Goal: Task Accomplishment & Management: Manage account settings

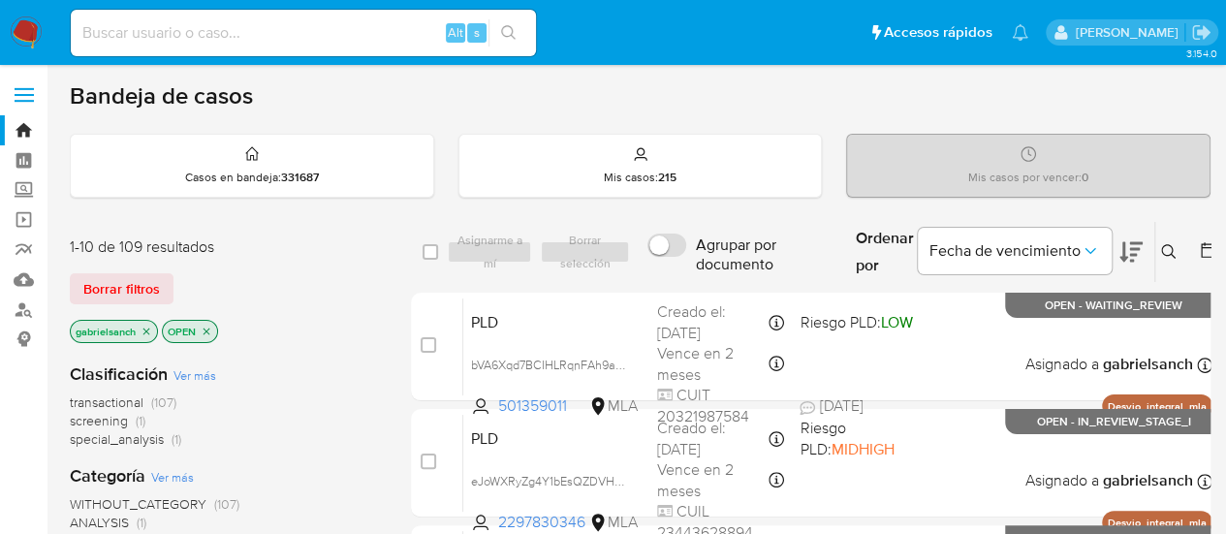
click at [181, 26] on input at bounding box center [303, 32] width 465 height 25
paste input "1639988067"
type input "1639988067"
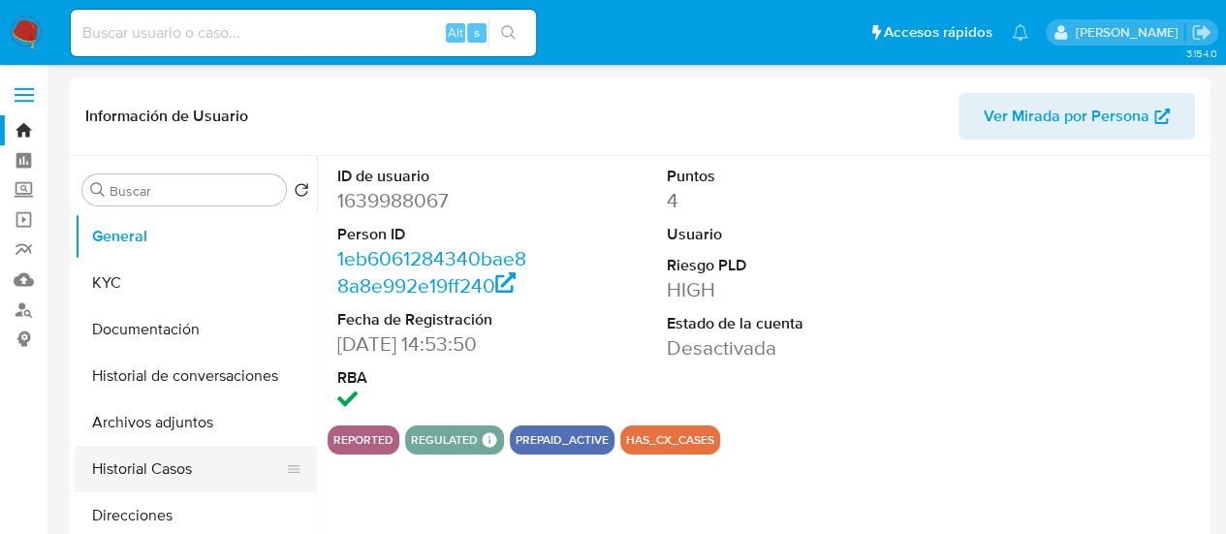
click at [132, 477] on button "Historial Casos" at bounding box center [188, 469] width 227 height 47
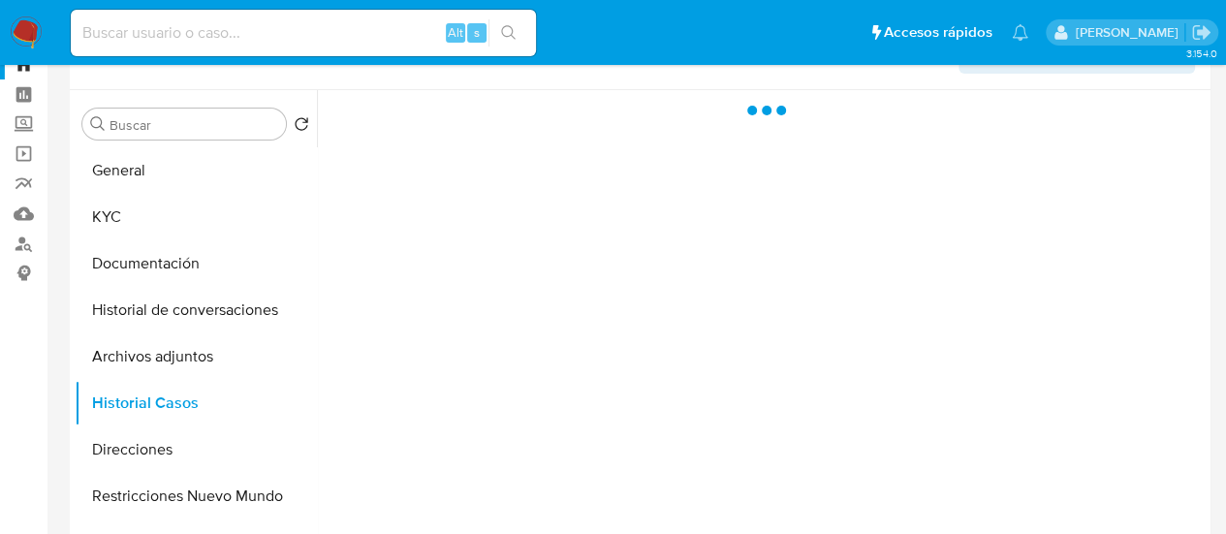
scroll to position [97, 0]
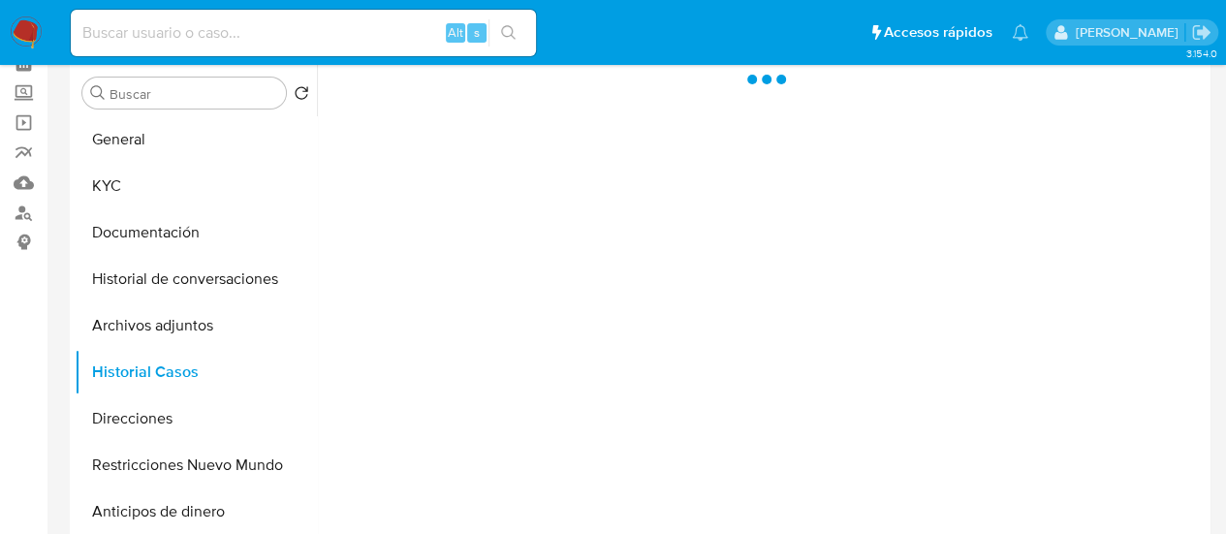
select select "10"
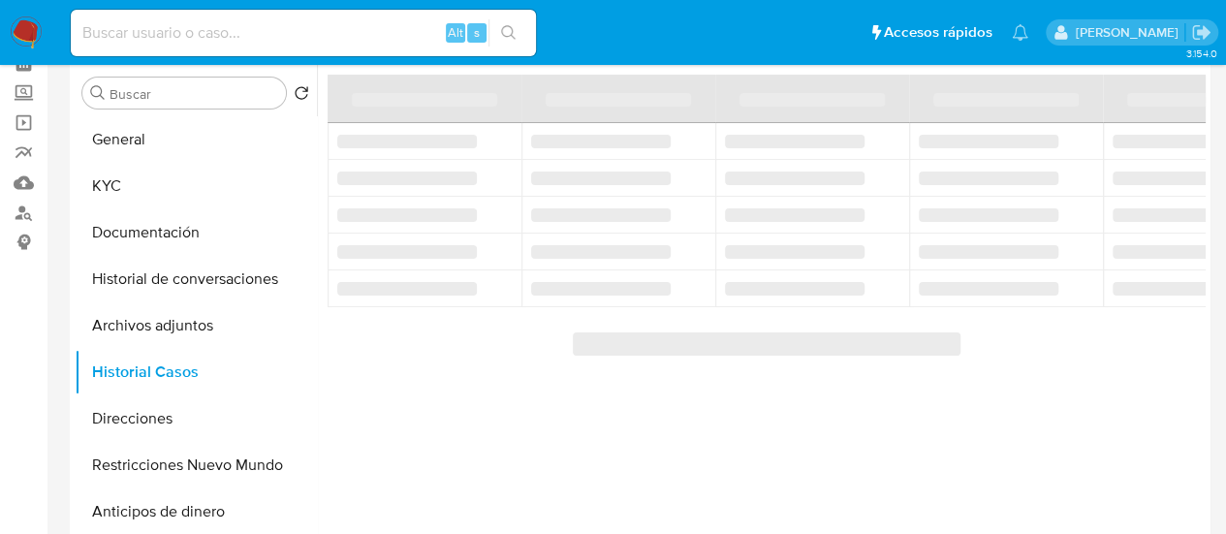
scroll to position [0, 0]
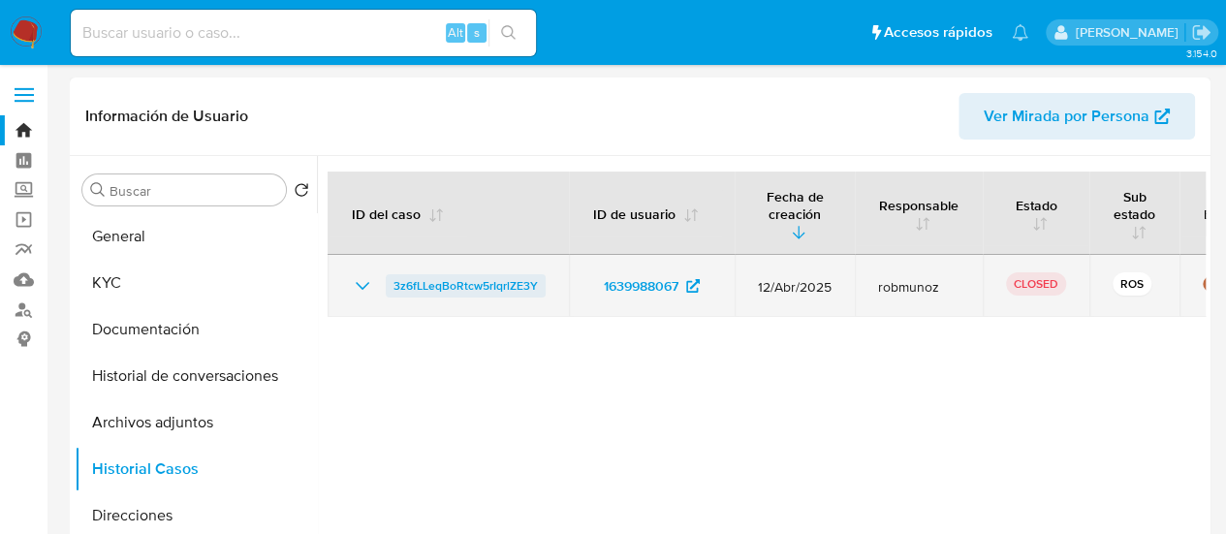
click at [516, 280] on span "3z6fLLeqBoRtcw5rIqrlZE3Y" at bounding box center [465, 285] width 144 height 23
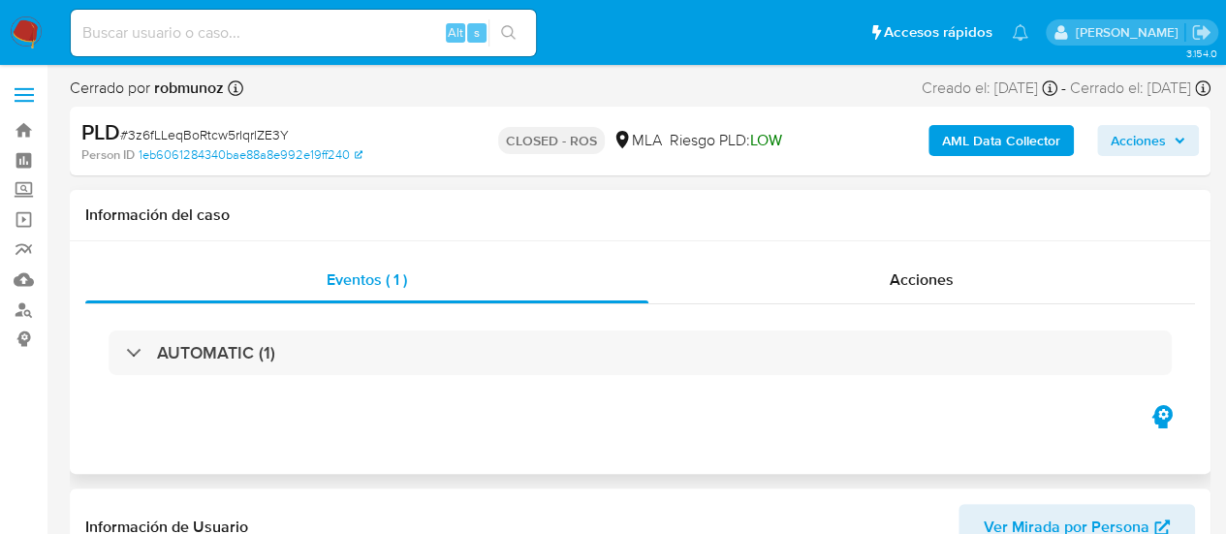
select select "10"
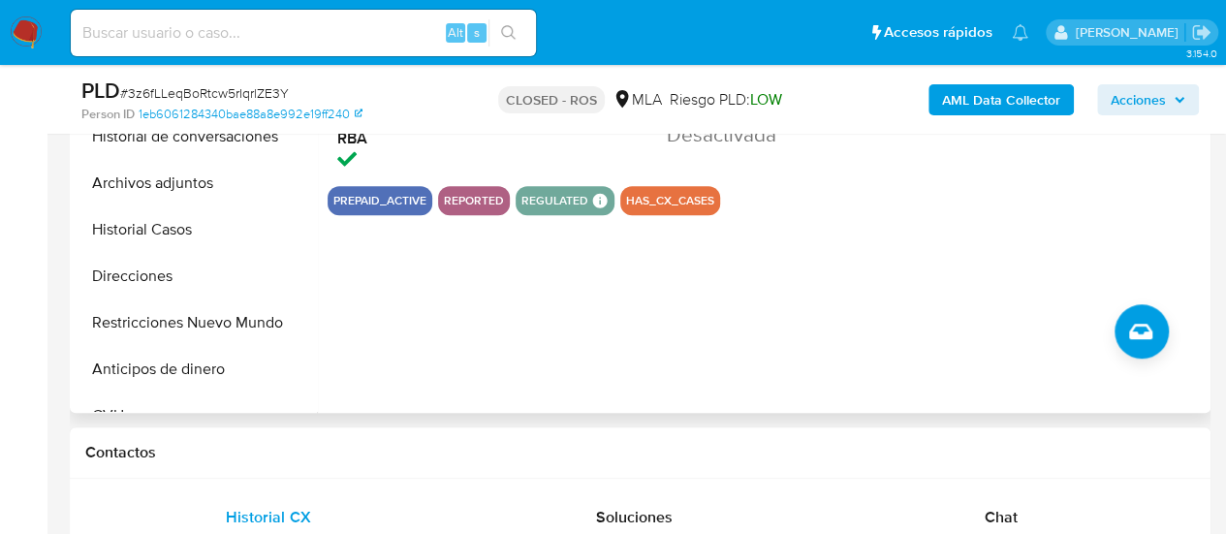
scroll to position [388, 0]
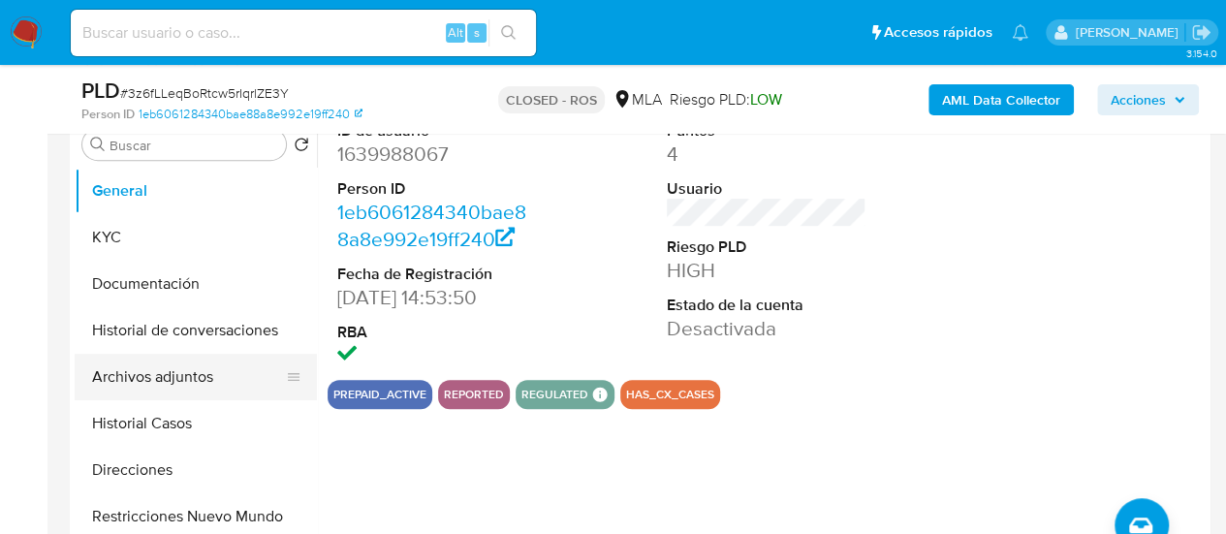
click at [173, 375] on button "Archivos adjuntos" at bounding box center [188, 377] width 227 height 47
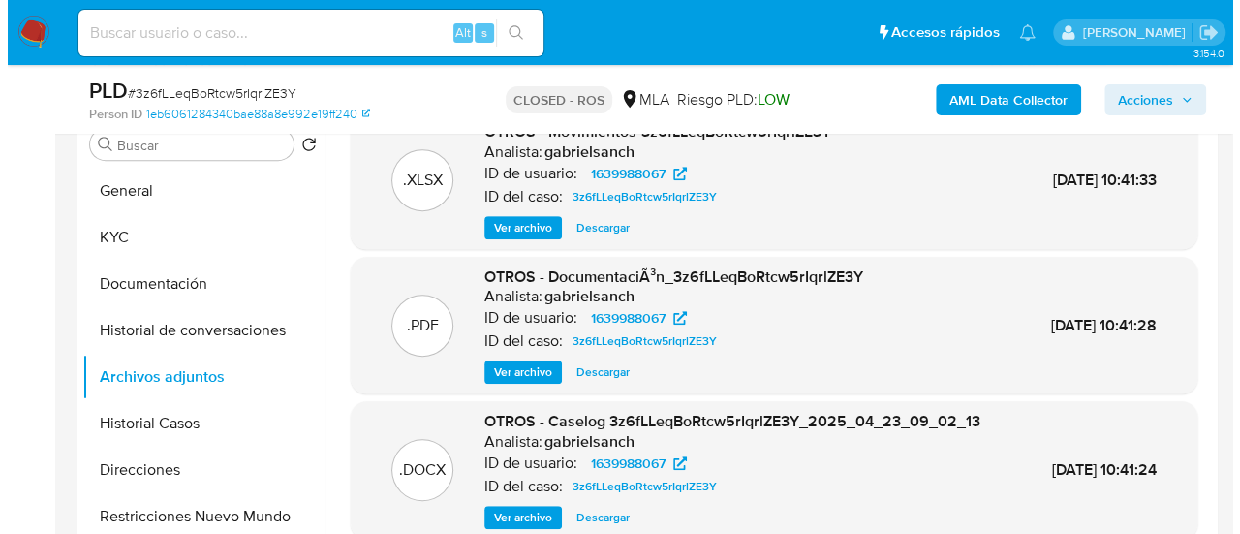
scroll to position [184, 0]
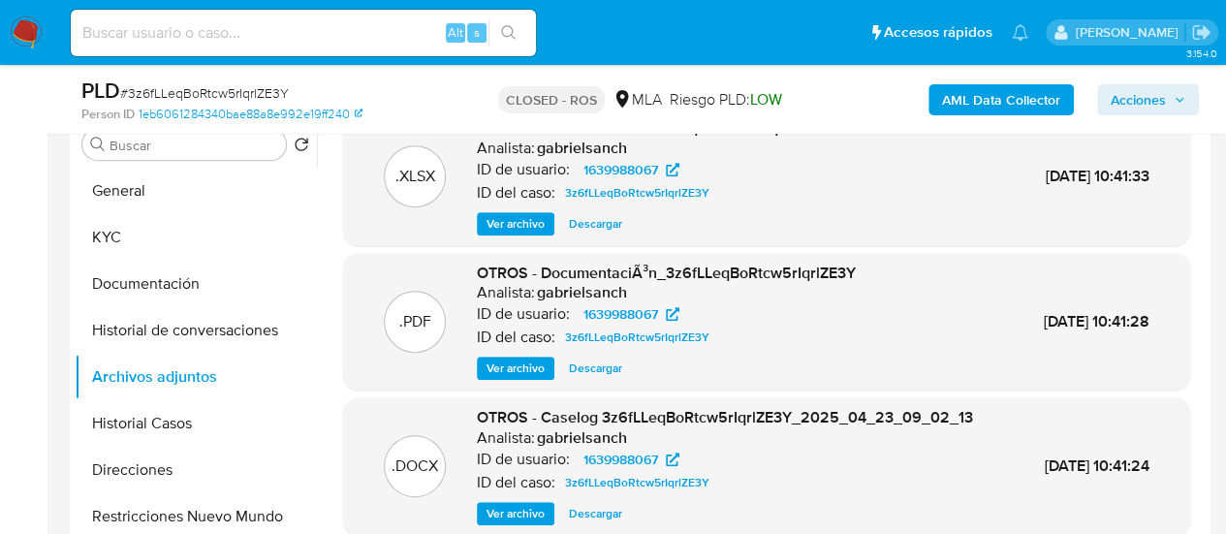
click at [531, 515] on span "Ver archivo" at bounding box center [516, 513] width 58 height 19
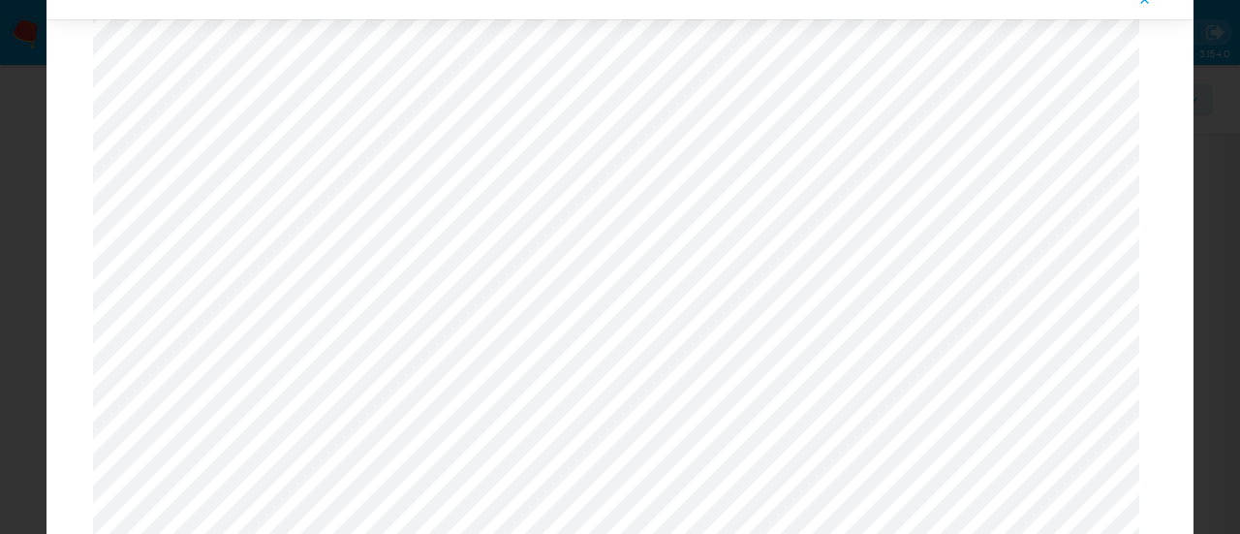
scroll to position [2093, 0]
click at [1144, 1] on icon "Attachment preview" at bounding box center [1146, -1] width 9 height 9
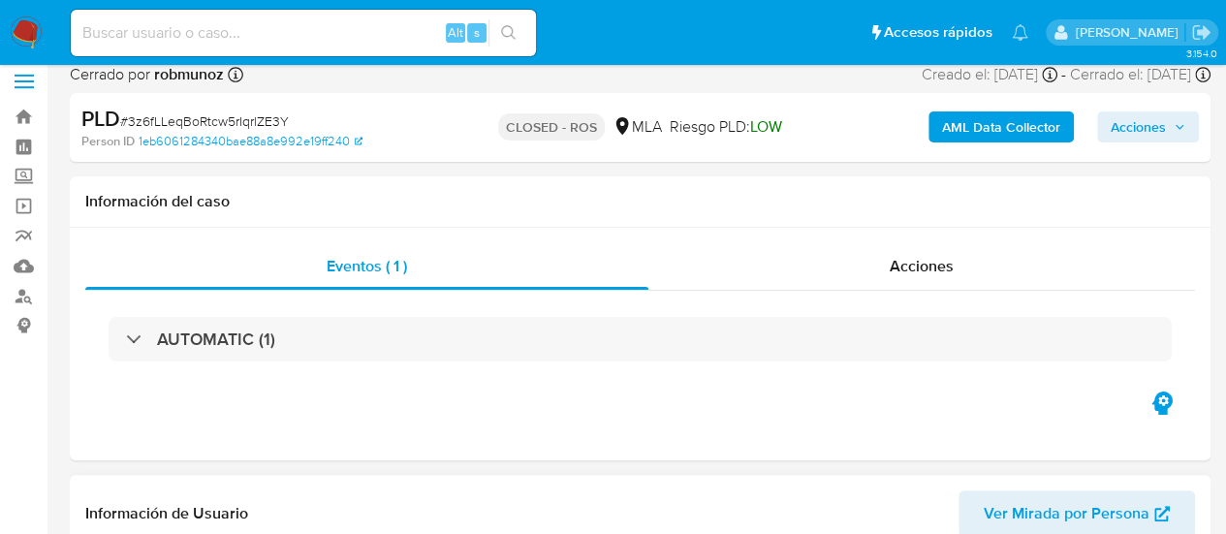
scroll to position [194, 0]
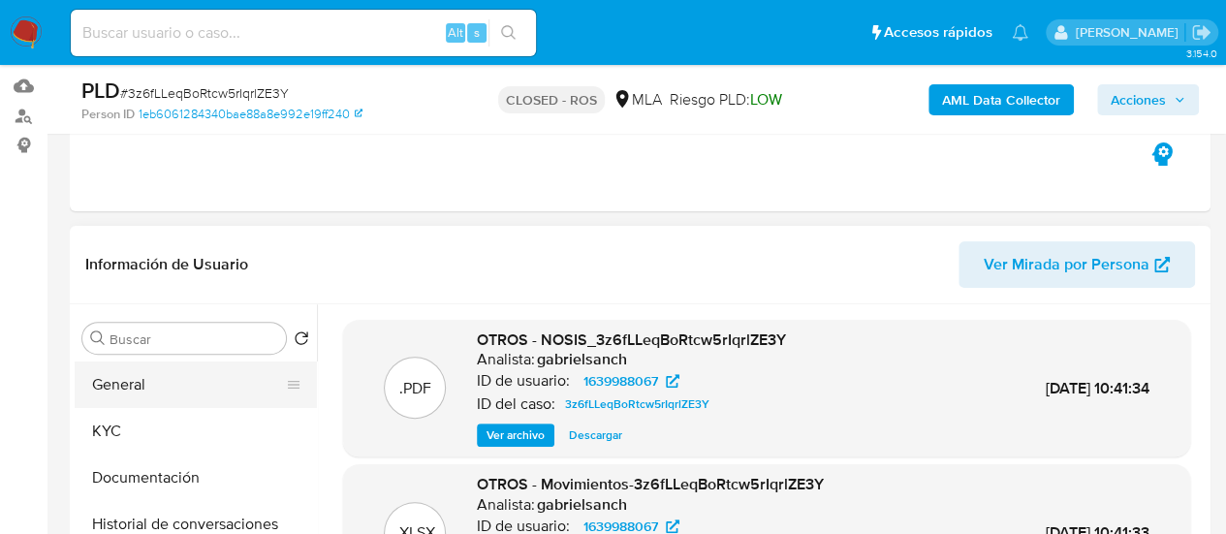
click at [113, 404] on button "General" at bounding box center [188, 384] width 227 height 47
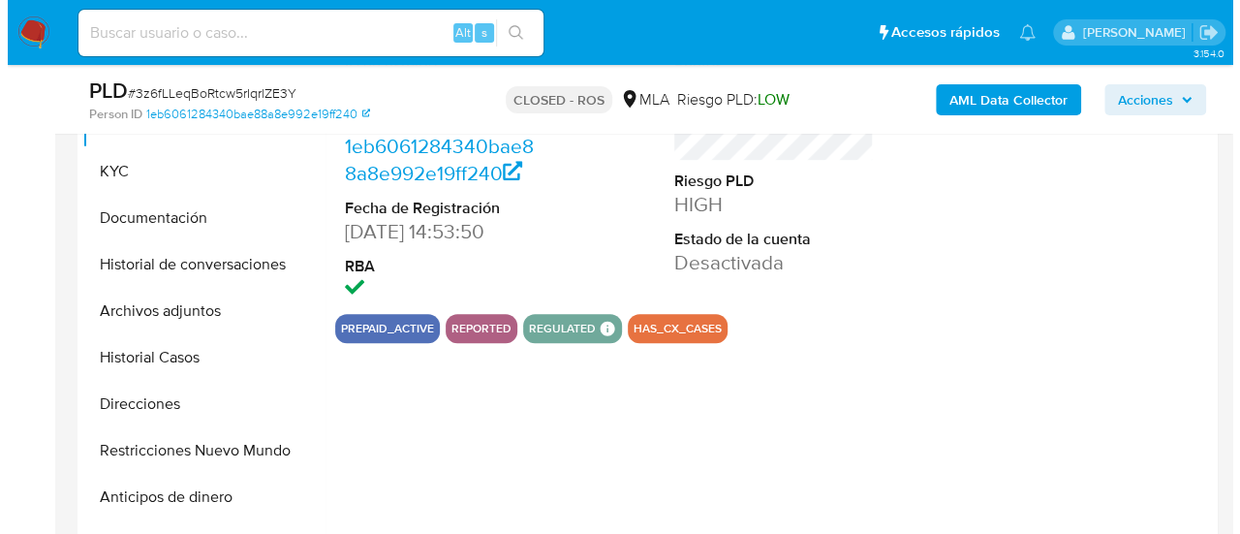
scroll to position [485, 0]
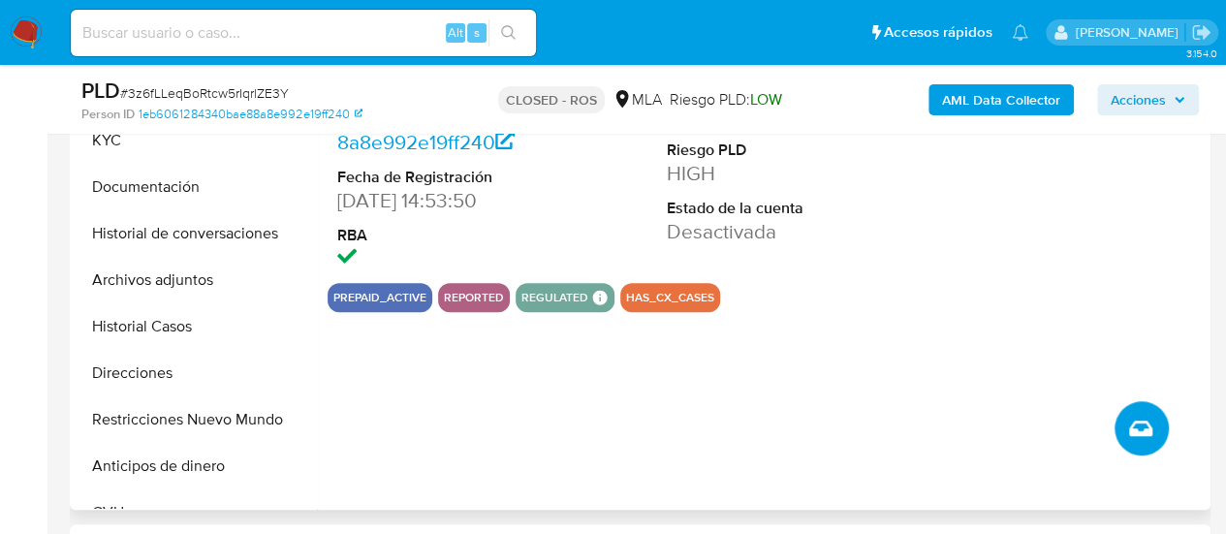
click at [1146, 430] on icon "Crear caso manual" at bounding box center [1140, 428] width 23 height 23
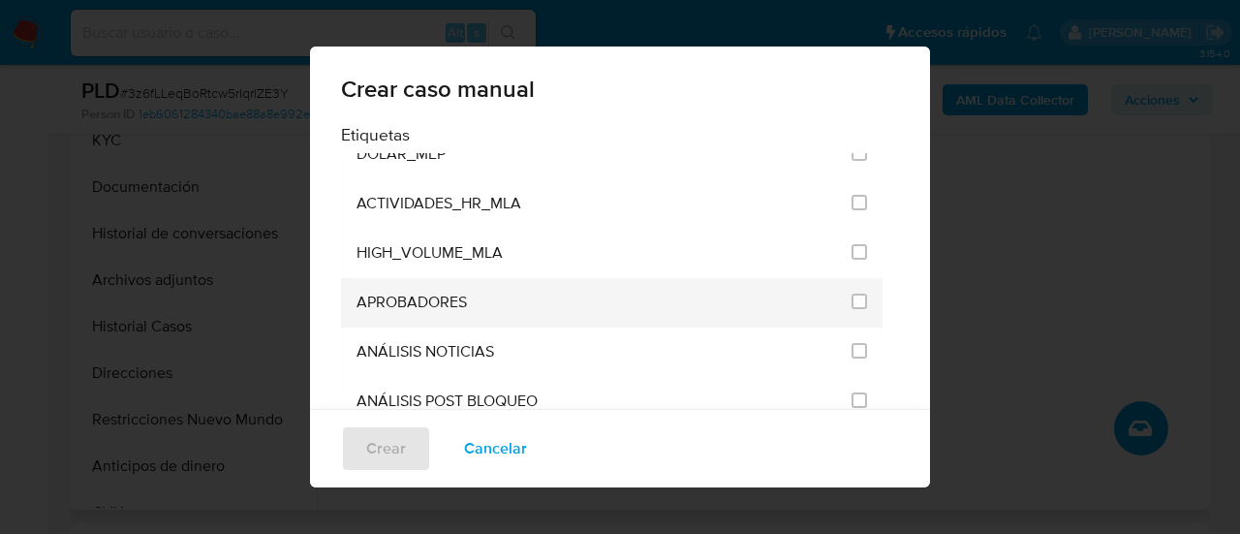
scroll to position [3877, 0]
click at [852, 296] on input "3249" at bounding box center [860, 304] width 16 height 16
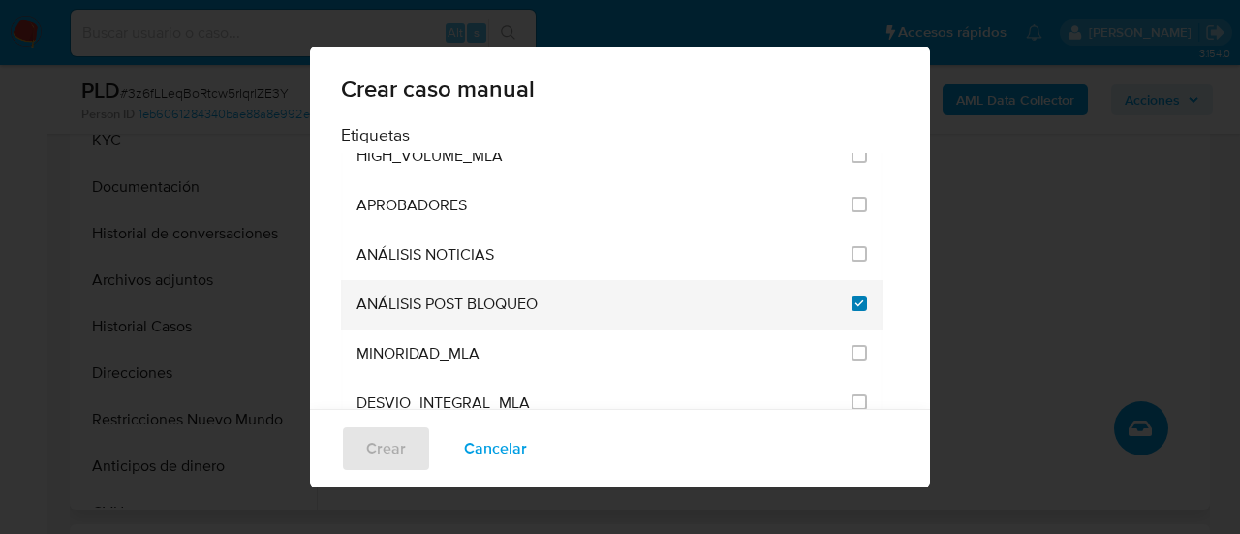
checkbox input "true"
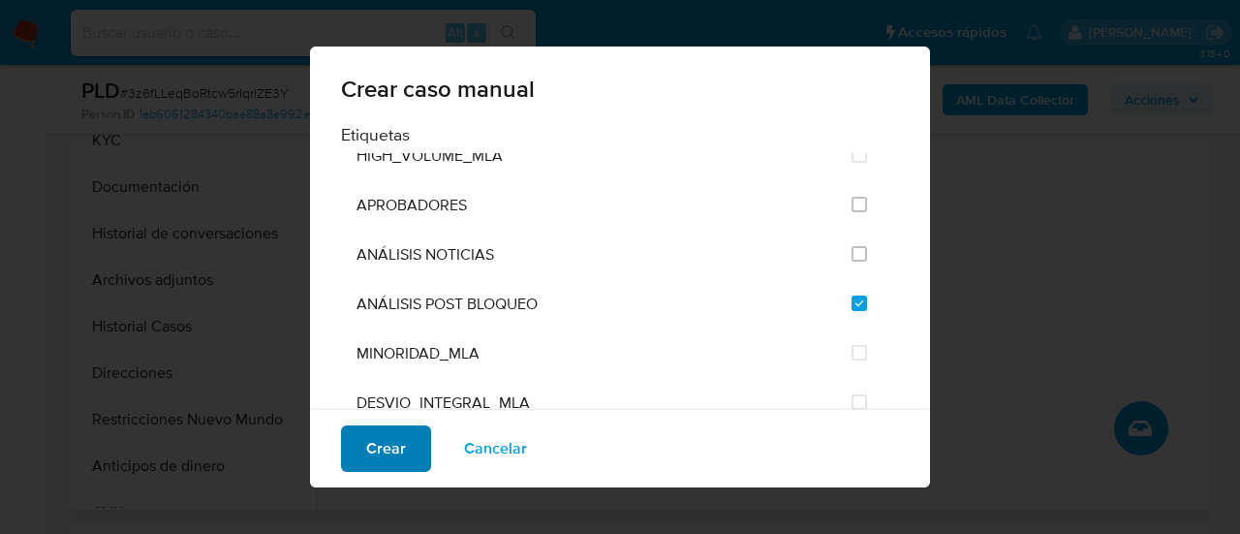
click at [377, 456] on span "Crear" at bounding box center [386, 448] width 40 height 43
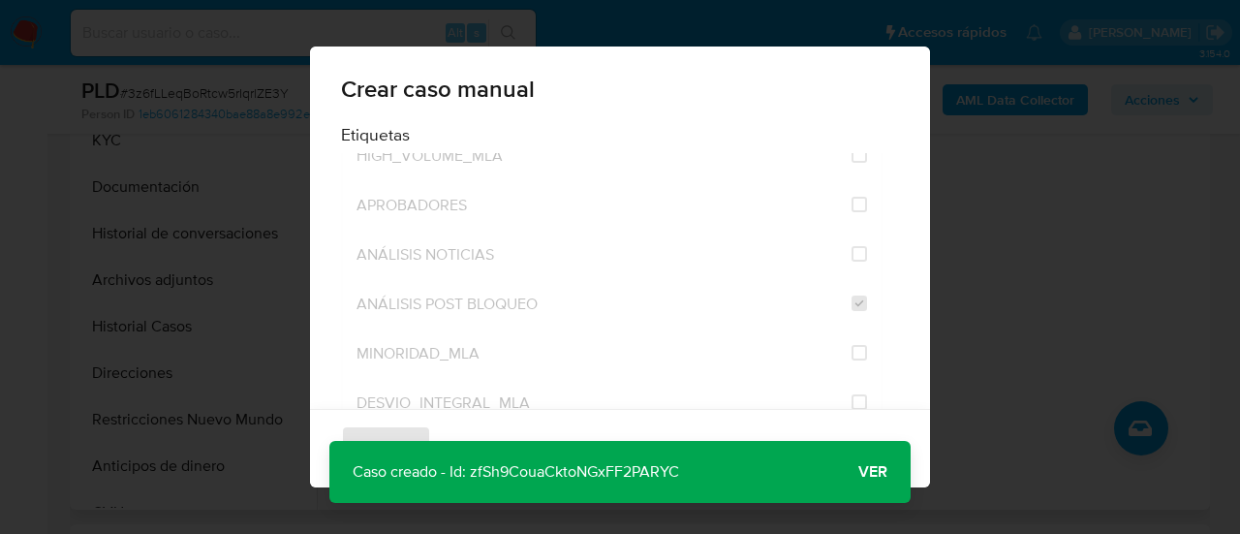
click at [609, 468] on p "Caso creado - Id: zfSh9CouaCktoNGxFF2PARYC" at bounding box center [516, 472] width 373 height 62
click at [891, 465] on button "Ver" at bounding box center [873, 472] width 76 height 47
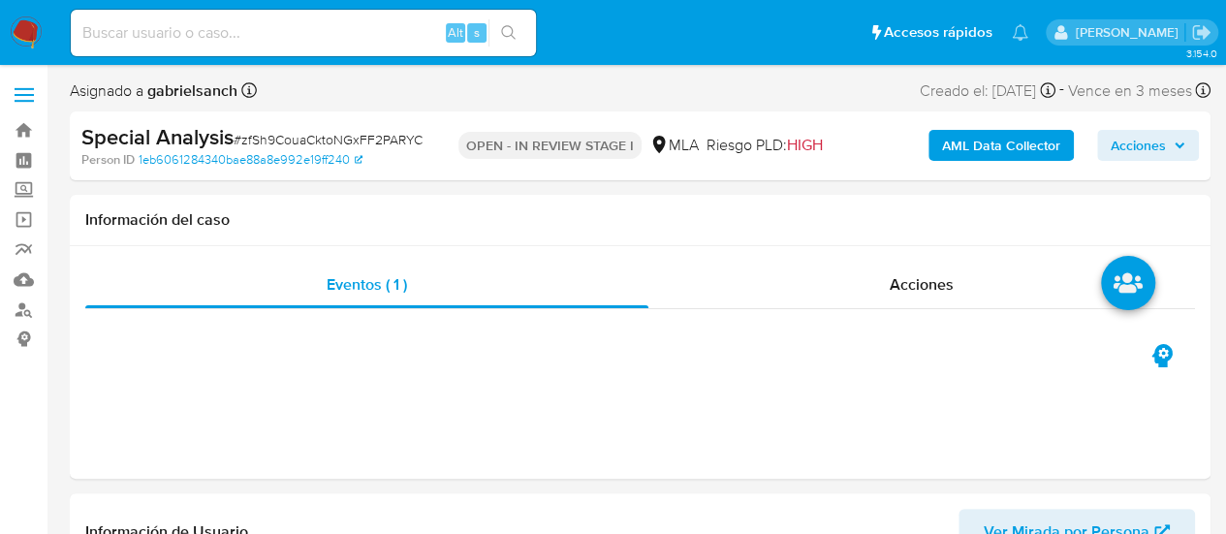
scroll to position [70, 0]
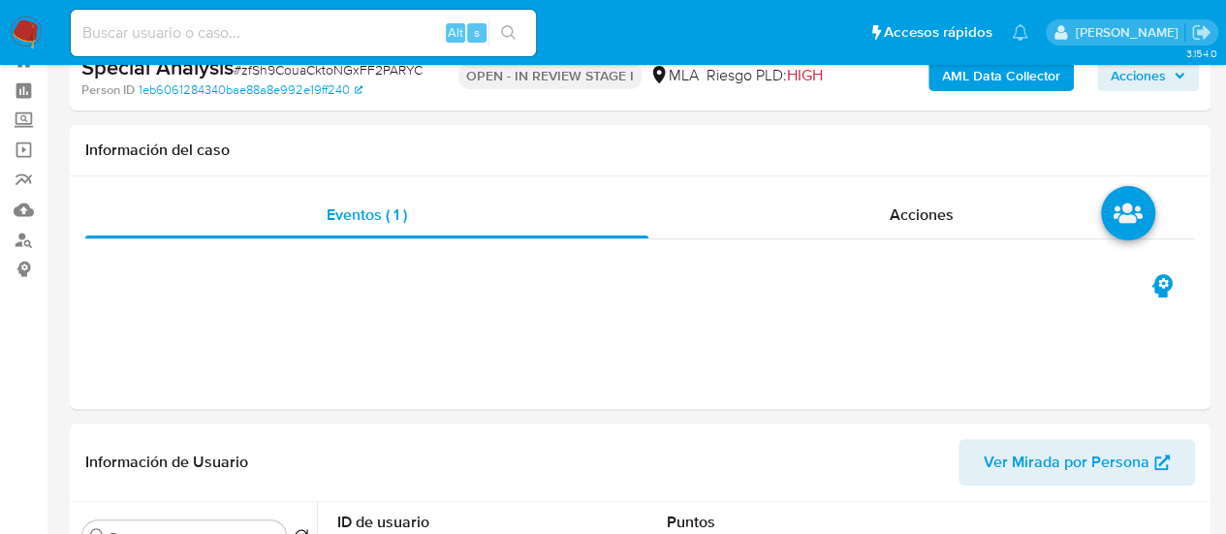
select select "10"
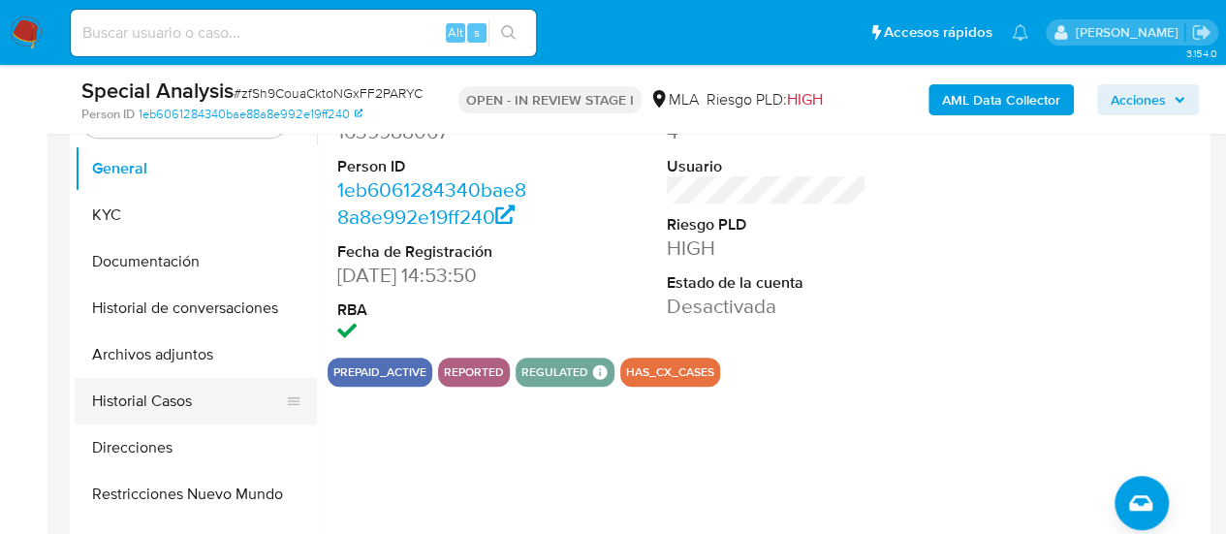
scroll to position [388, 0]
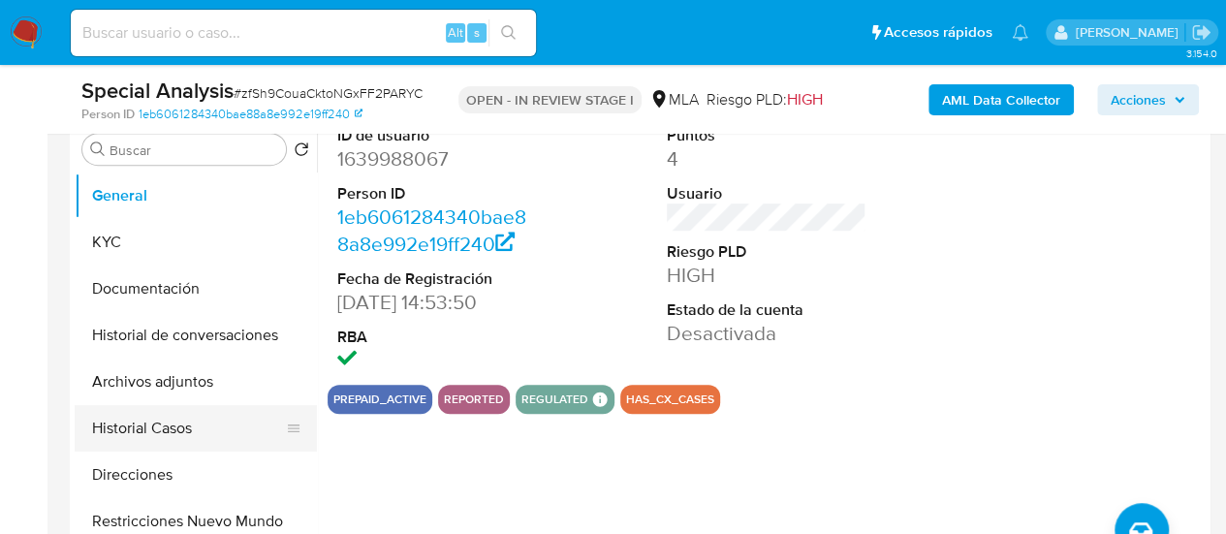
click at [170, 418] on button "Historial Casos" at bounding box center [188, 428] width 227 height 47
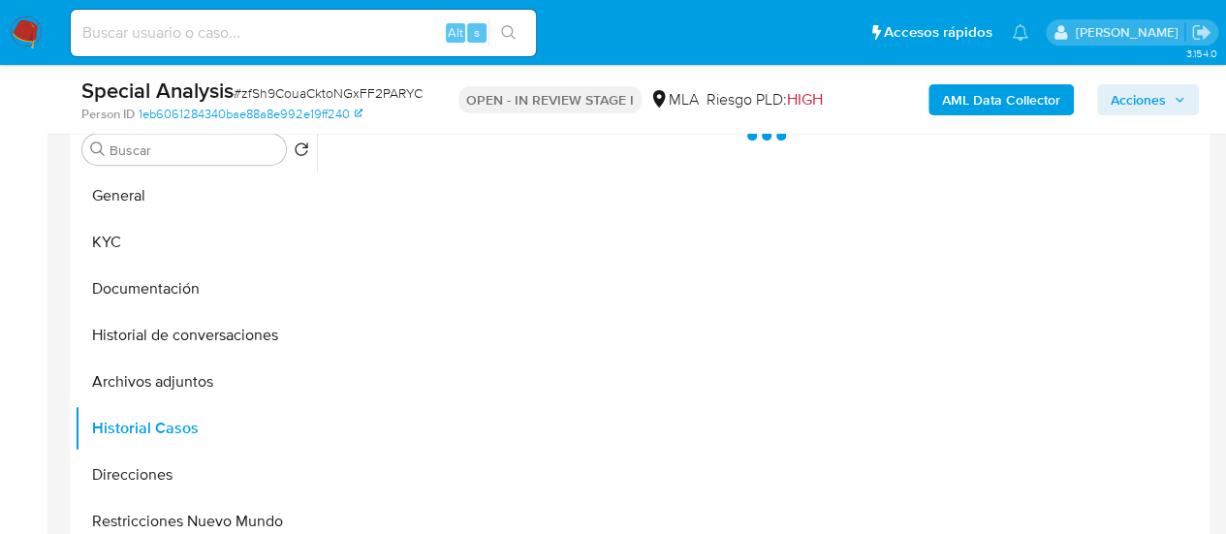
scroll to position [291, 0]
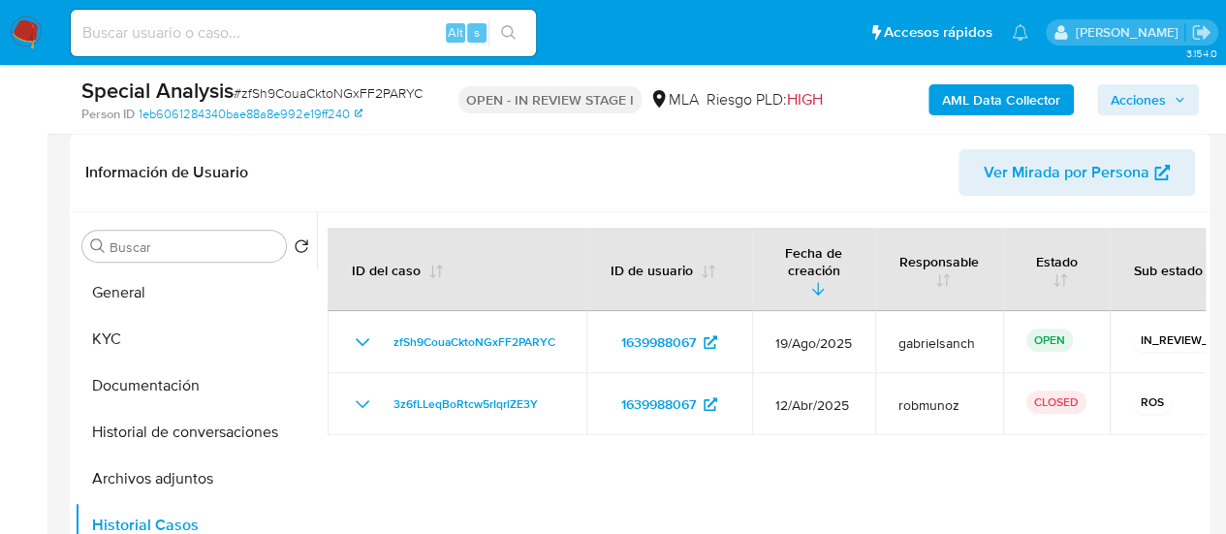
click at [611, 60] on nav "Pausado Ver notificaciones Alt s Accesos rápidos Presiona las siguientes teclas…" at bounding box center [613, 32] width 1226 height 65
click at [205, 478] on button "Archivos adjuntos" at bounding box center [188, 478] width 227 height 47
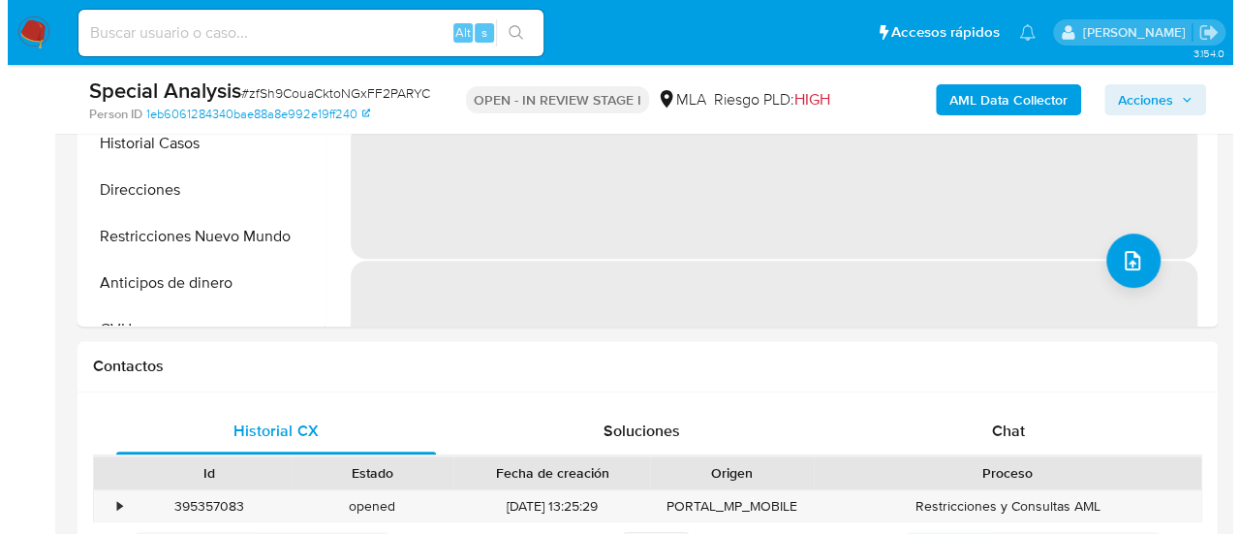
scroll to position [678, 0]
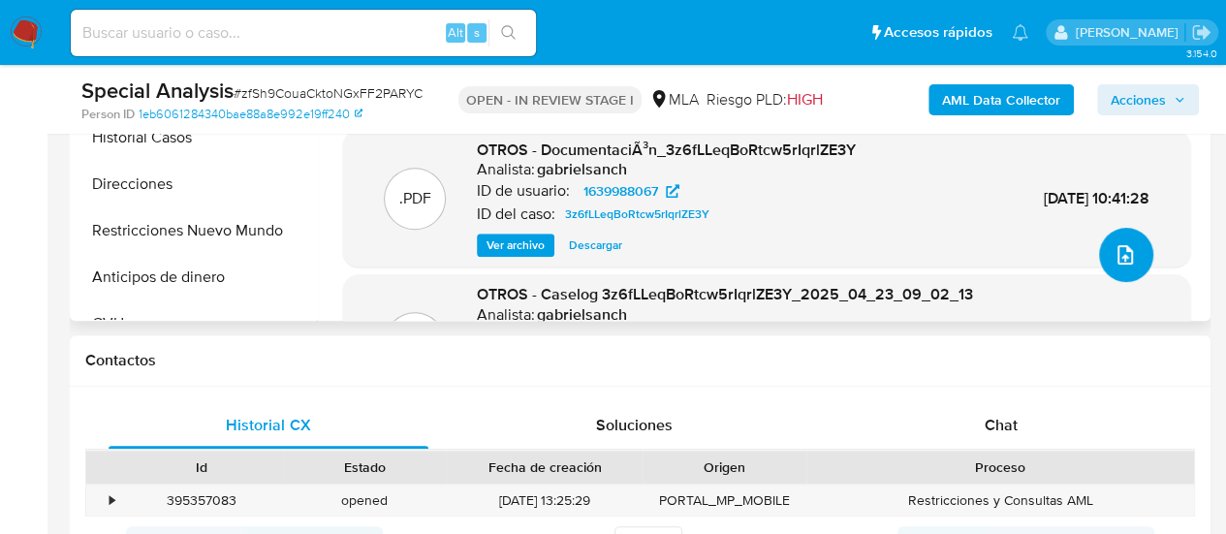
click at [1125, 263] on span "upload-file" at bounding box center [1125, 254] width 23 height 23
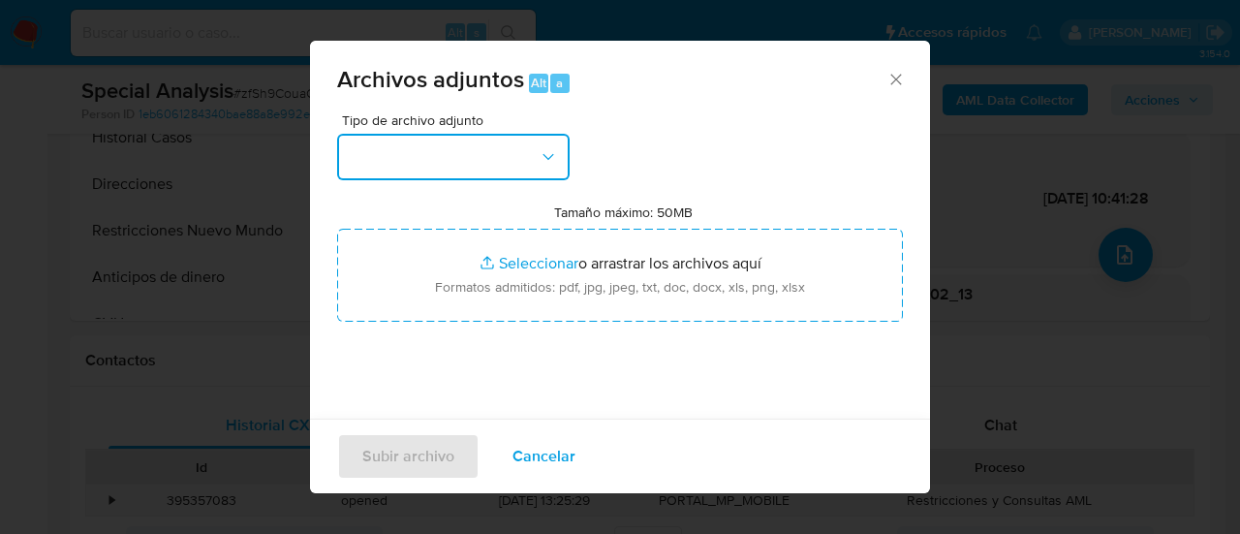
click at [484, 150] on button "button" at bounding box center [453, 157] width 233 height 47
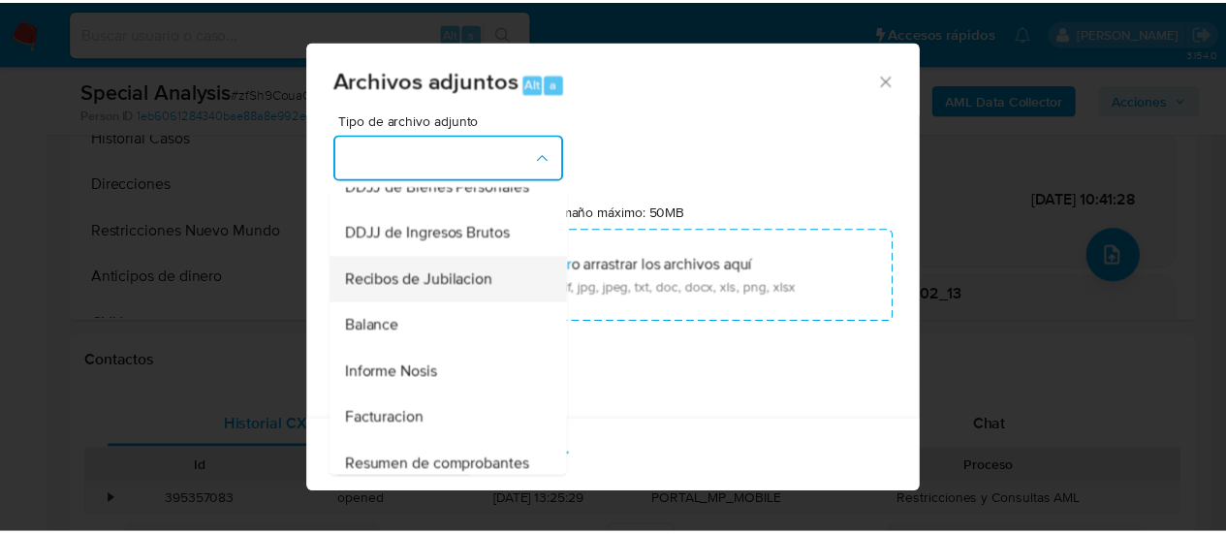
scroll to position [388, 0]
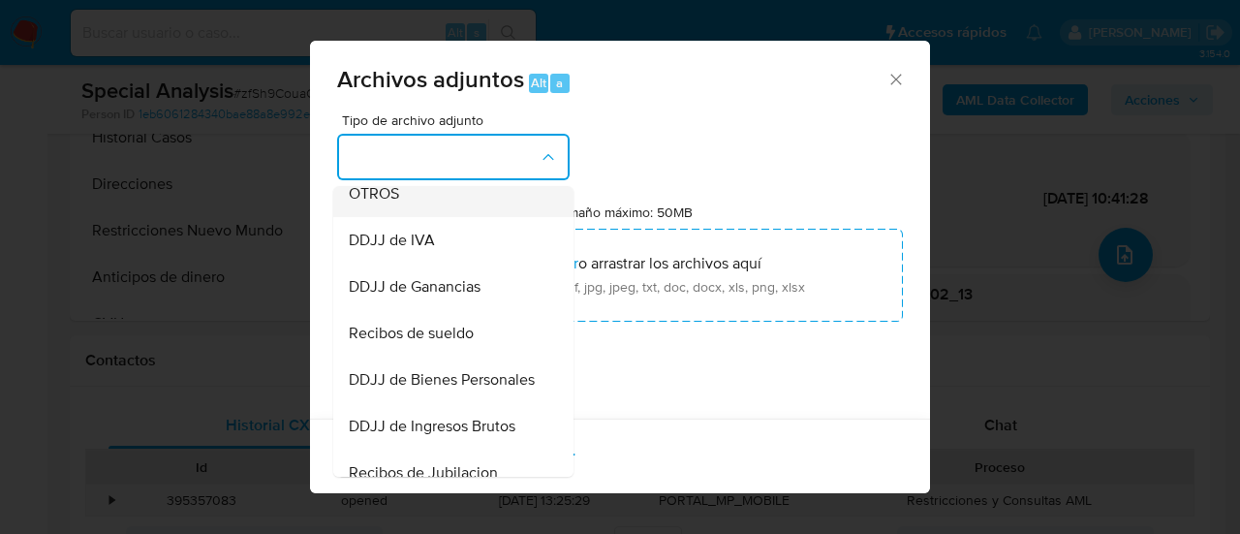
click at [378, 204] on span "OTROS" at bounding box center [374, 193] width 50 height 19
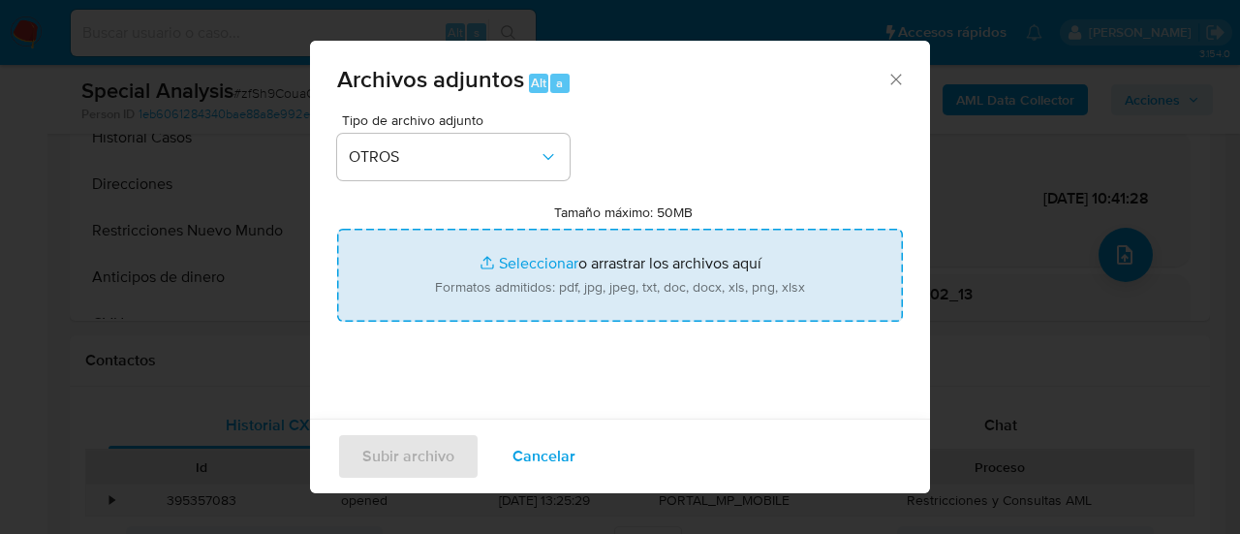
click at [569, 268] on input "Tamaño máximo: 50MB Seleccionar archivos" at bounding box center [620, 275] width 566 height 93
type input "C:\fakepath\Documentación post bloqueo zfSh9CouaCktoNGxFF2PARYC.pdf"
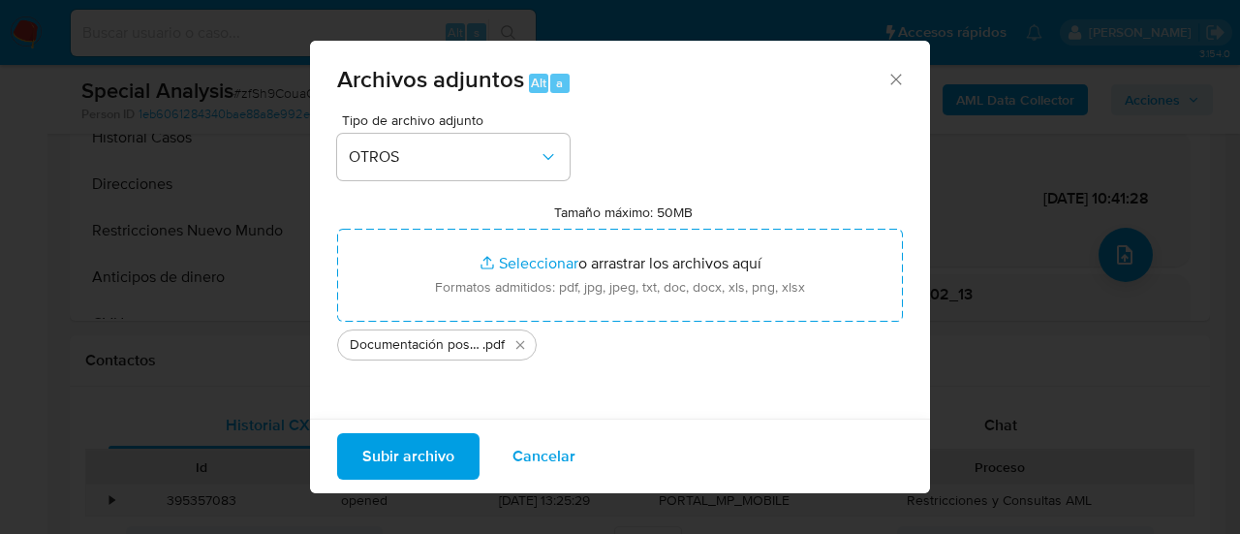
click at [422, 457] on span "Subir archivo" at bounding box center [408, 456] width 92 height 43
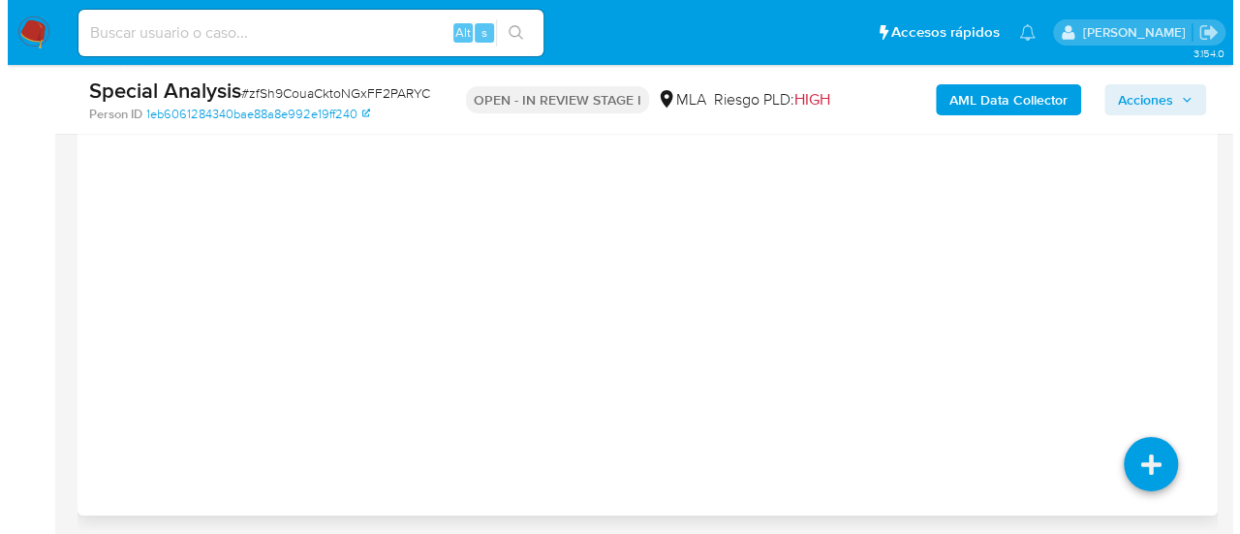
scroll to position [2969, 0]
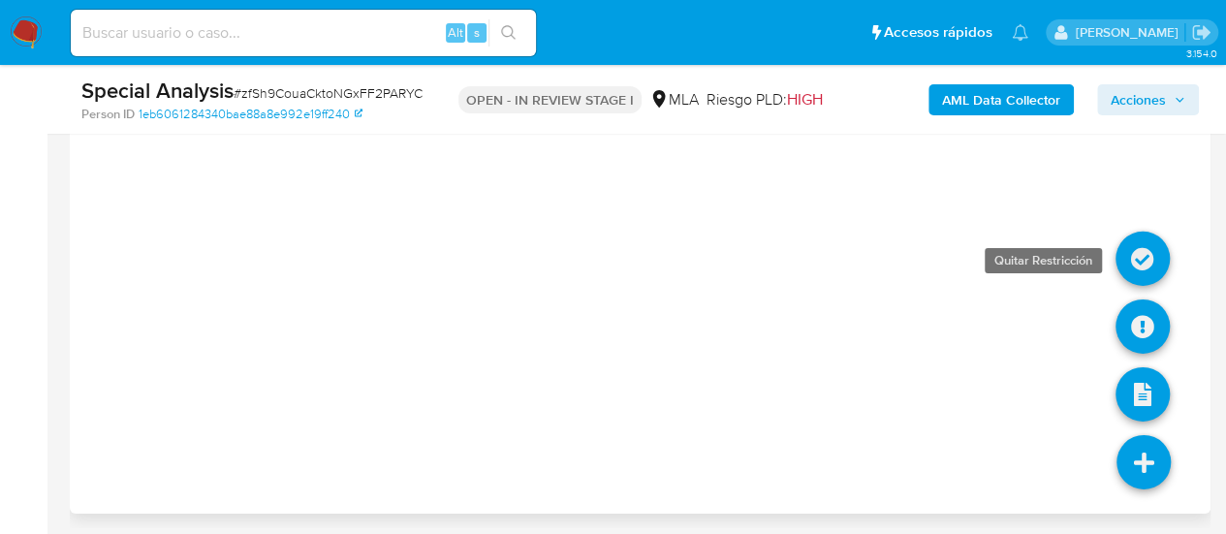
click at [1140, 248] on icon at bounding box center [1142, 259] width 54 height 54
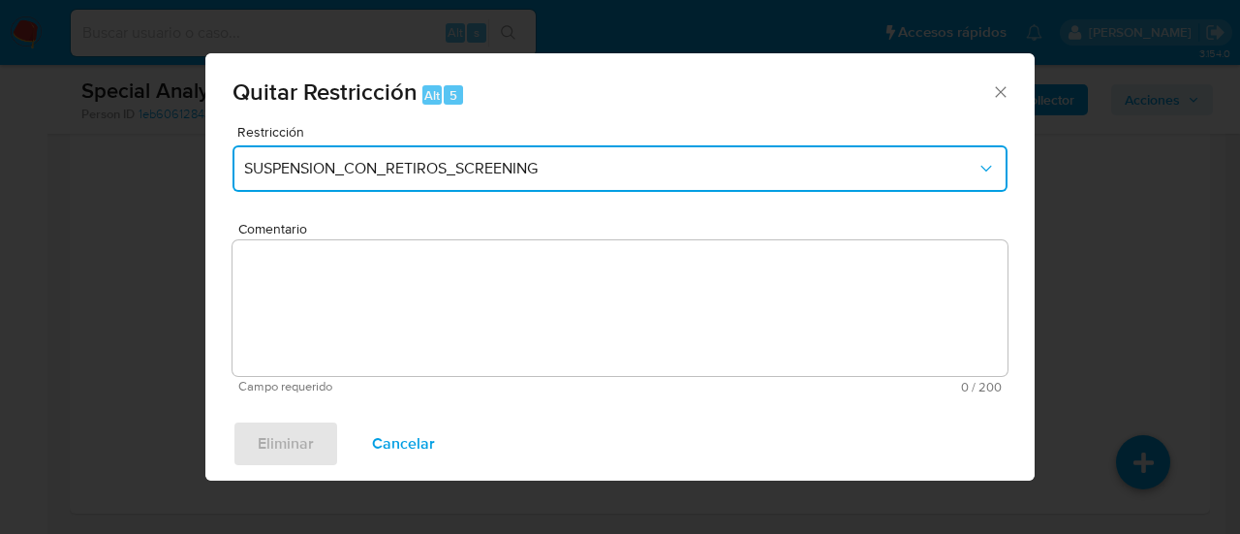
click at [250, 176] on span "SUSPENSION_CON_RETIROS_SCREENING" at bounding box center [610, 168] width 733 height 19
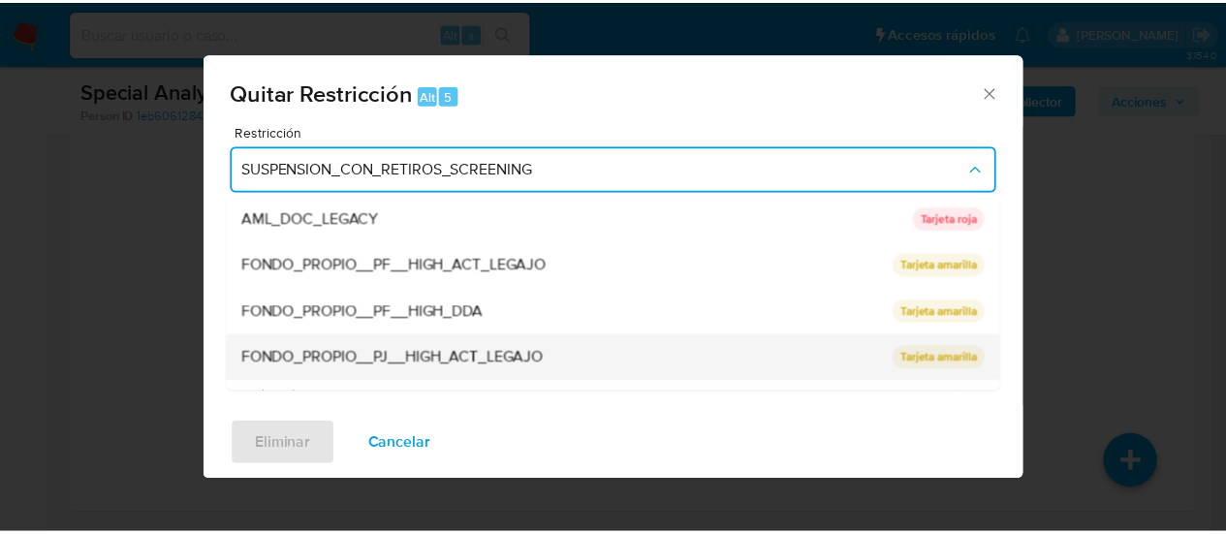
scroll to position [318, 0]
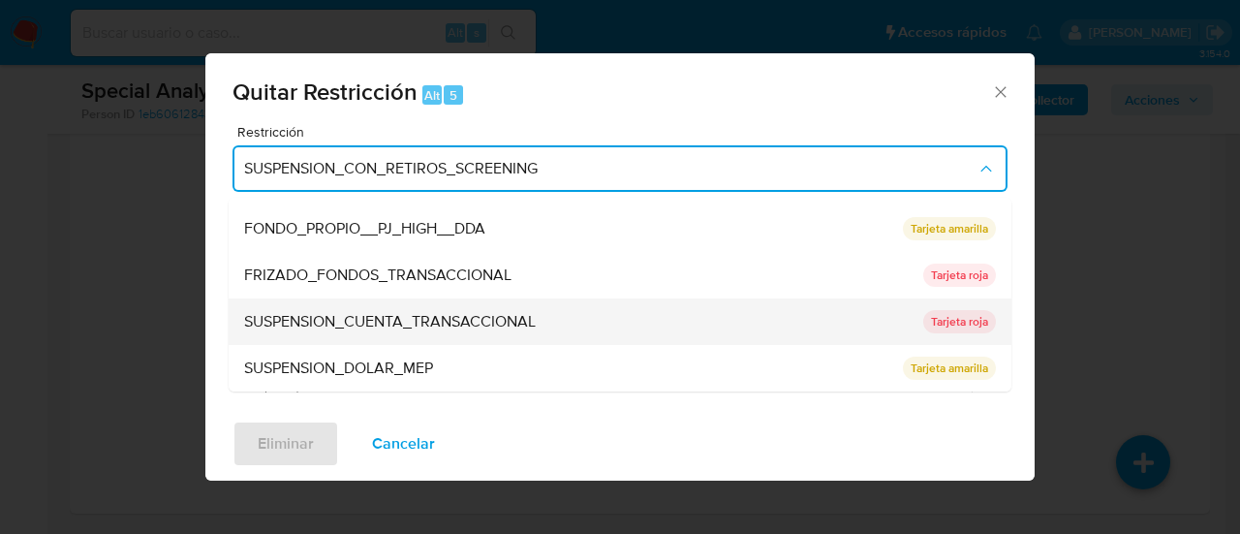
click at [356, 305] on div "SUSPENSION_CUENTA_TRANSACCIONAL" at bounding box center [578, 321] width 668 height 47
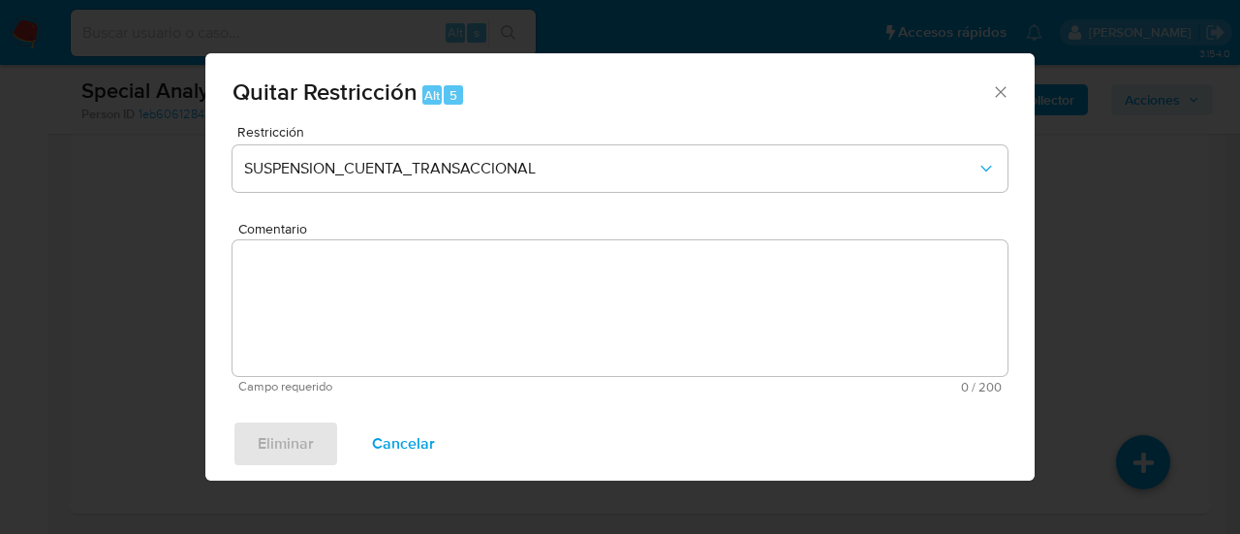
click at [355, 307] on textarea "Comentario" at bounding box center [620, 308] width 775 height 136
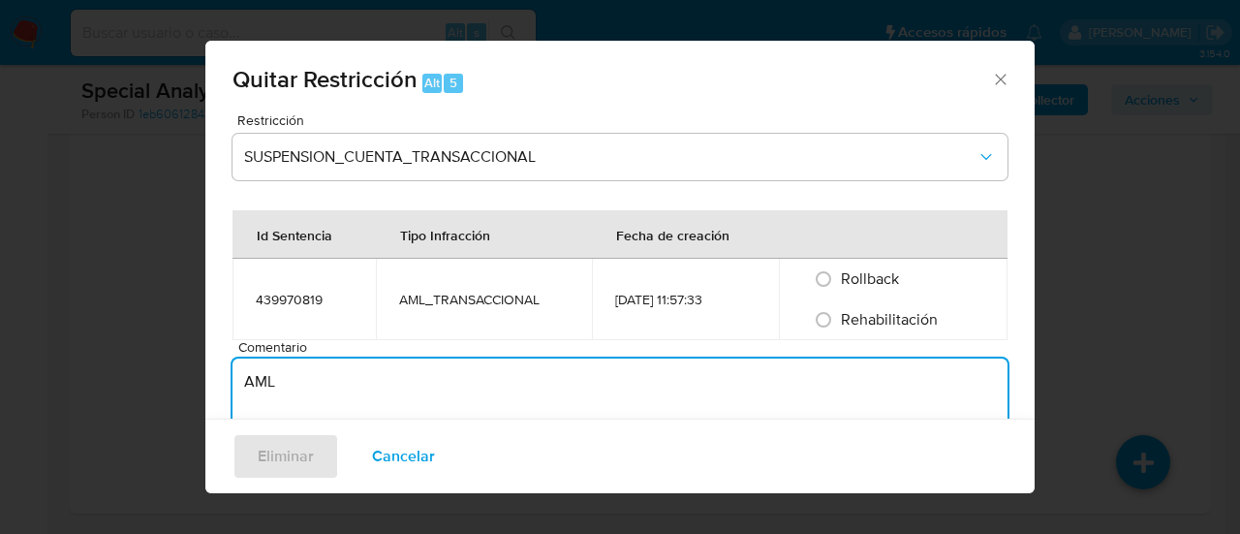
type textarea "AML"
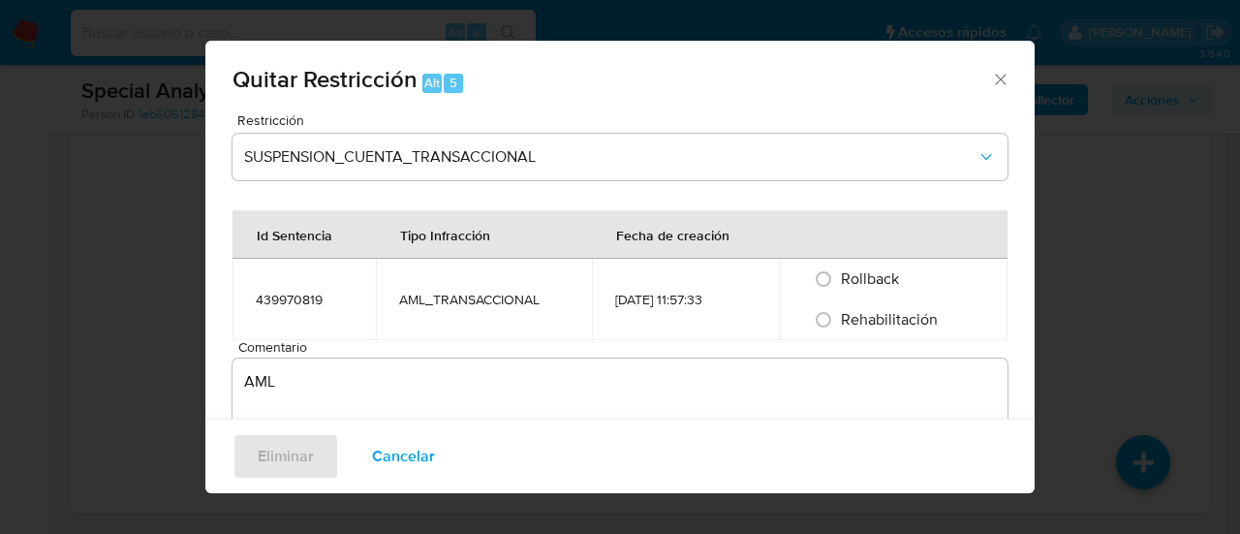
click at [863, 329] on span "Rehabilitación" at bounding box center [889, 319] width 97 height 22
click at [839, 329] on input "Rehabilitación" at bounding box center [823, 319] width 31 height 31
radio input "true"
click at [247, 478] on button "Eliminar" at bounding box center [286, 456] width 107 height 47
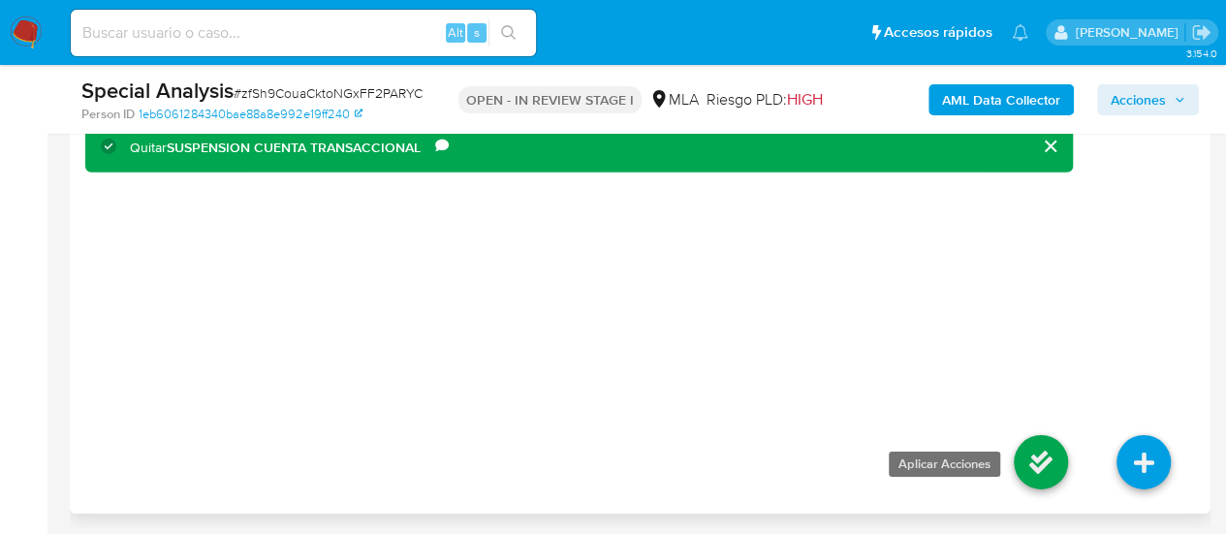
click at [1046, 467] on icon at bounding box center [1041, 462] width 54 height 54
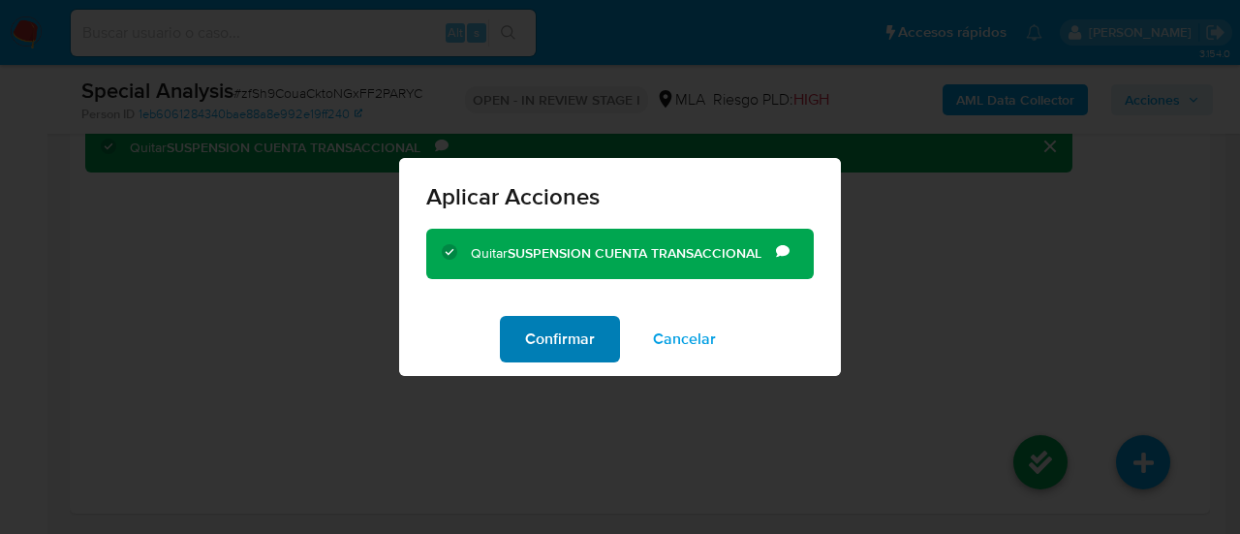
click at [543, 333] on span "Confirmar" at bounding box center [560, 339] width 70 height 43
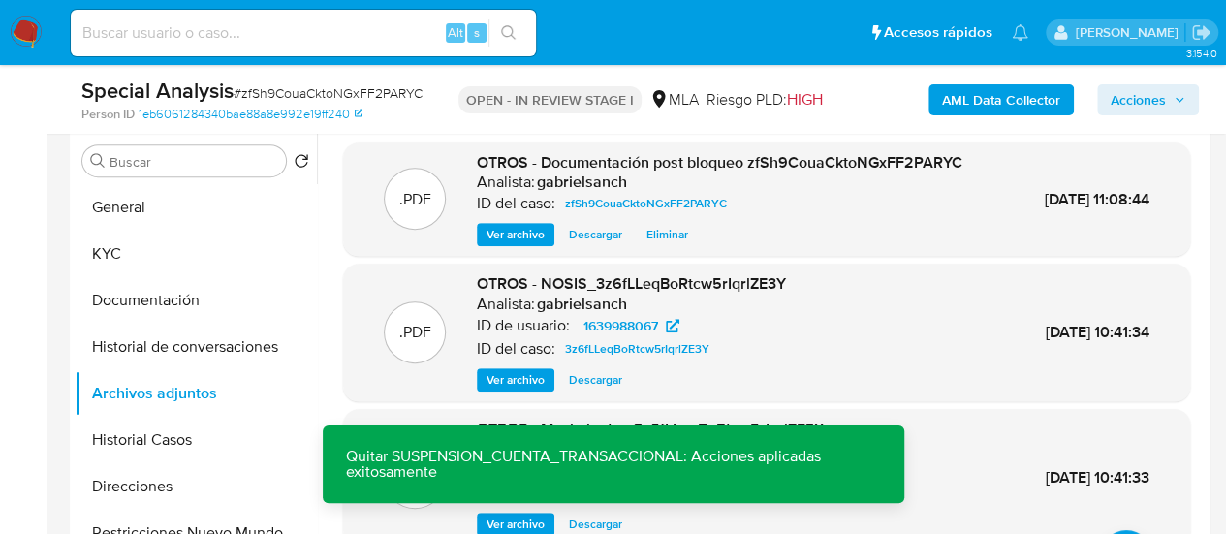
scroll to position [0, 0]
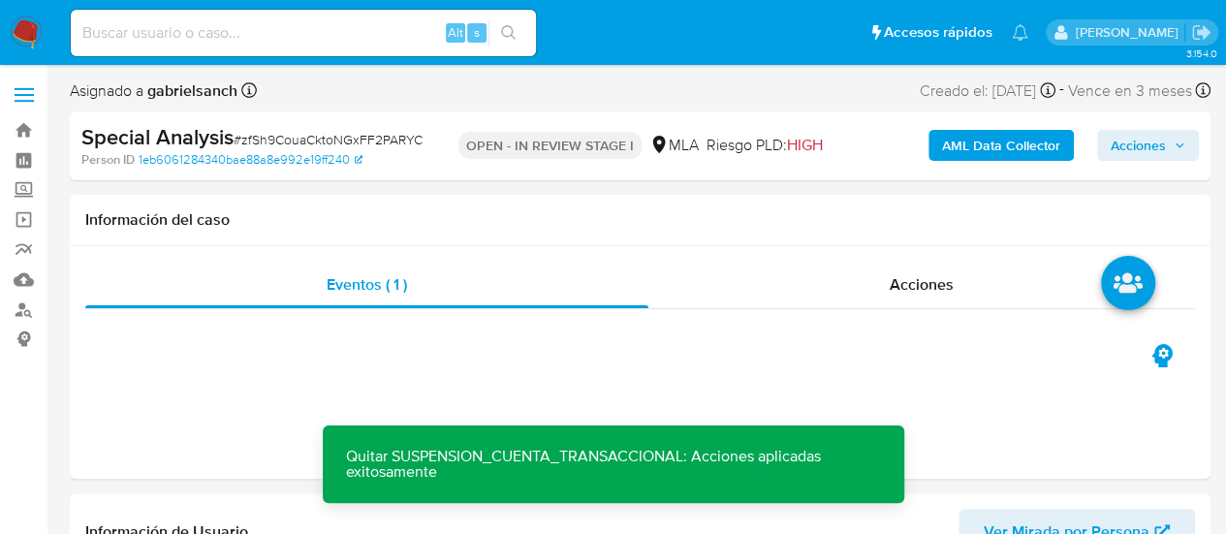
click at [1138, 151] on span "Acciones" at bounding box center [1138, 145] width 55 height 31
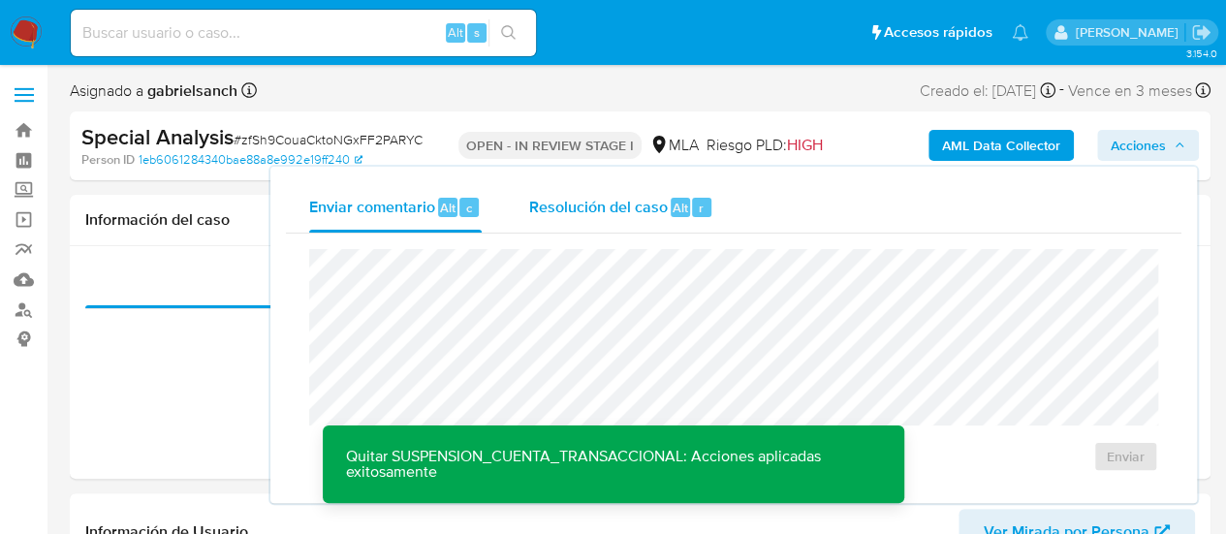
click at [675, 202] on span "Alt" at bounding box center [681, 208] width 16 height 18
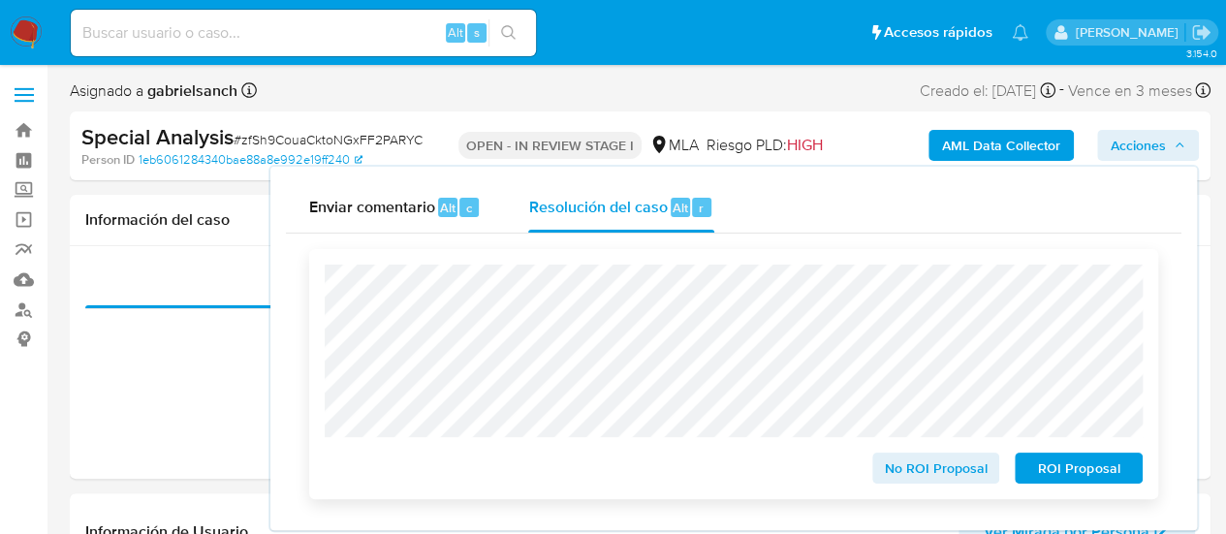
click at [917, 473] on span "No ROI Proposal" at bounding box center [936, 468] width 101 height 27
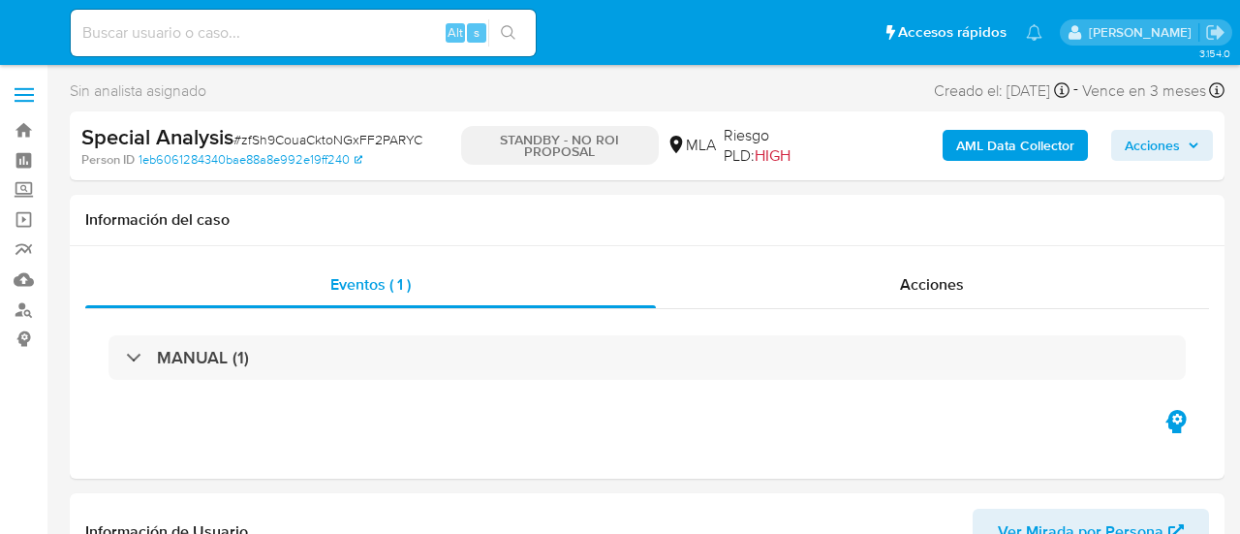
select select "10"
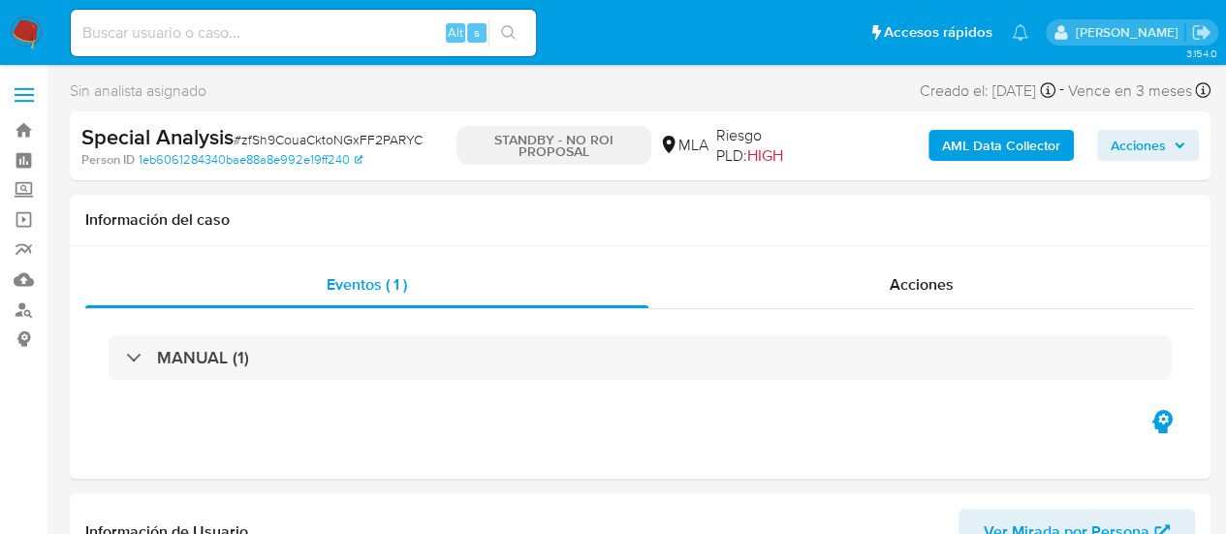
click at [283, 29] on input at bounding box center [303, 32] width 465 height 25
paste input "458292181"
type input "458292181"
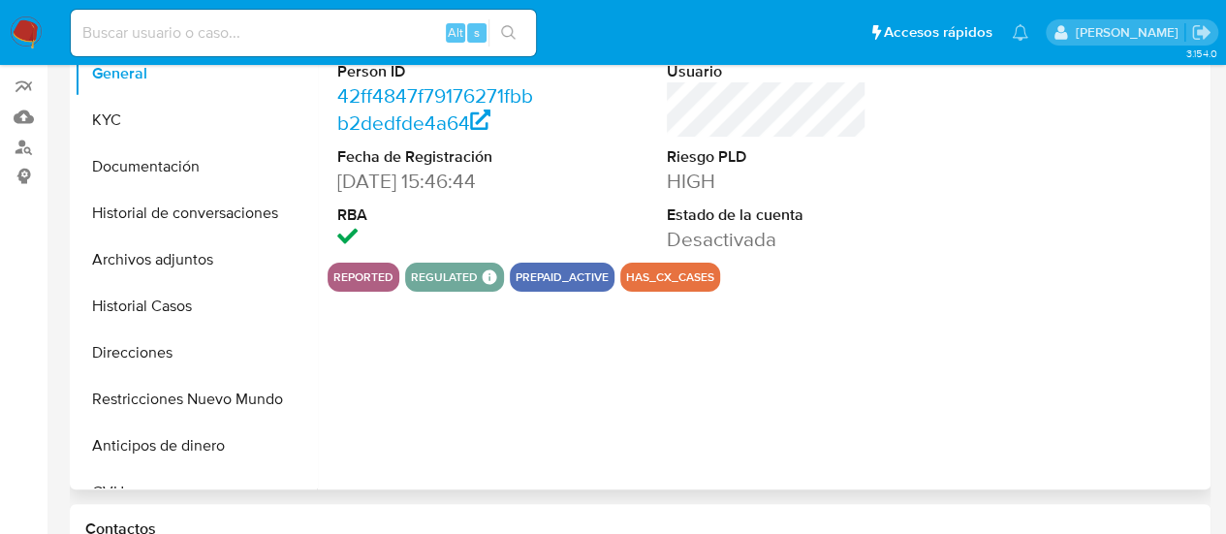
scroll to position [194, 0]
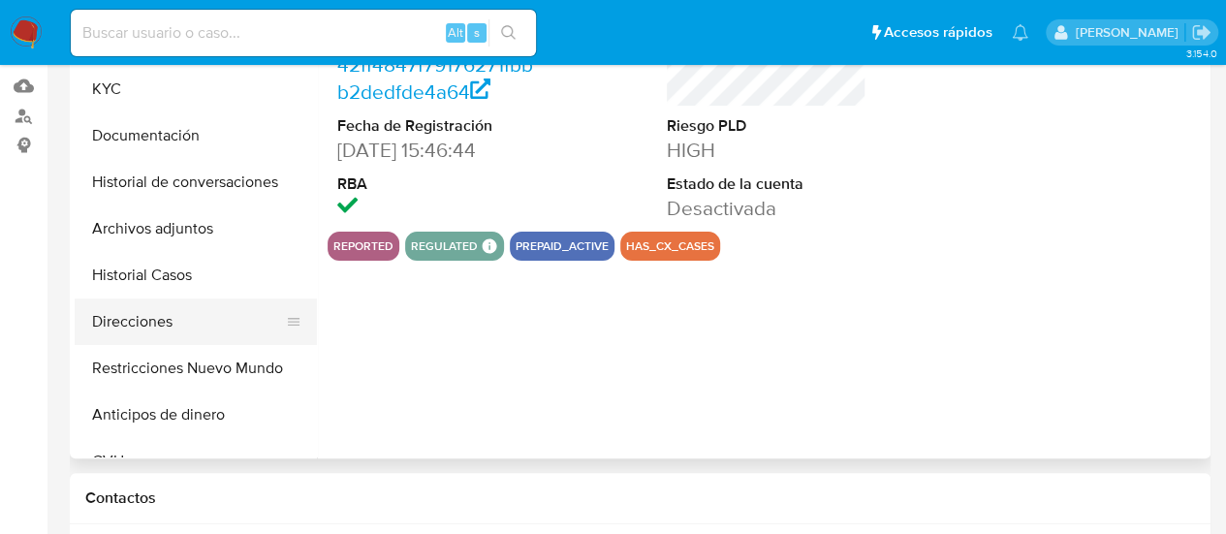
select select "10"
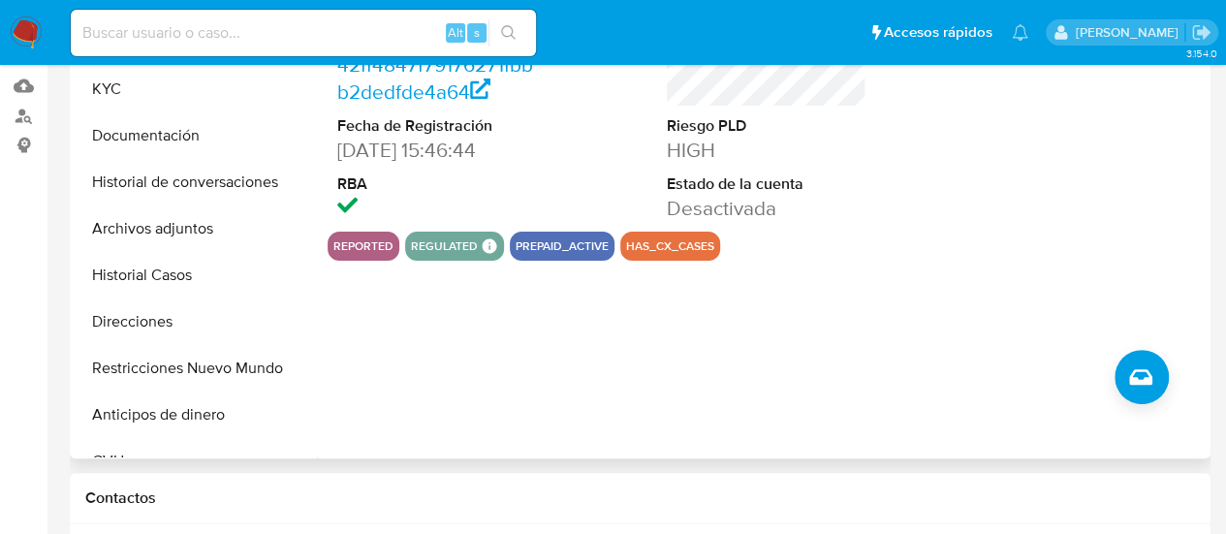
click at [146, 286] on button "Historial Casos" at bounding box center [196, 275] width 242 height 47
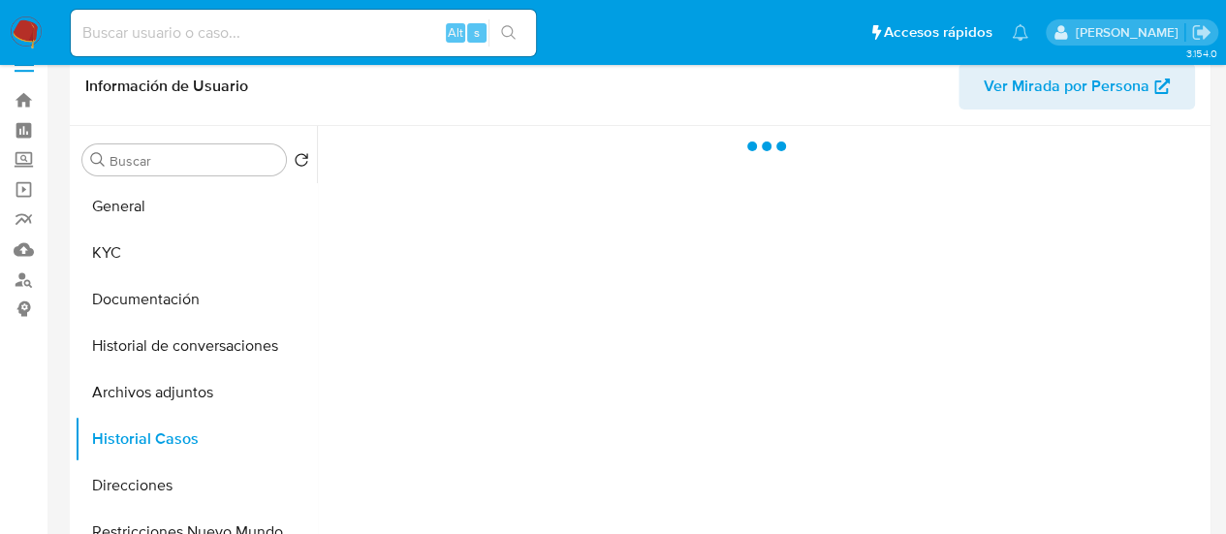
scroll to position [0, 0]
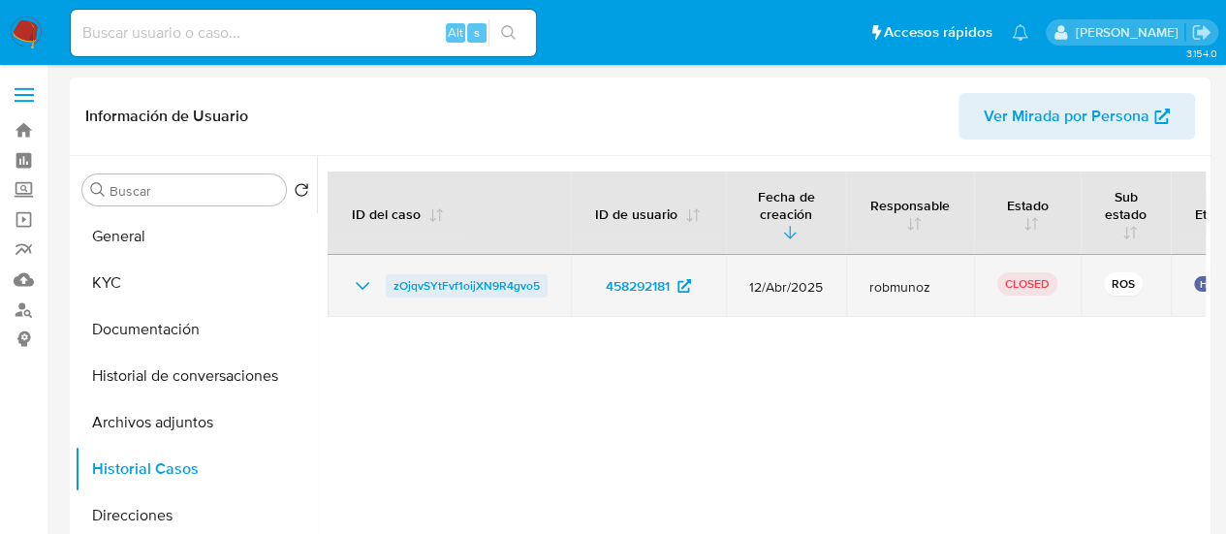
click at [508, 284] on span "zOjqvSYtFvf1oijXN9R4gvo5" at bounding box center [466, 285] width 146 height 23
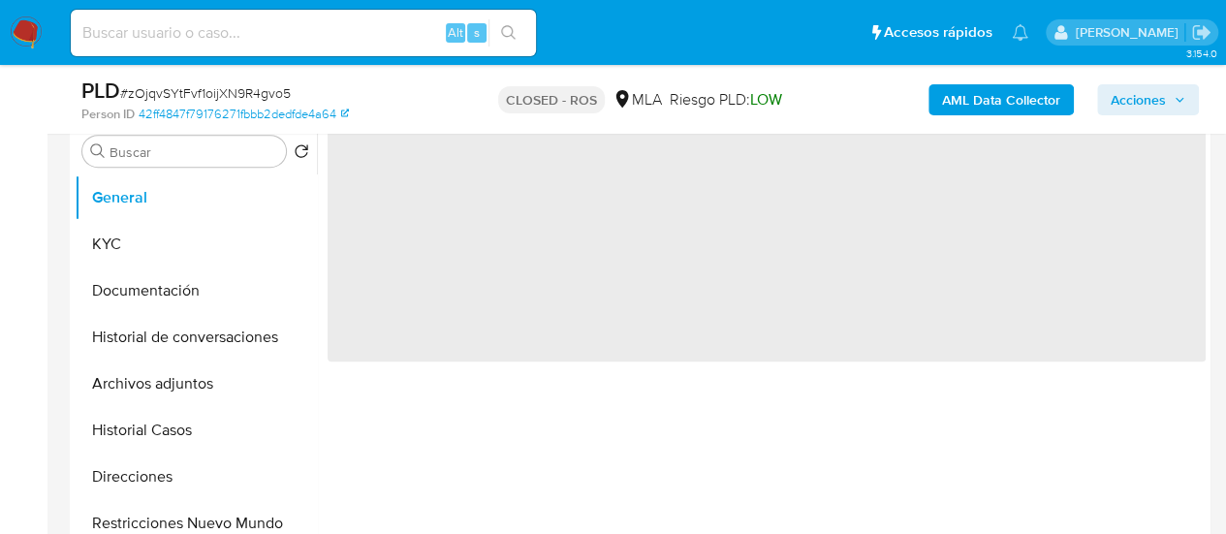
scroll to position [388, 0]
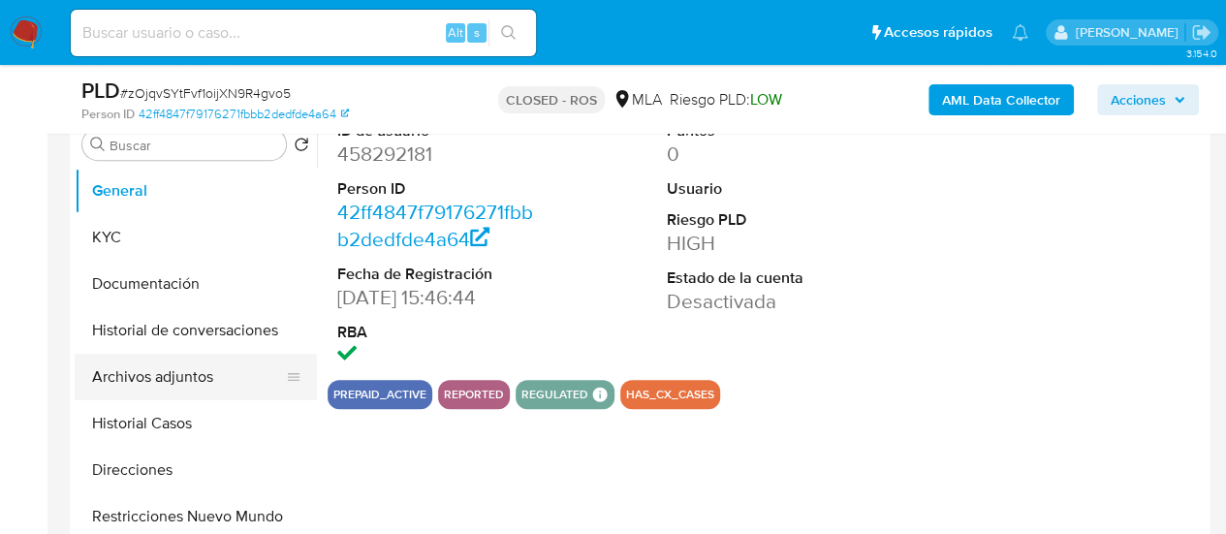
select select "10"
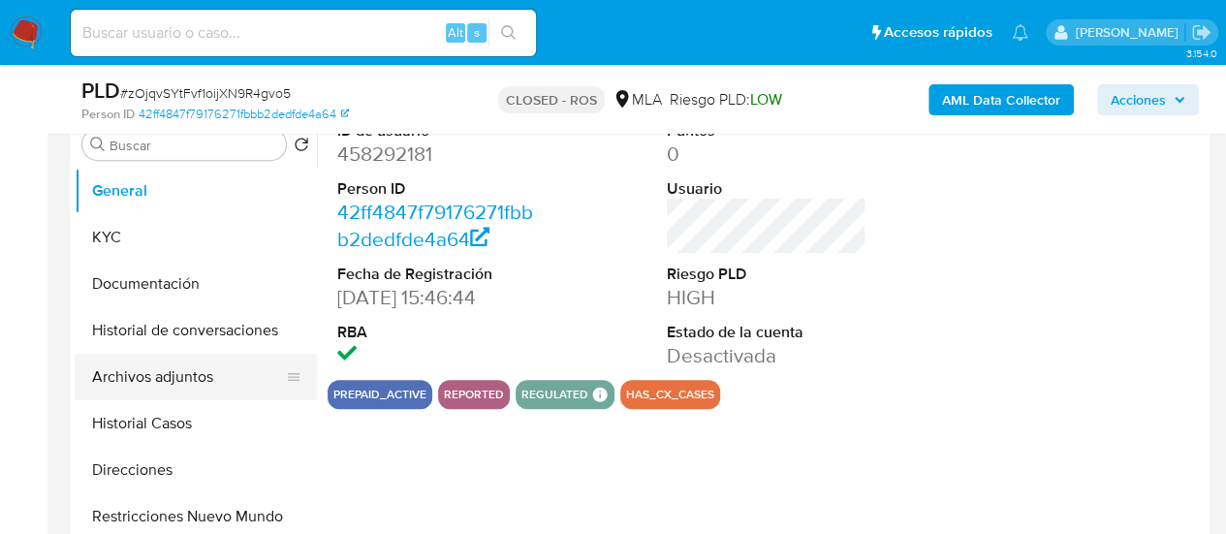
click at [147, 380] on button "Archivos adjuntos" at bounding box center [188, 377] width 227 height 47
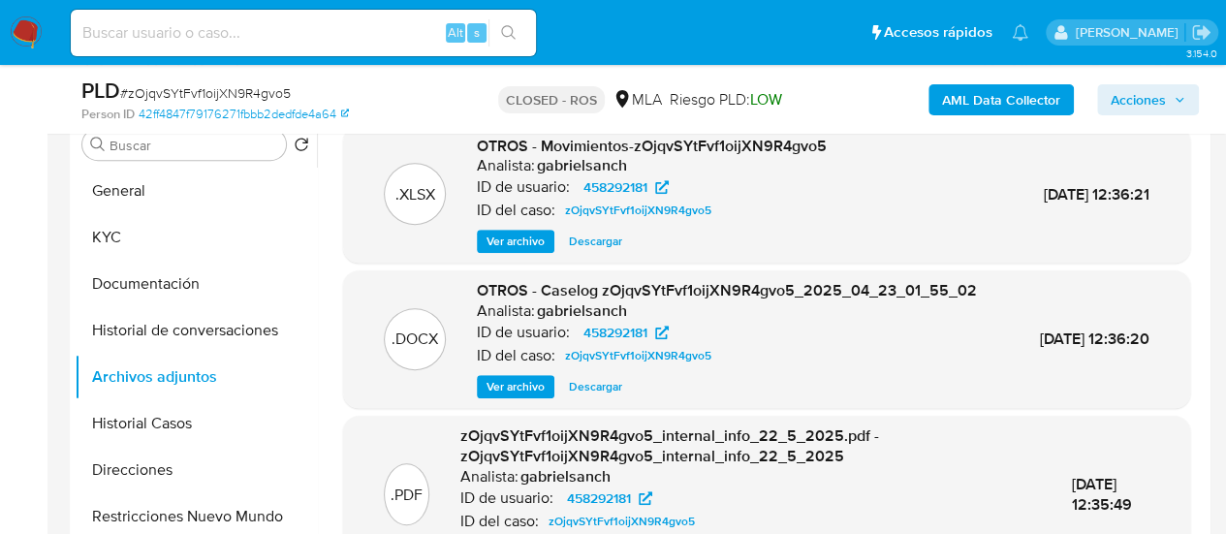
click at [225, 42] on input at bounding box center [303, 32] width 465 height 25
paste input "2138158776"
type input "2138158776"
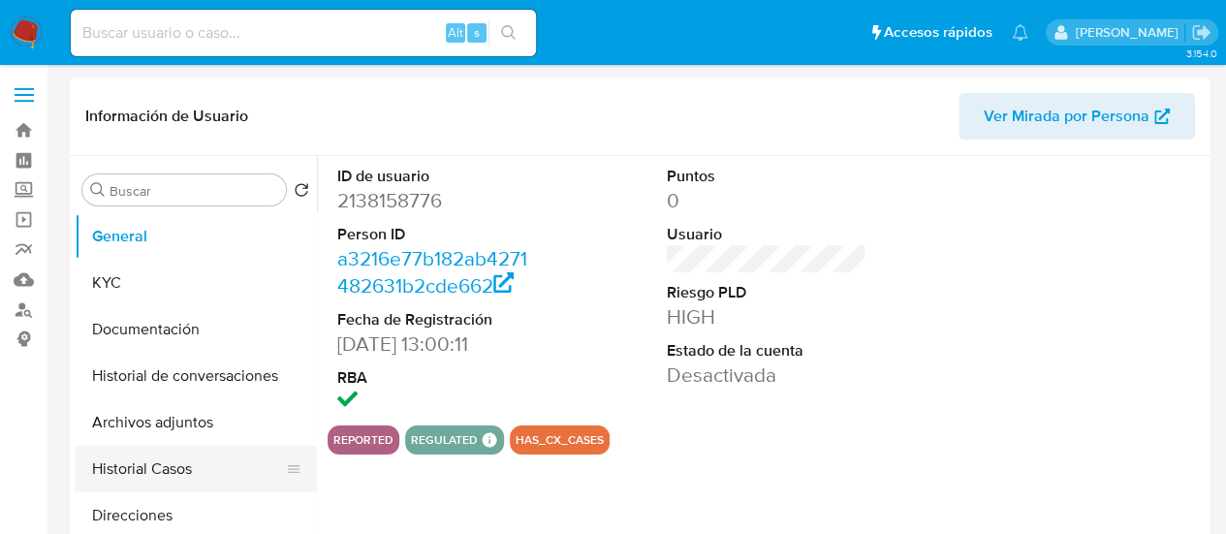
select select "10"
click at [135, 480] on button "Historial Casos" at bounding box center [188, 469] width 227 height 47
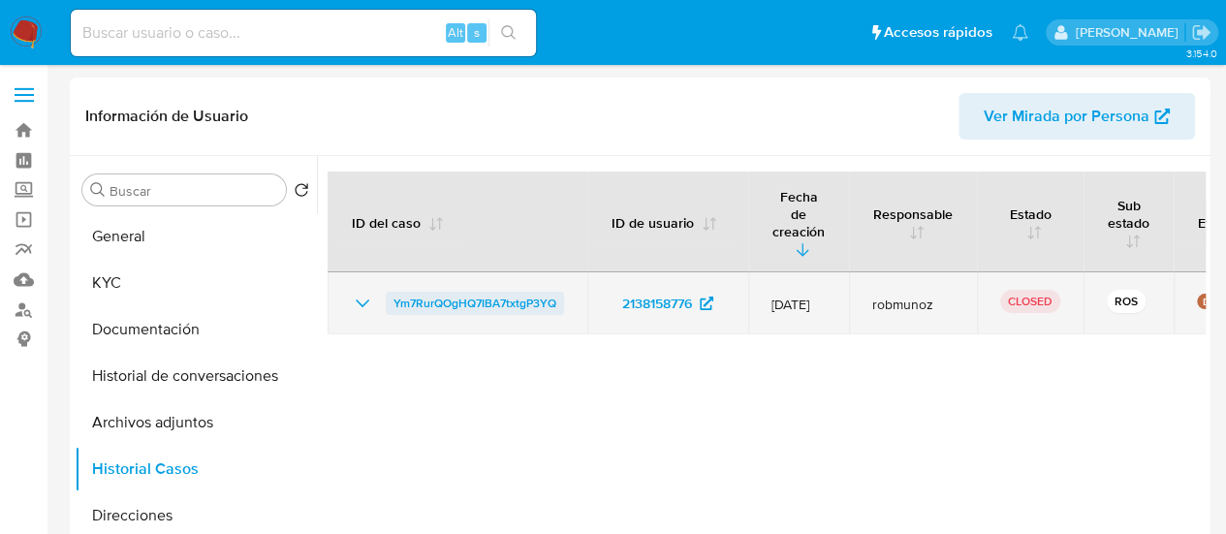
click at [472, 292] on span "Ym7RurQOgHQ7IBA7txtgP3YQ" at bounding box center [474, 303] width 163 height 23
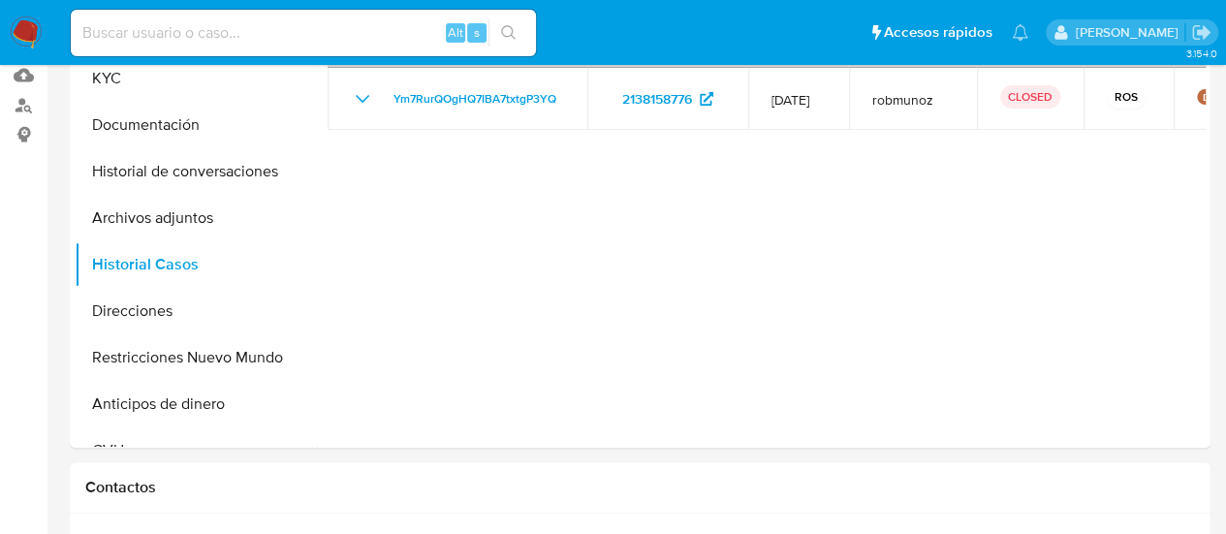
scroll to position [194, 0]
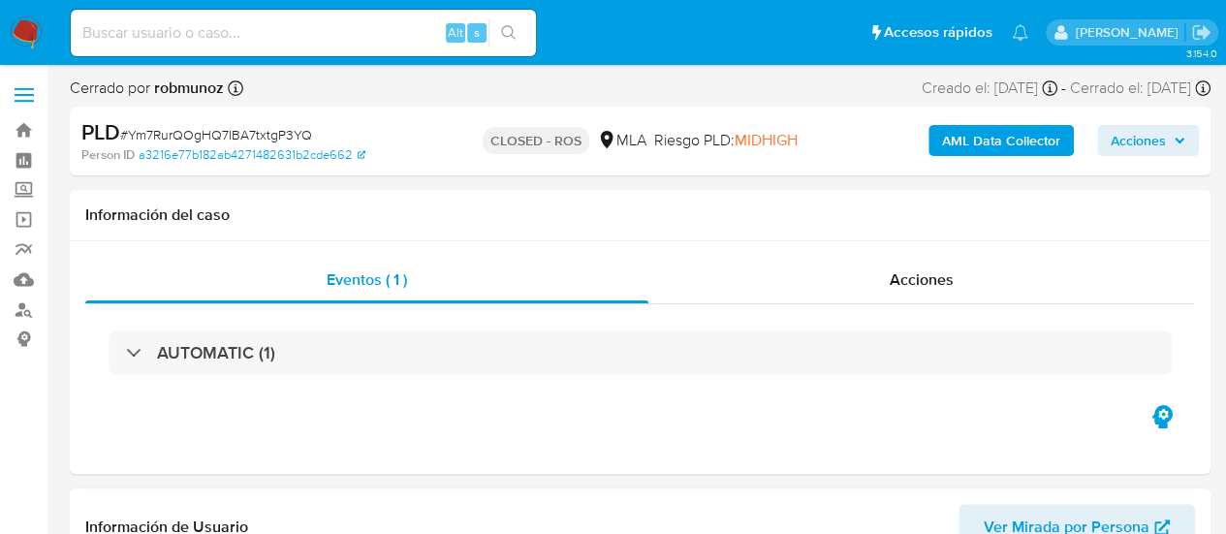
select select "10"
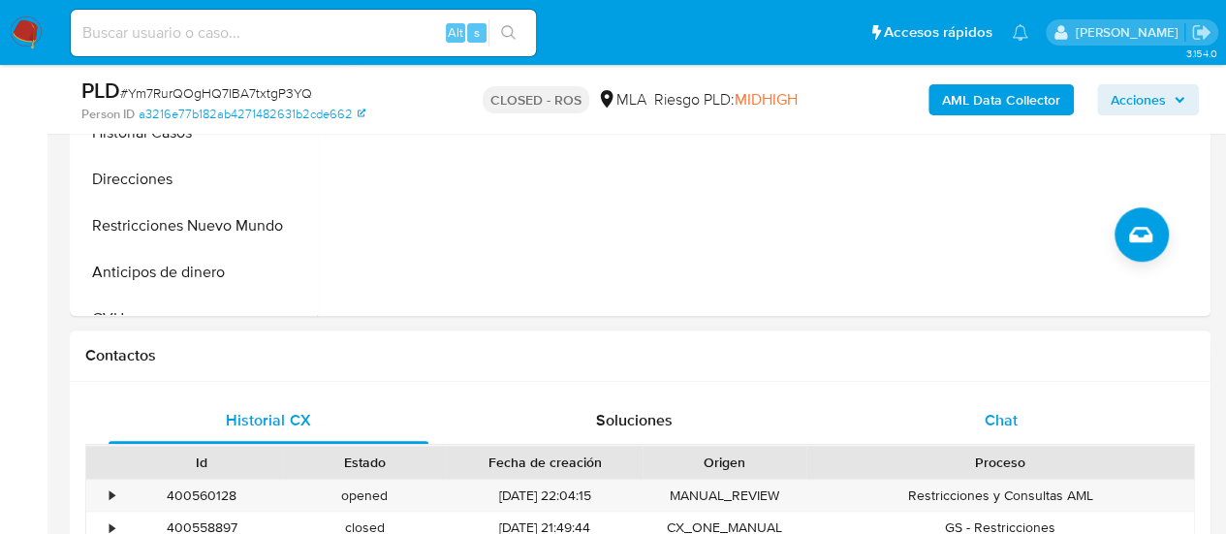
click at [1008, 412] on span "Chat" at bounding box center [1001, 420] width 33 height 22
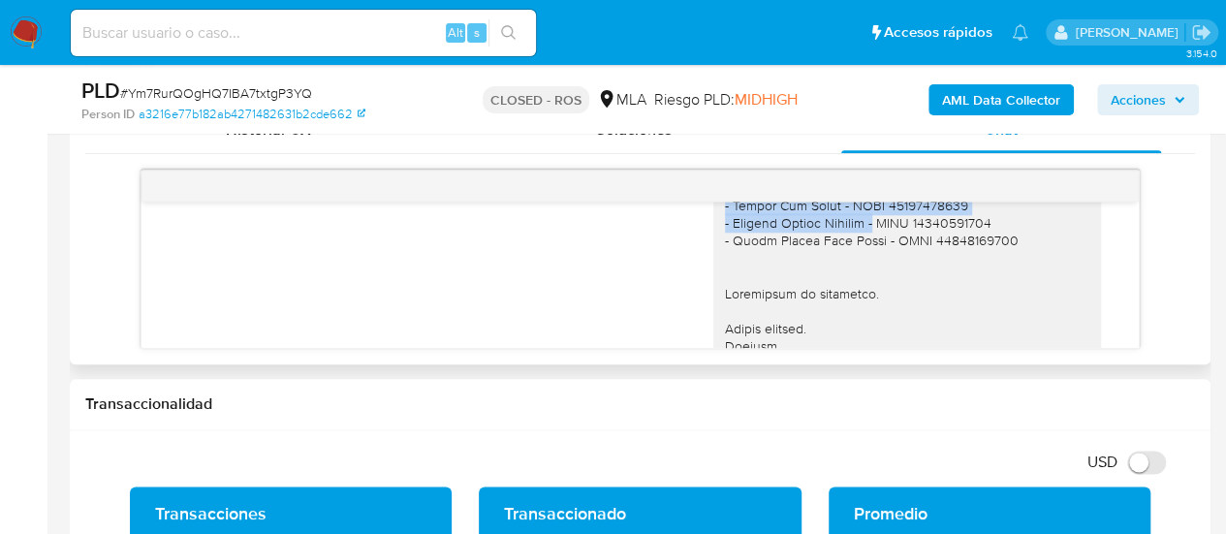
scroll to position [2396, 0]
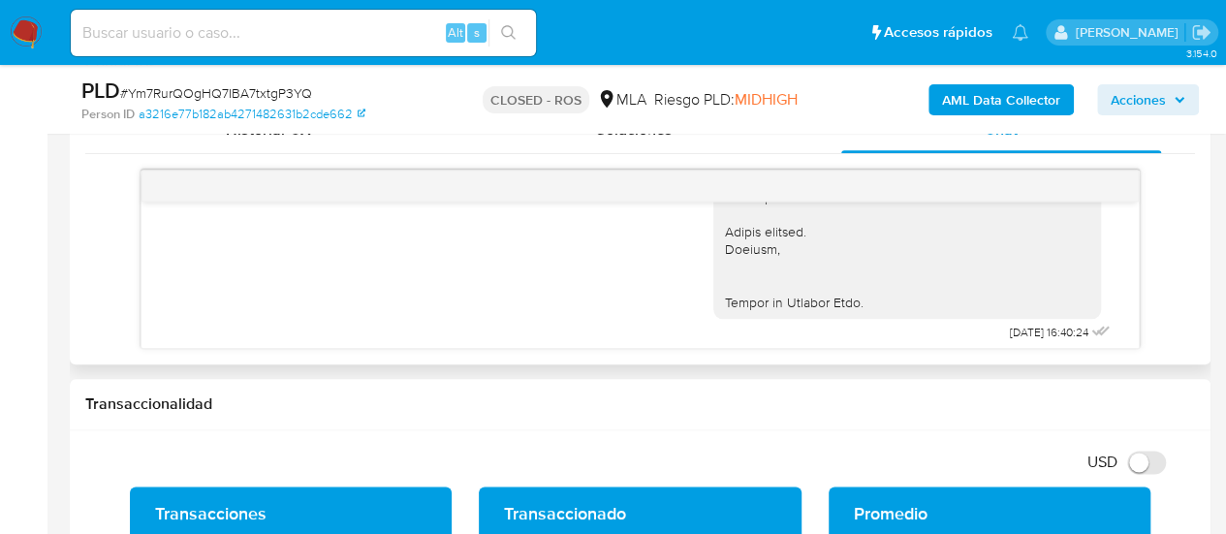
drag, startPoint x: 722, startPoint y: 214, endPoint x: 981, endPoint y: 232, distance: 259.3
copy div "3. Proporciona el vínculo con las siguientes contrapartes con las que operaste,…"
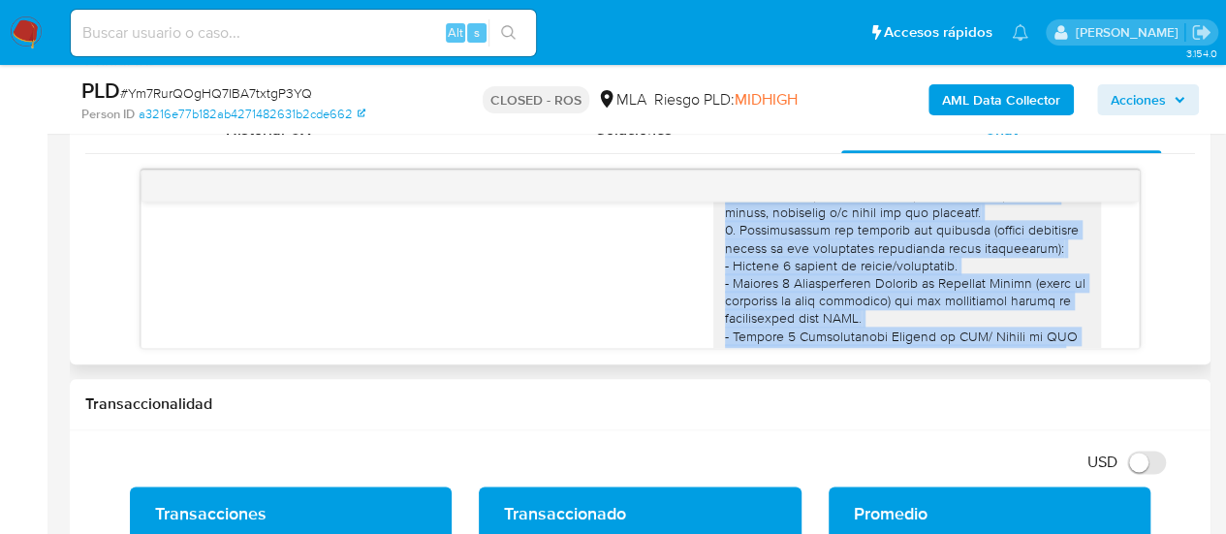
scroll to position [1620, 0]
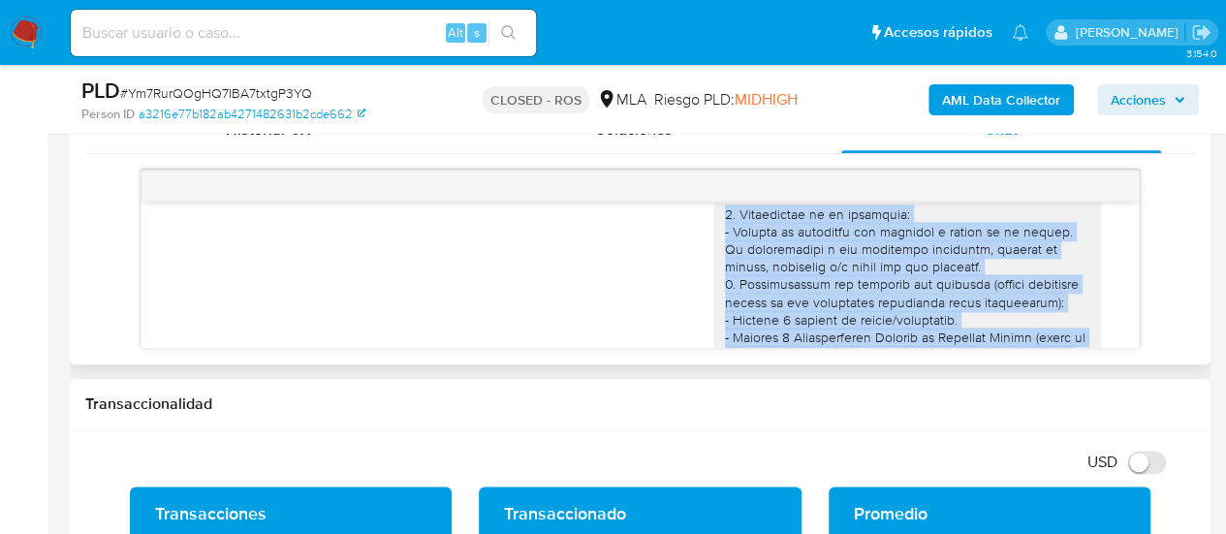
drag, startPoint x: 981, startPoint y: 235, endPoint x: 706, endPoint y: 247, distance: 275.5
click at [713, 247] on div "https://www.mercadopago.com.ar/ayuda/30181)." at bounding box center [907, 523] width 388 height 1144
copy div "1. Descripción de la actividad: - Detalla la actividad que realizas a través de…"
click at [259, 34] on input at bounding box center [303, 32] width 465 height 25
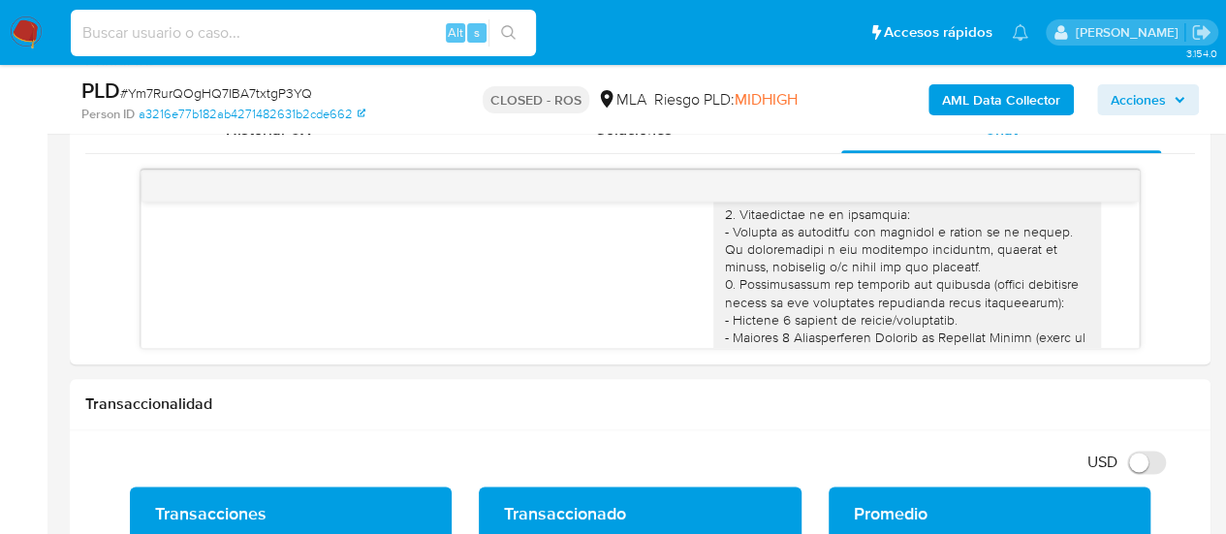
paste input "HE3KC2KlkLKTtkJbbGbjdQYp"
type input "HE3KC2KlkLKTtkJbbGbjdQYp"
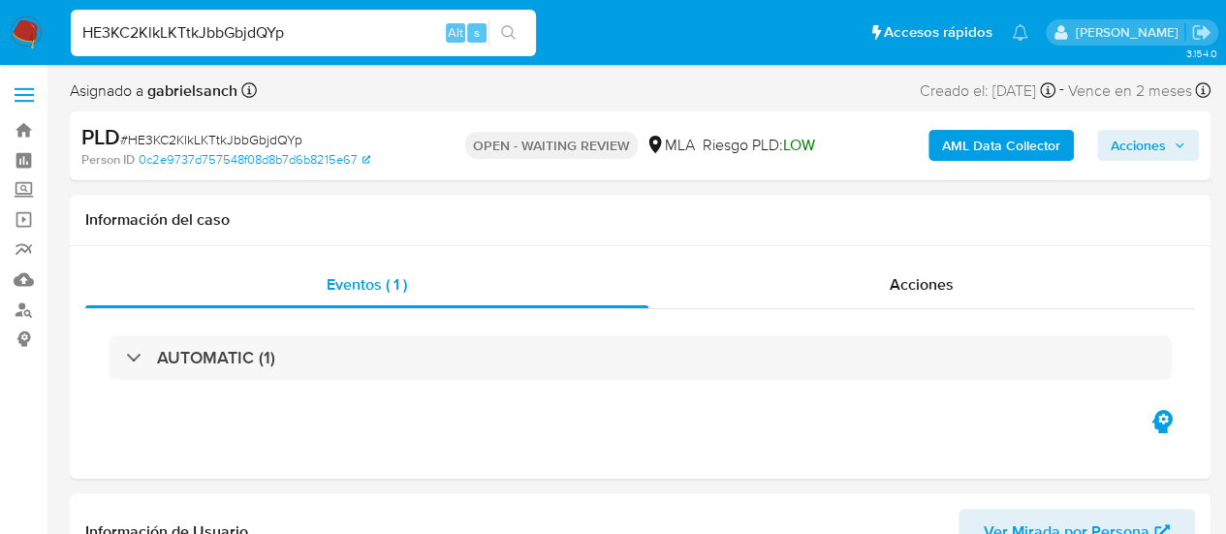
select select "10"
click at [678, 267] on div "Acciones" at bounding box center [921, 285] width 547 height 47
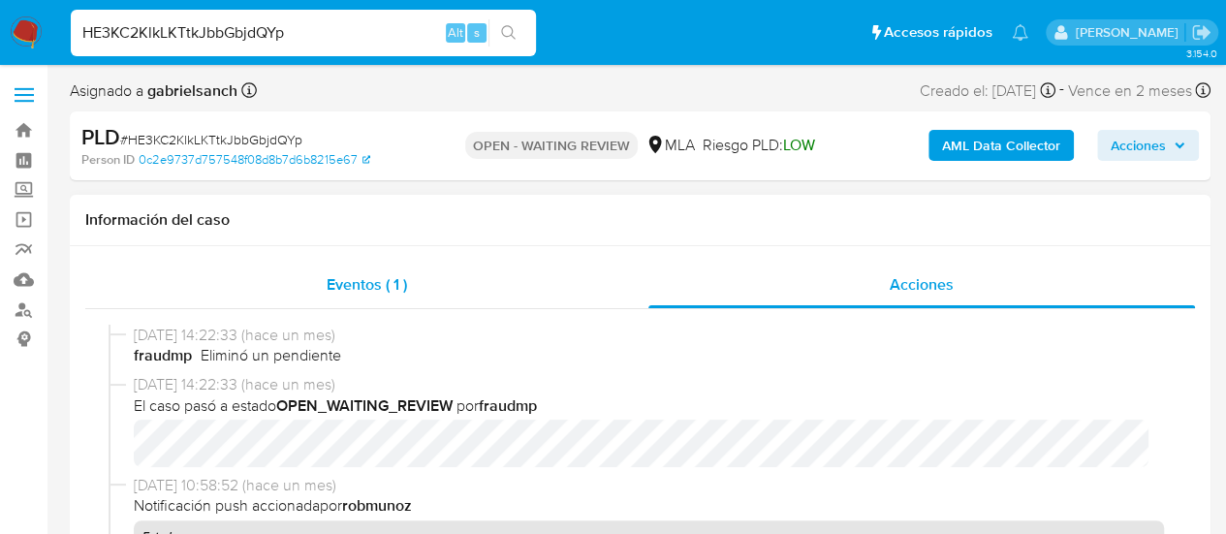
click at [295, 269] on div "Eventos ( 1 )" at bounding box center [366, 285] width 563 height 47
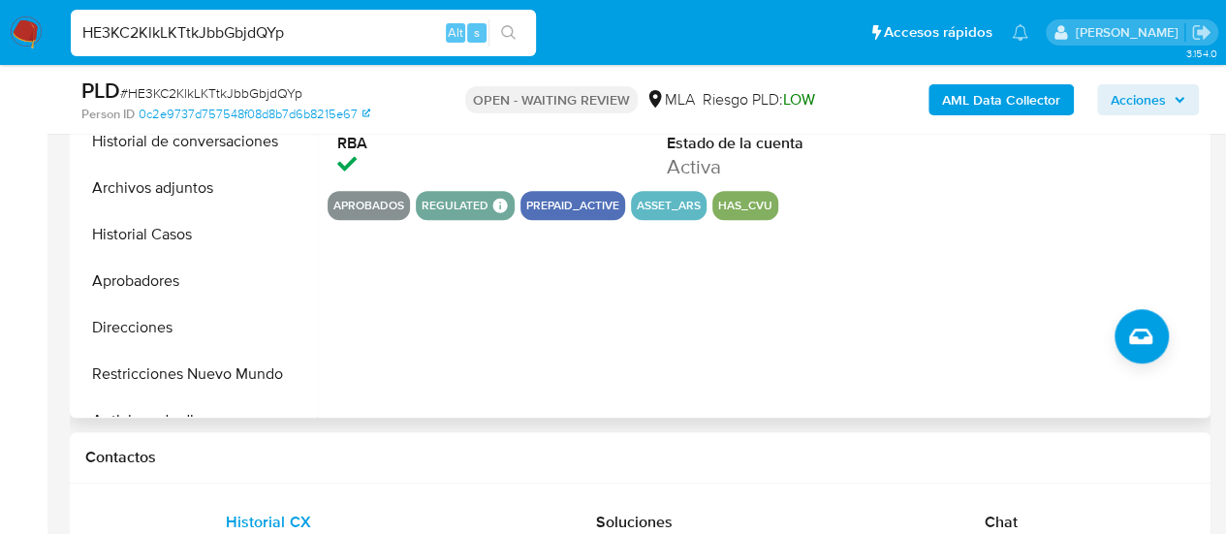
drag, startPoint x: 157, startPoint y: 286, endPoint x: 477, endPoint y: 286, distance: 319.8
click at [157, 286] on button "Aprobadores" at bounding box center [196, 281] width 242 height 47
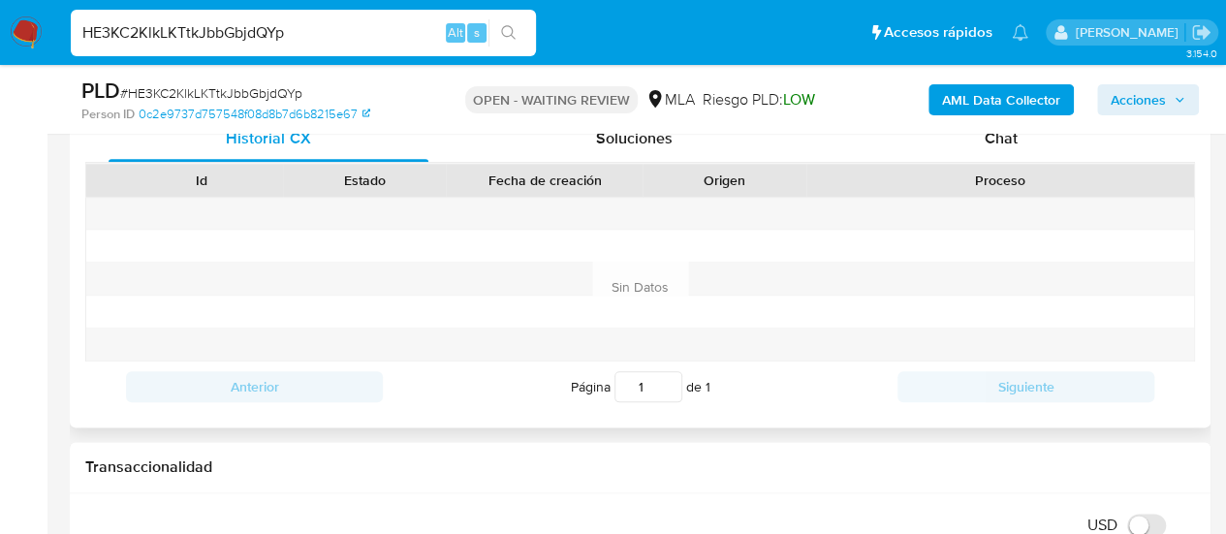
scroll to position [969, 0]
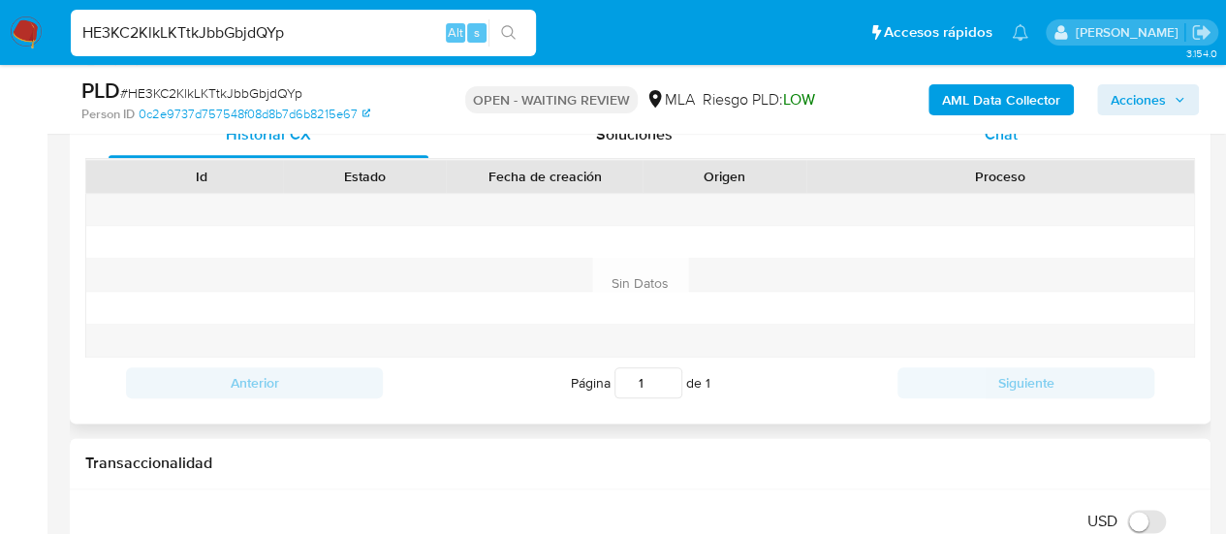
click at [990, 141] on span "Chat" at bounding box center [1001, 134] width 33 height 22
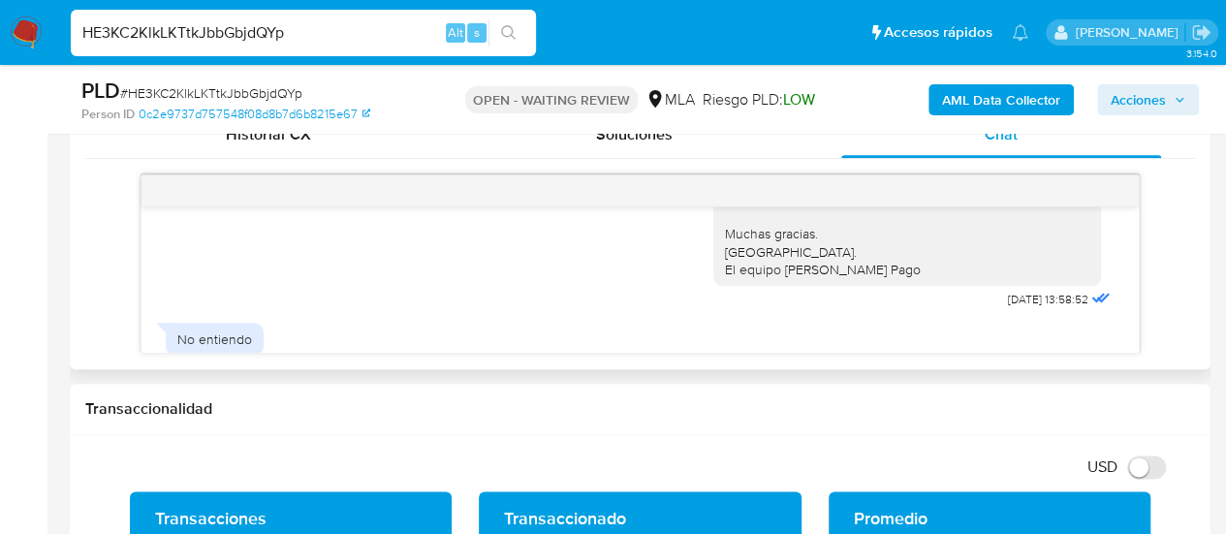
scroll to position [1163, 0]
click at [255, 35] on input "HE3KC2KlkLKTtkJbbGbjdQYp" at bounding box center [303, 32] width 465 height 25
paste input "BkpFnP39NXB5asF1yzYbp6Tm"
type input "BkpFnP39NXB5asF1yzYbp6Tm"
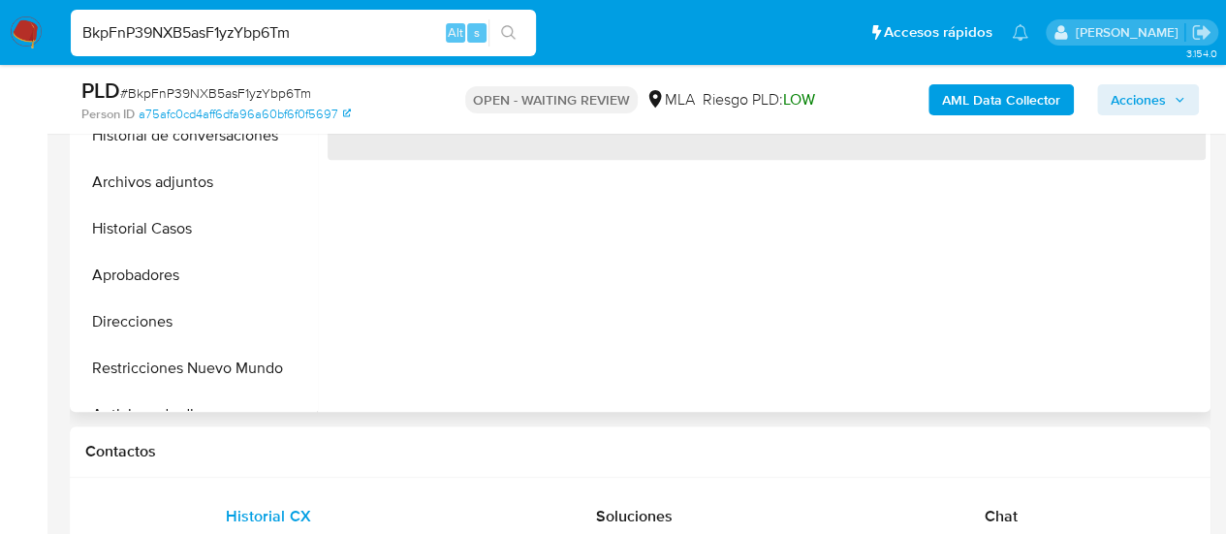
scroll to position [775, 0]
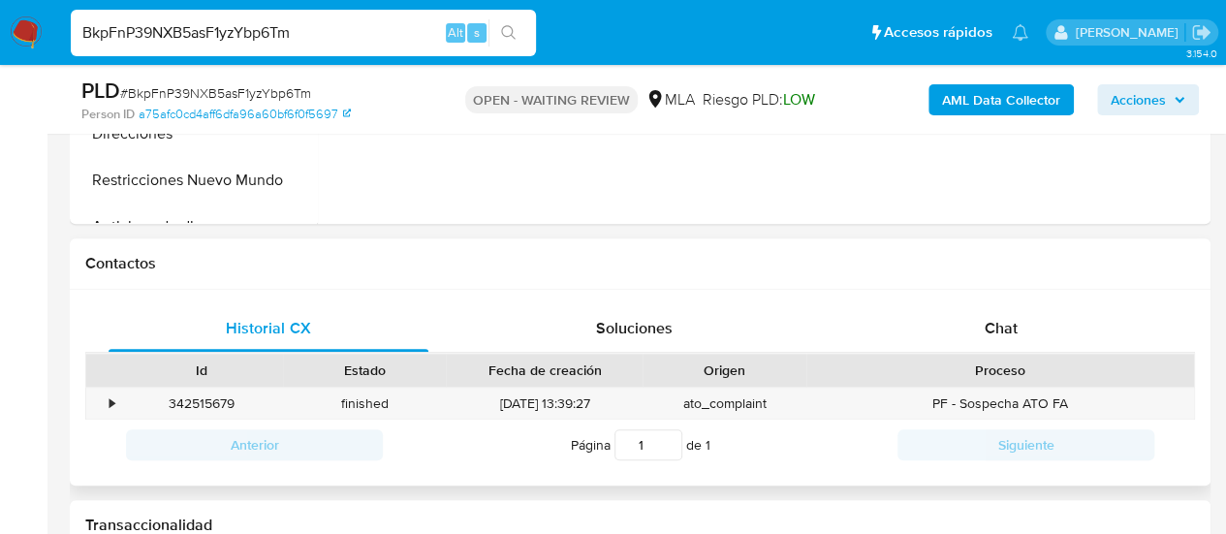
click at [1007, 354] on div "Proceso" at bounding box center [1000, 370] width 388 height 33
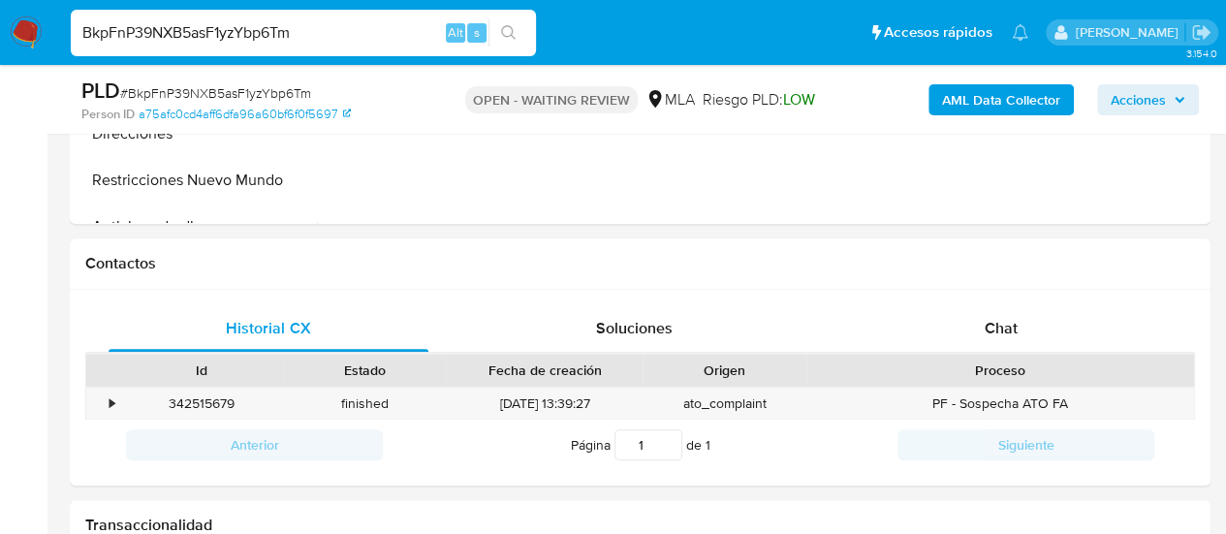
click at [989, 336] on span "Chat" at bounding box center [1001, 328] width 33 height 22
select select "10"
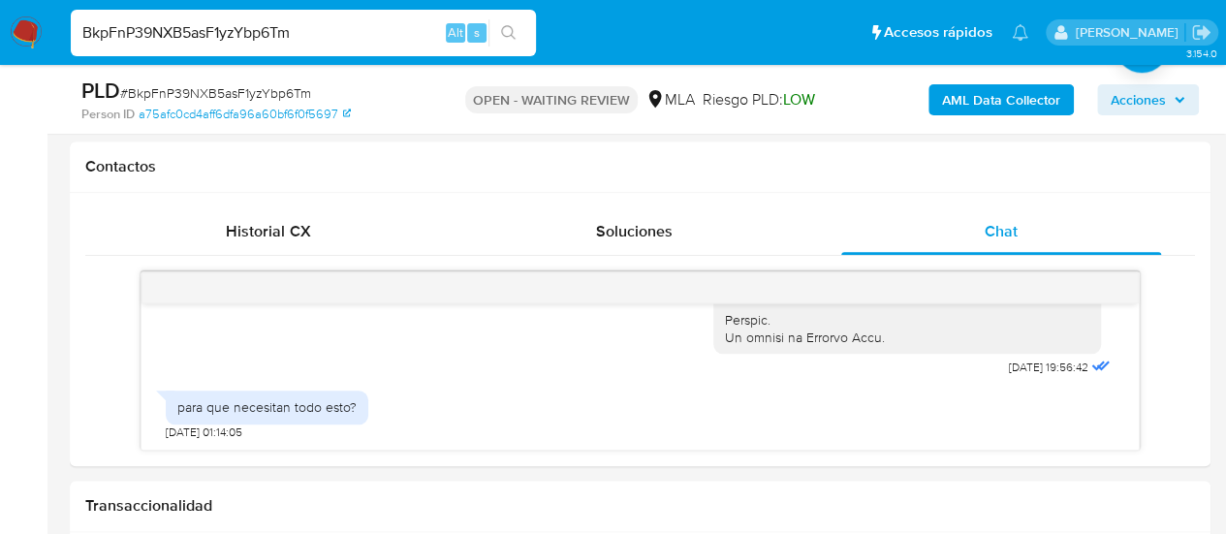
scroll to position [969, 0]
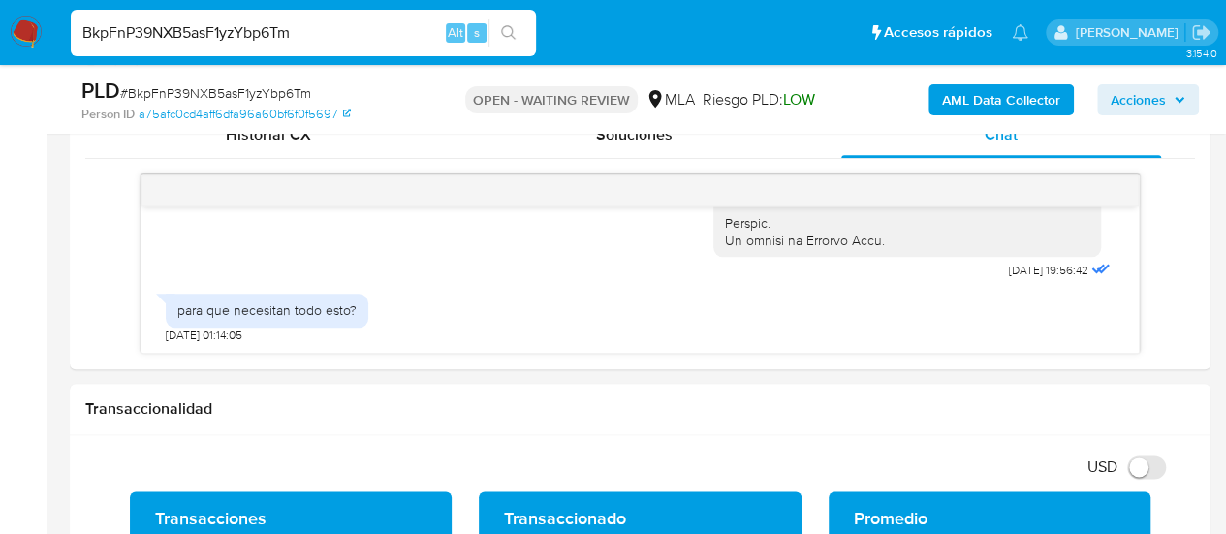
click at [254, 32] on input "BkpFnP39NXB5asF1yzYbp6Tm" at bounding box center [303, 32] width 465 height 25
paste input "8WKPP35MY3J5TIRq5ecxxivO"
type input "8WKPP35MY3J5TIRq5ecxxivO"
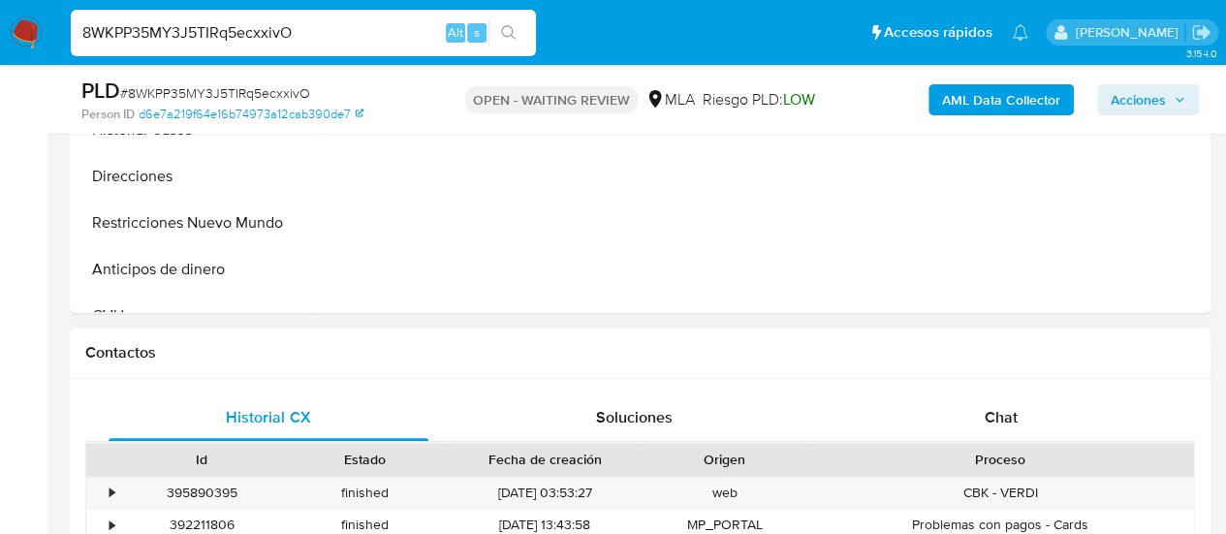
scroll to position [969, 0]
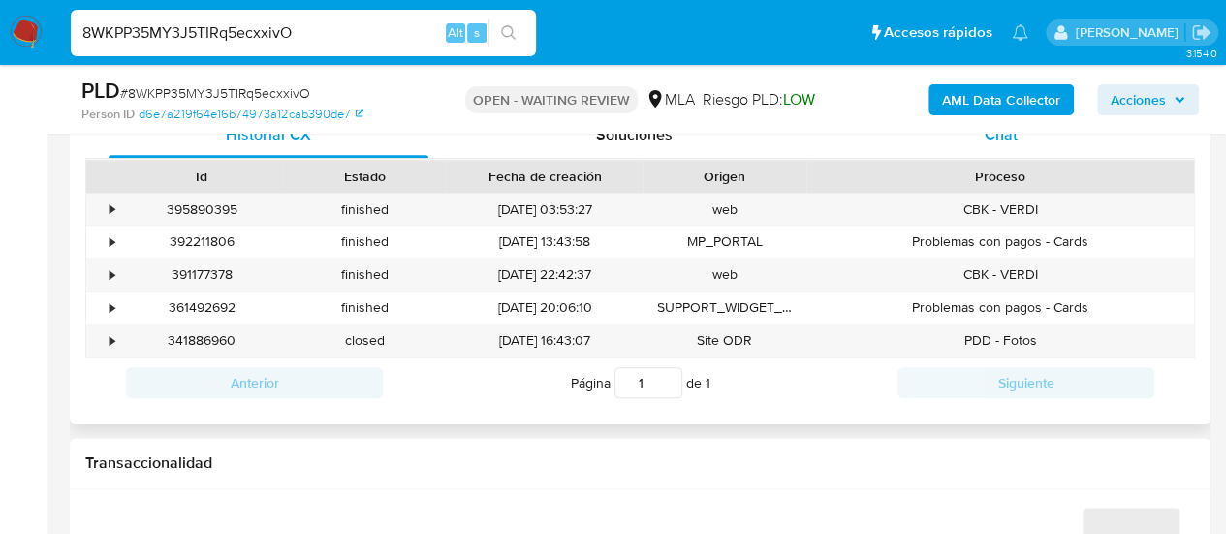
click at [1029, 153] on div "Chat" at bounding box center [1001, 134] width 320 height 47
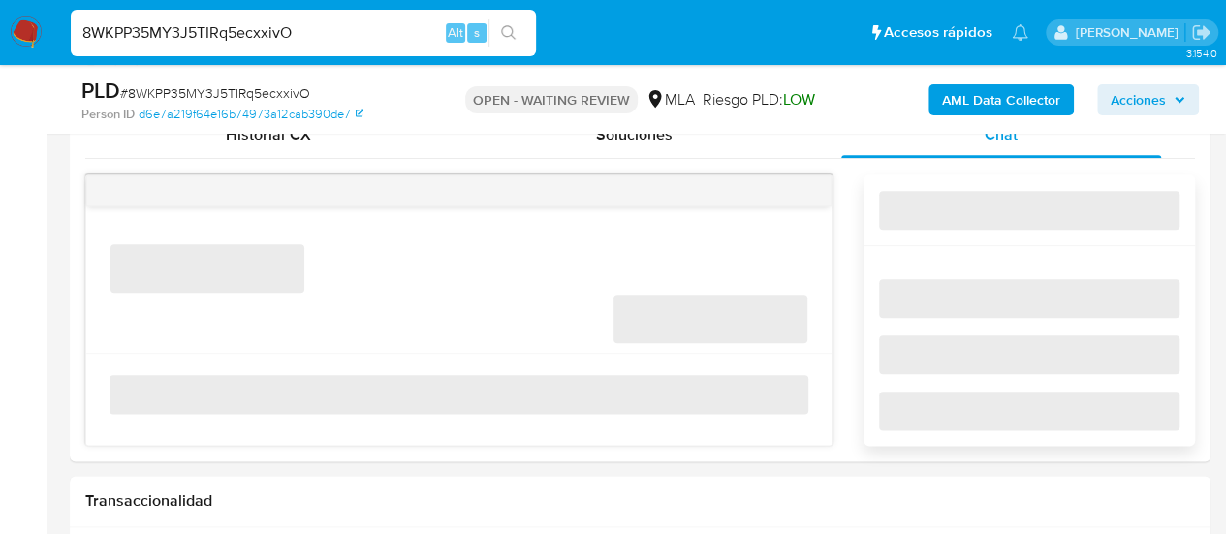
select select "10"
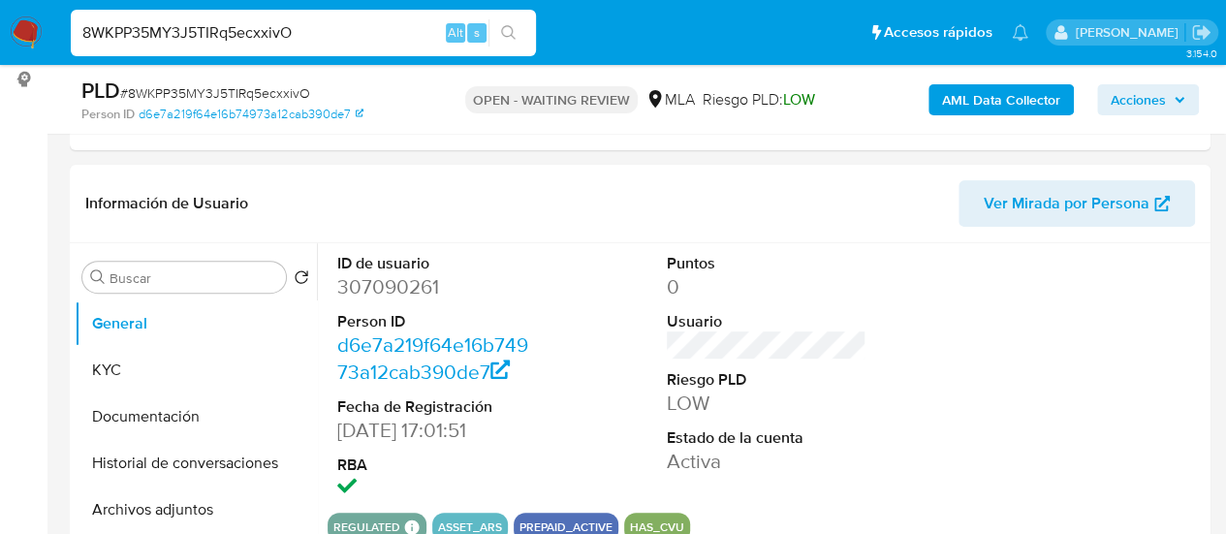
scroll to position [97, 0]
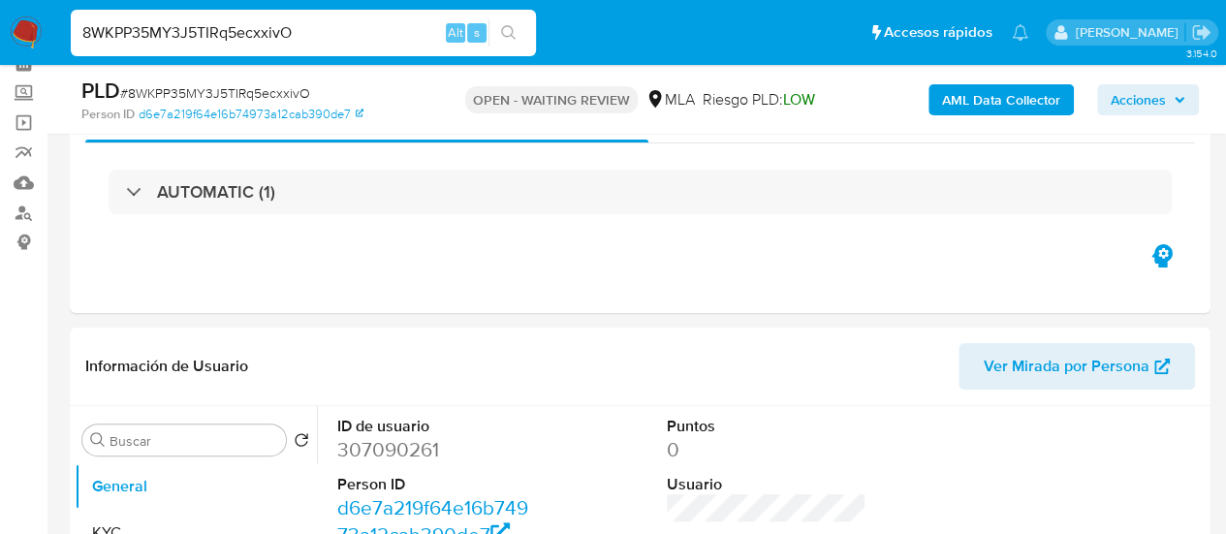
click at [278, 22] on input "8WKPP35MY3J5TIRq5ecxxivO" at bounding box center [303, 32] width 465 height 25
paste input "BkpFnP39NXB5asF1yzYbp6Tm"
type input "BkpFnP39NXB5asF1yzYbp6Tm"
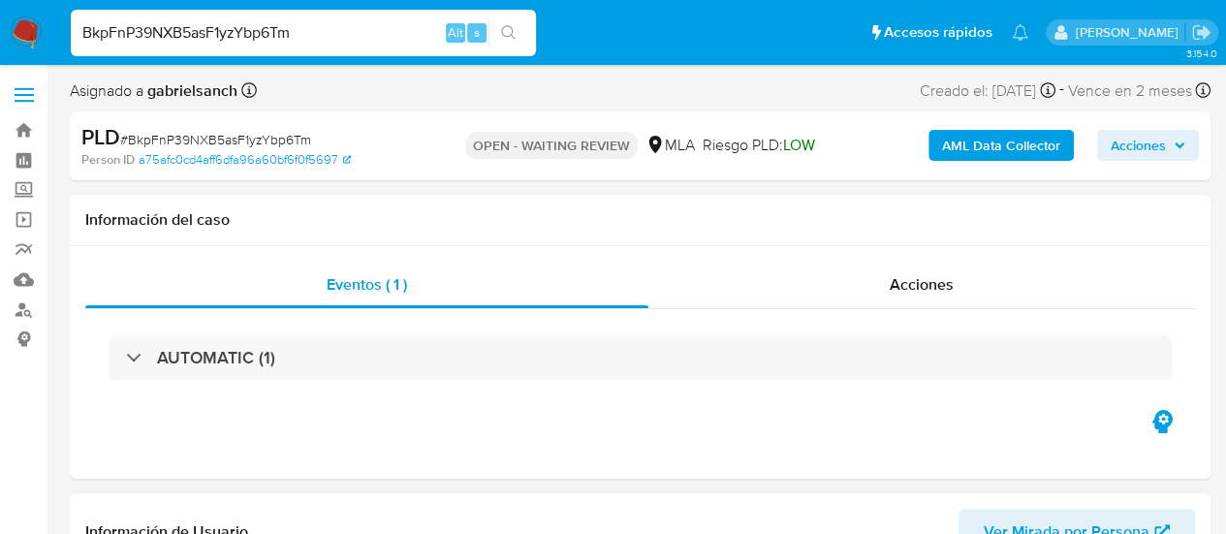
select select "10"
click at [265, 36] on input "BkpFnP39NXB5asF1yzYbp6Tm" at bounding box center [303, 32] width 465 height 25
click at [265, 35] on input "BkpFnP39NXB5asF1yzYbp6Tm" at bounding box center [303, 32] width 465 height 25
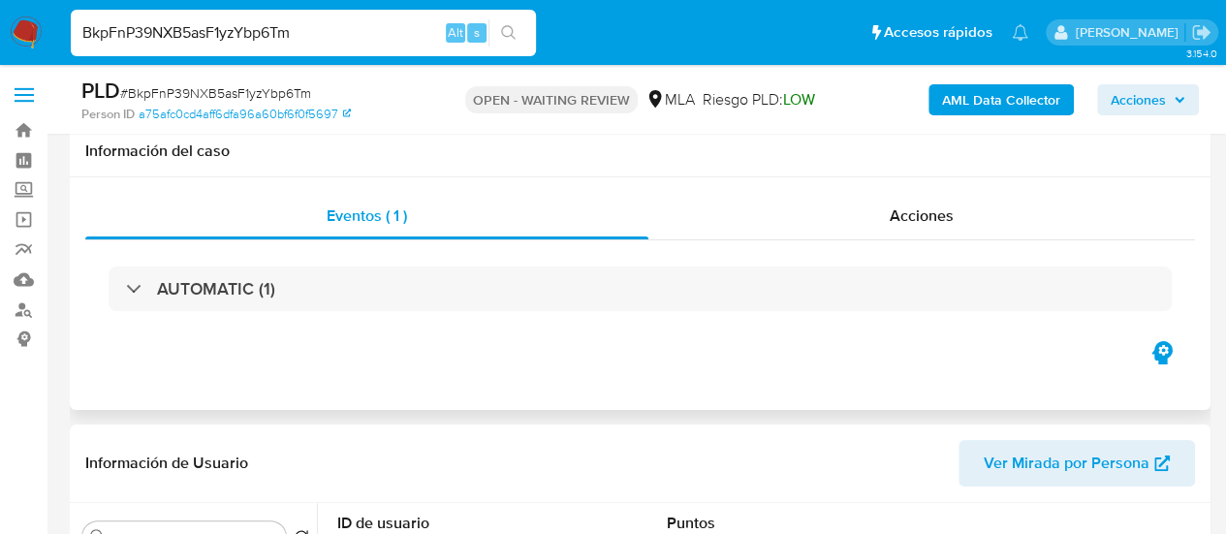
scroll to position [388, 0]
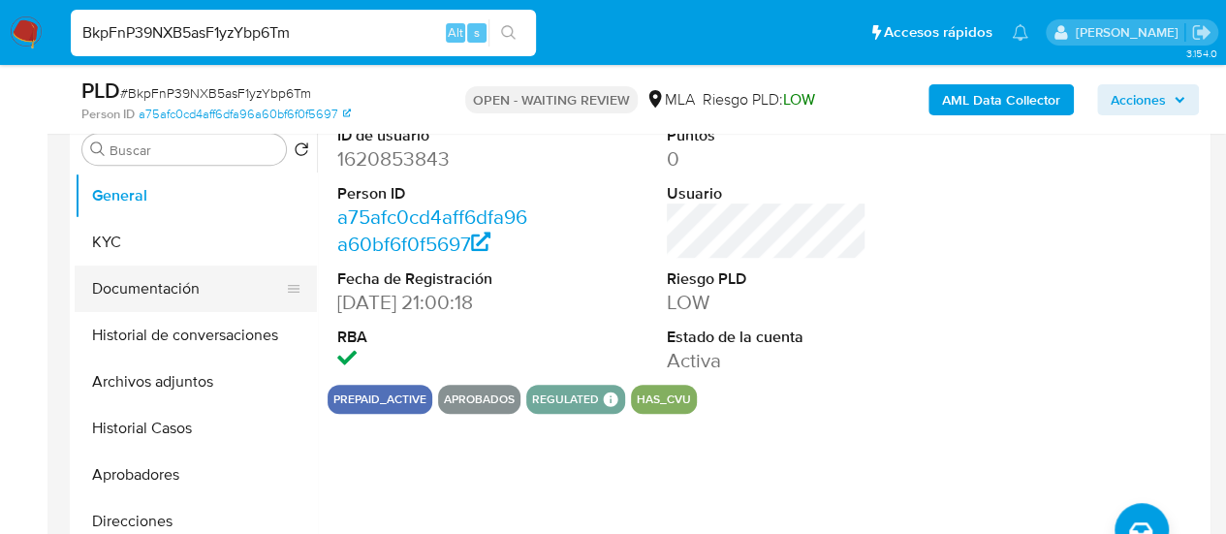
click at [200, 298] on button "Documentación" at bounding box center [188, 289] width 227 height 47
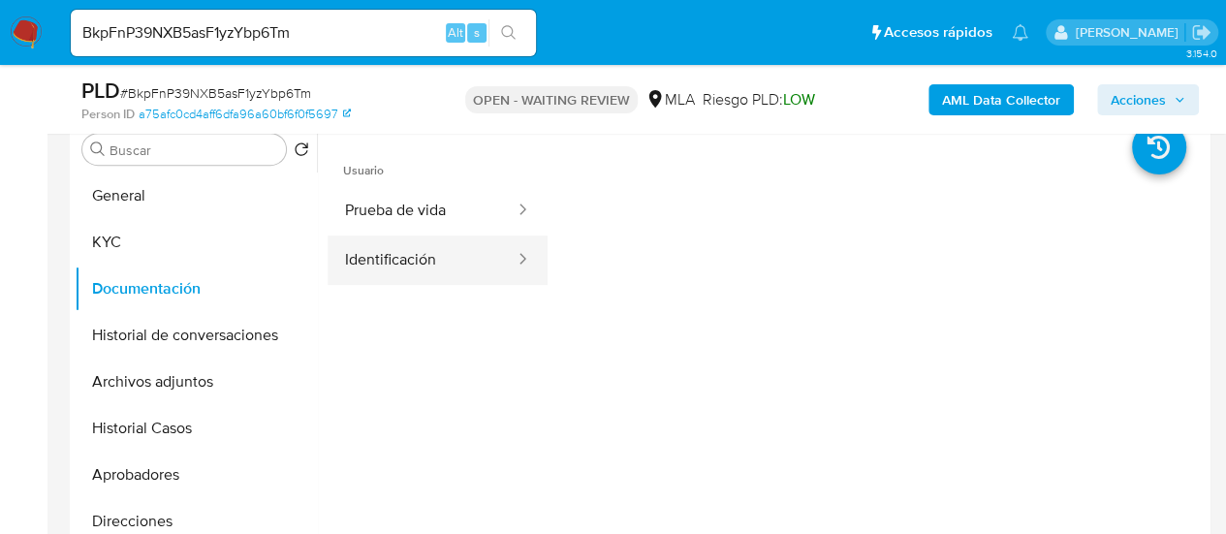
click at [448, 260] on button "Identificación" at bounding box center [422, 259] width 189 height 49
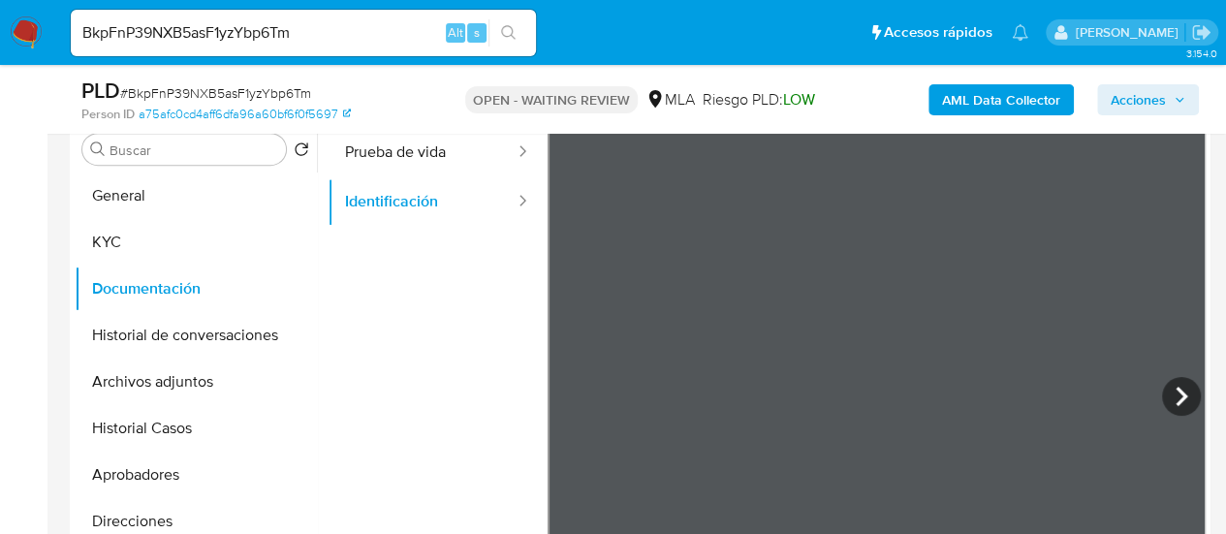
scroll to position [97, 0]
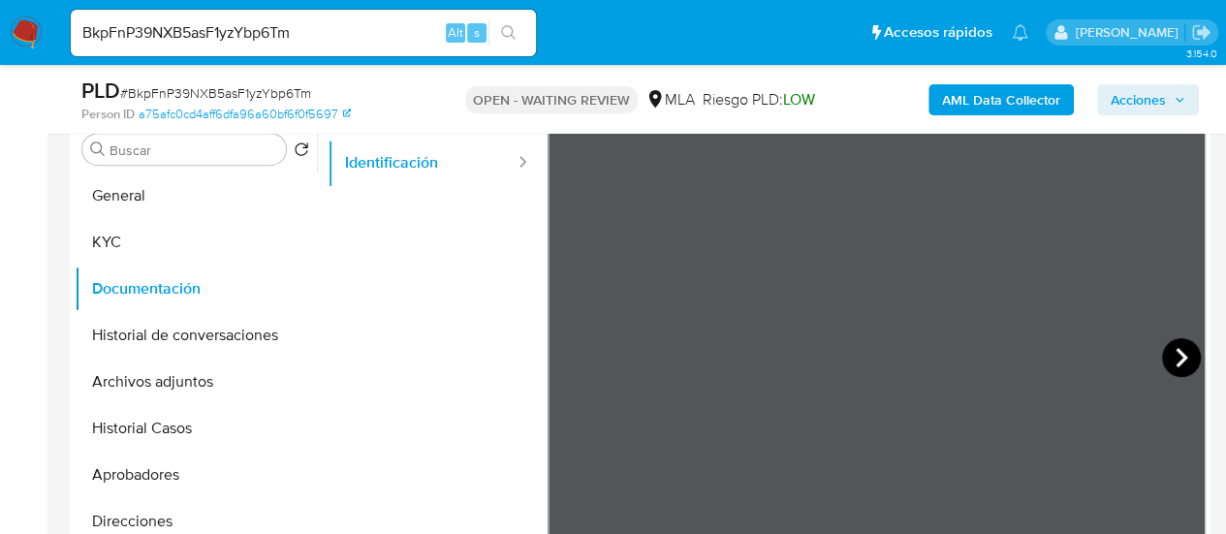
click at [1179, 353] on icon at bounding box center [1181, 357] width 39 height 39
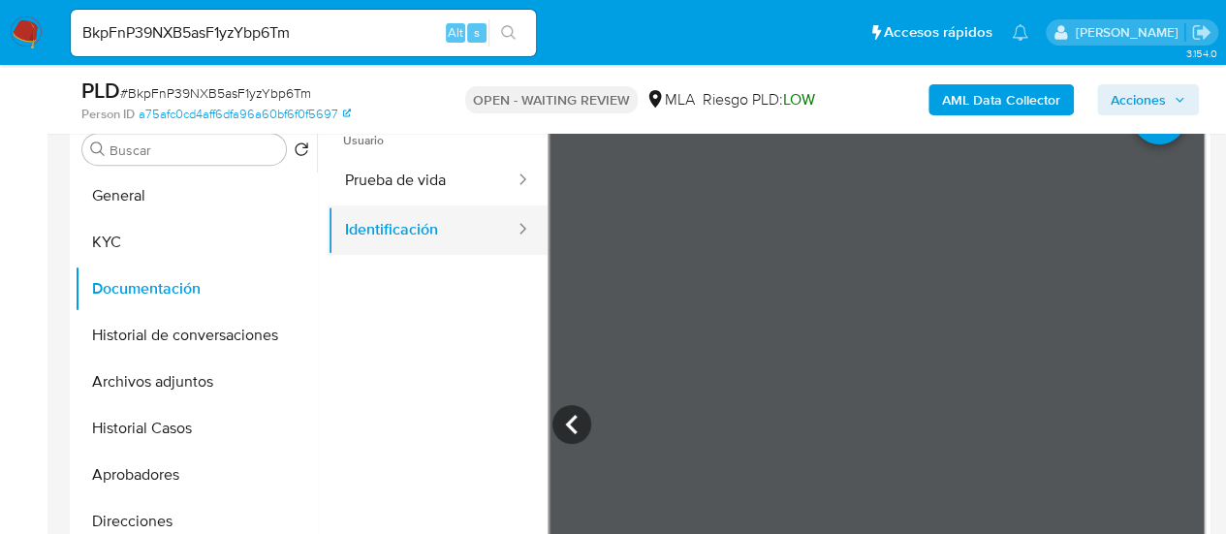
scroll to position [0, 0]
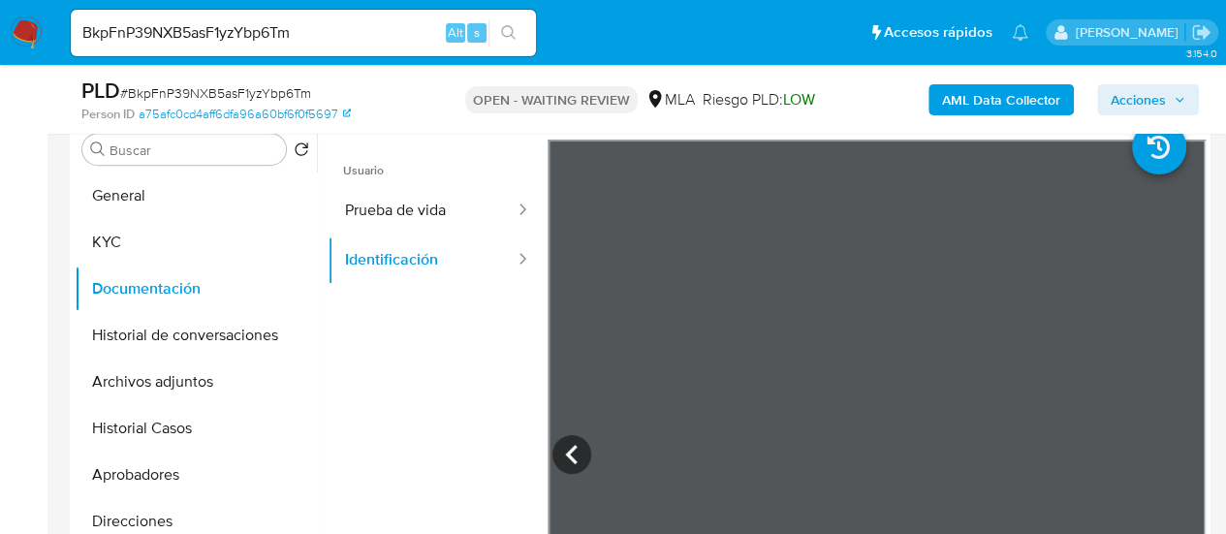
click at [383, 183] on span "Usuario" at bounding box center [438, 163] width 220 height 47
click at [387, 189] on button "Prueba de vida" at bounding box center [422, 210] width 189 height 49
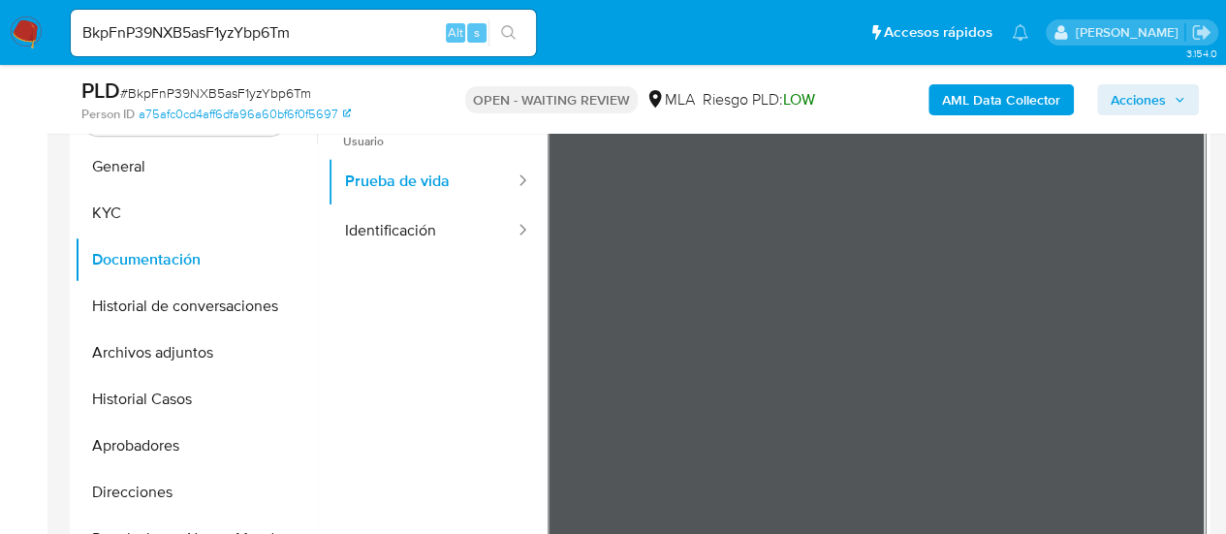
scroll to position [388, 0]
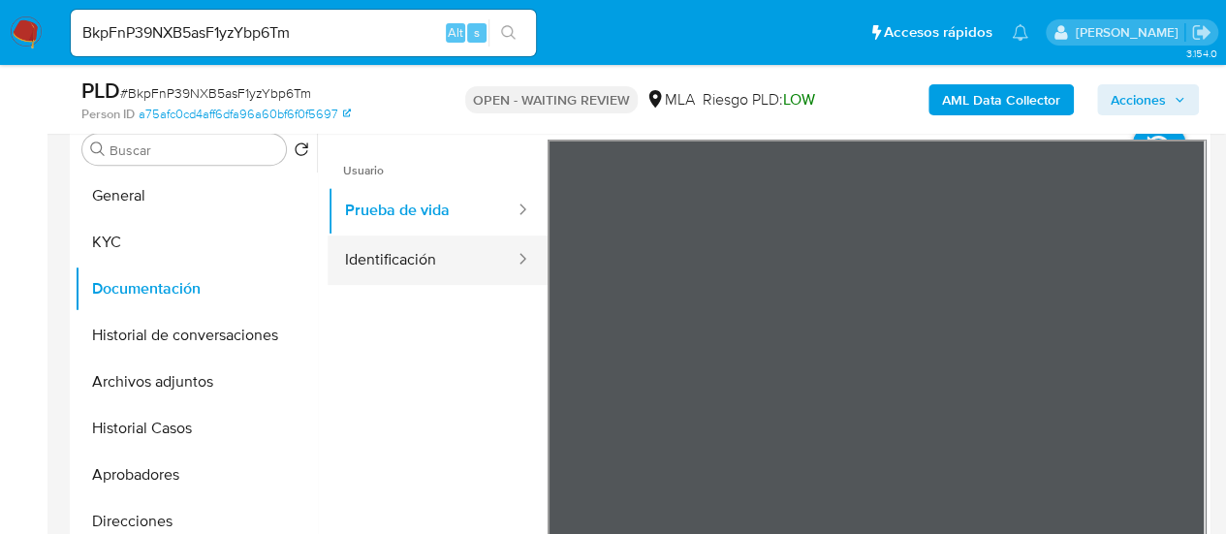
click at [423, 244] on button "Identificación" at bounding box center [422, 259] width 189 height 49
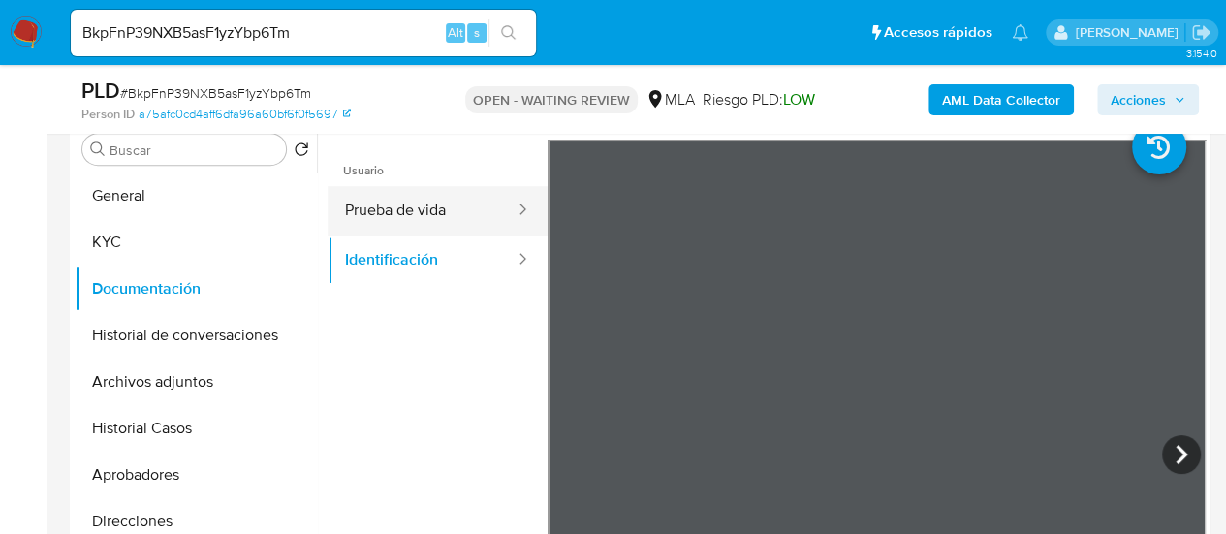
click at [450, 210] on button "Prueba de vida" at bounding box center [422, 210] width 189 height 49
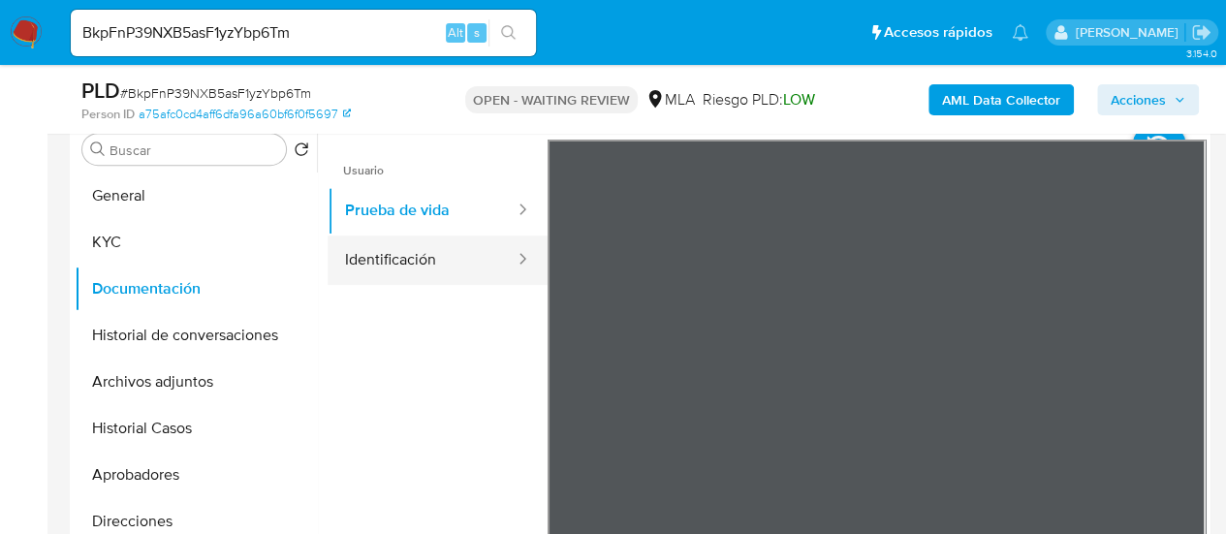
click at [392, 249] on button "Identificación" at bounding box center [422, 259] width 189 height 49
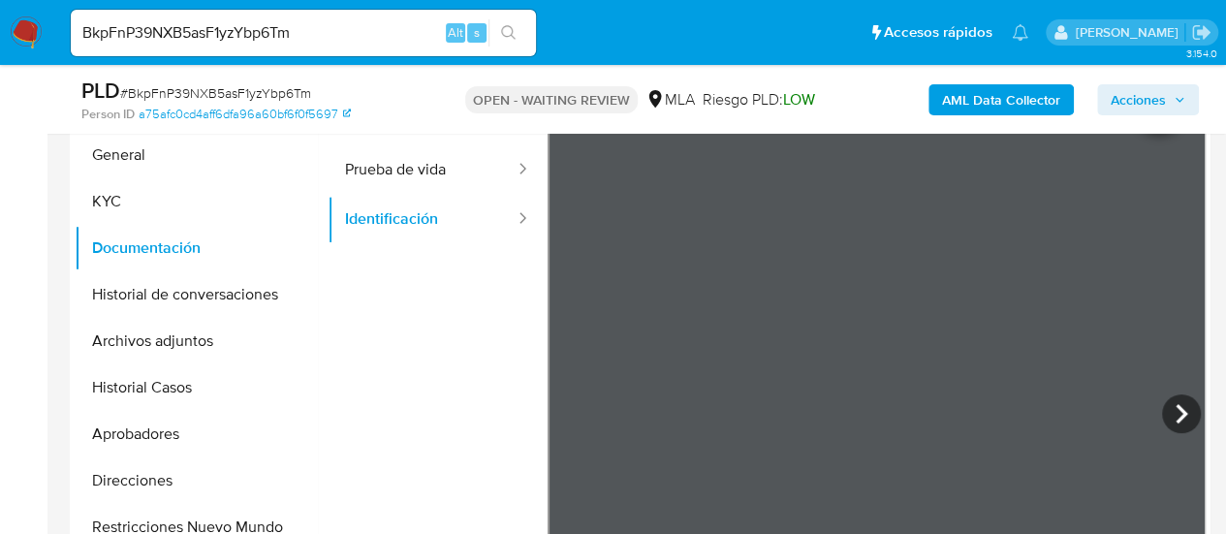
scroll to position [485, 0]
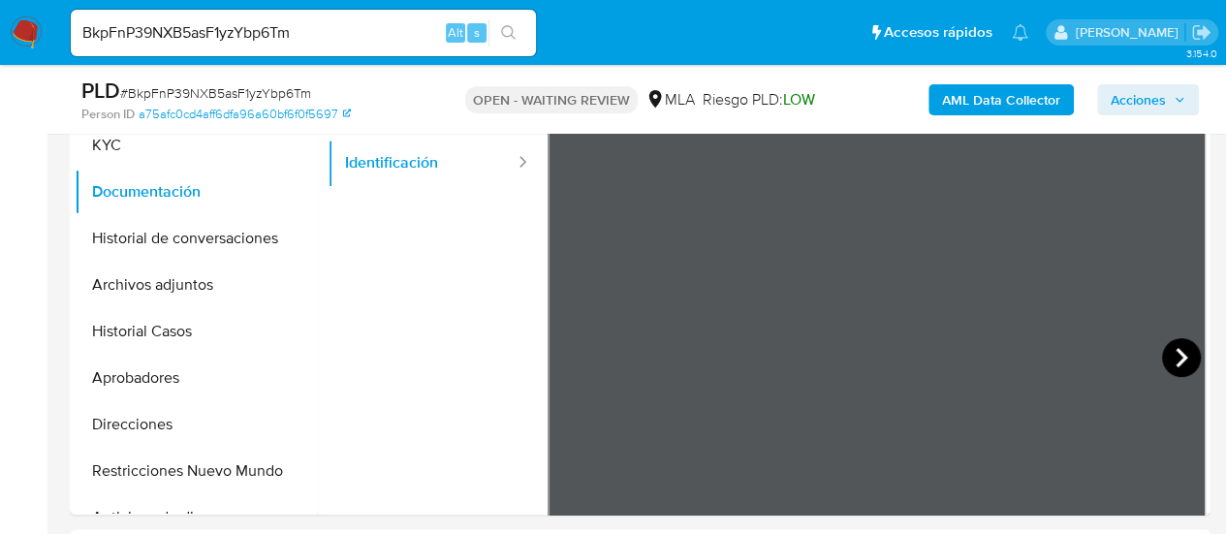
click at [1171, 371] on icon at bounding box center [1181, 357] width 39 height 39
click at [580, 358] on icon at bounding box center [571, 357] width 39 height 39
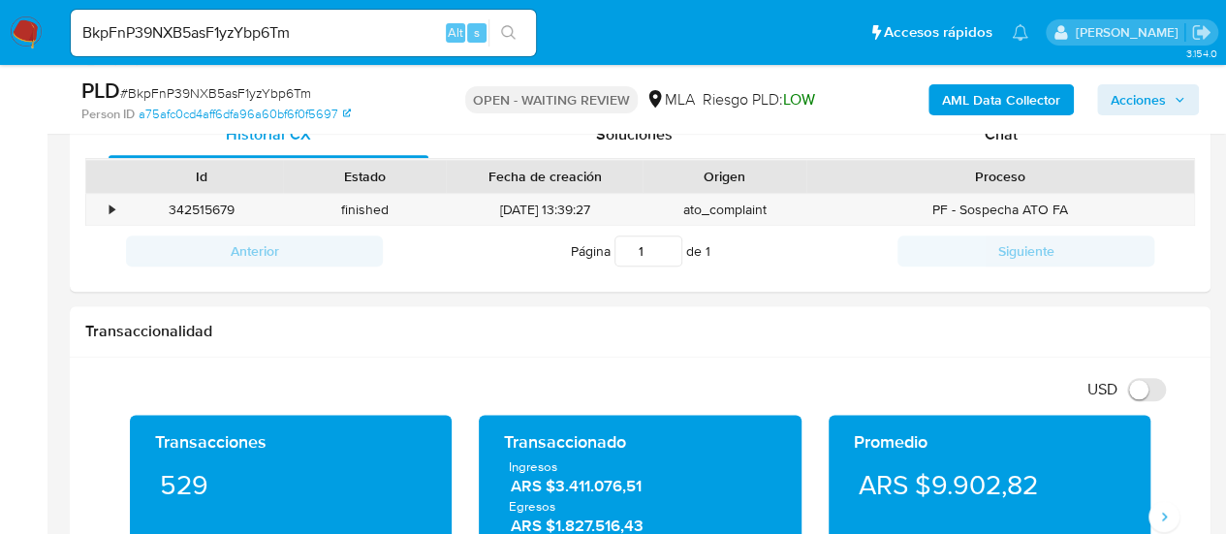
scroll to position [872, 0]
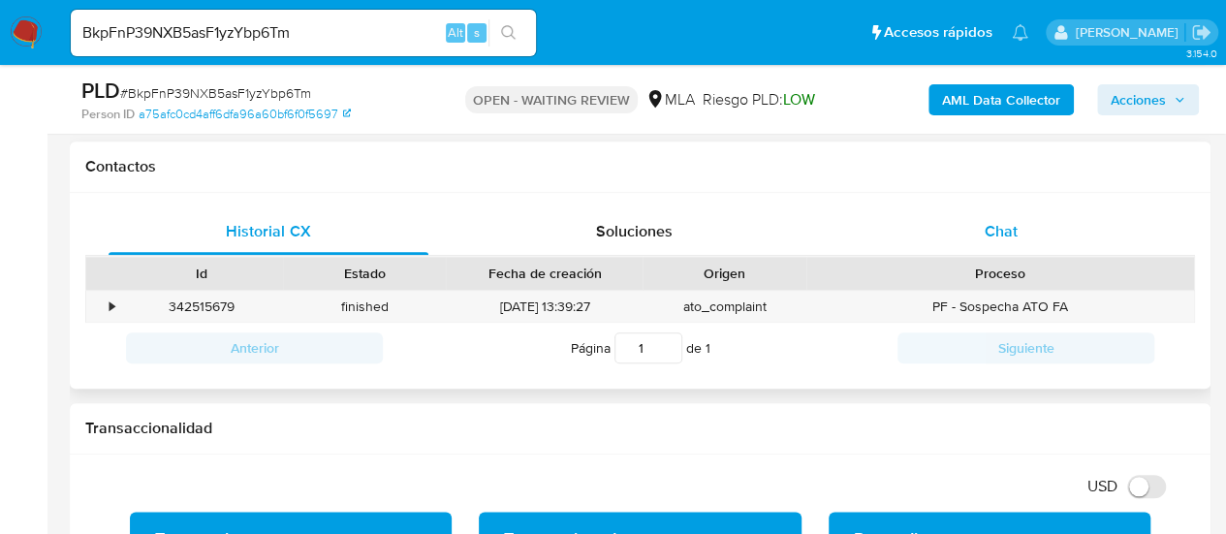
click at [1000, 240] on span "Chat" at bounding box center [1001, 231] width 33 height 22
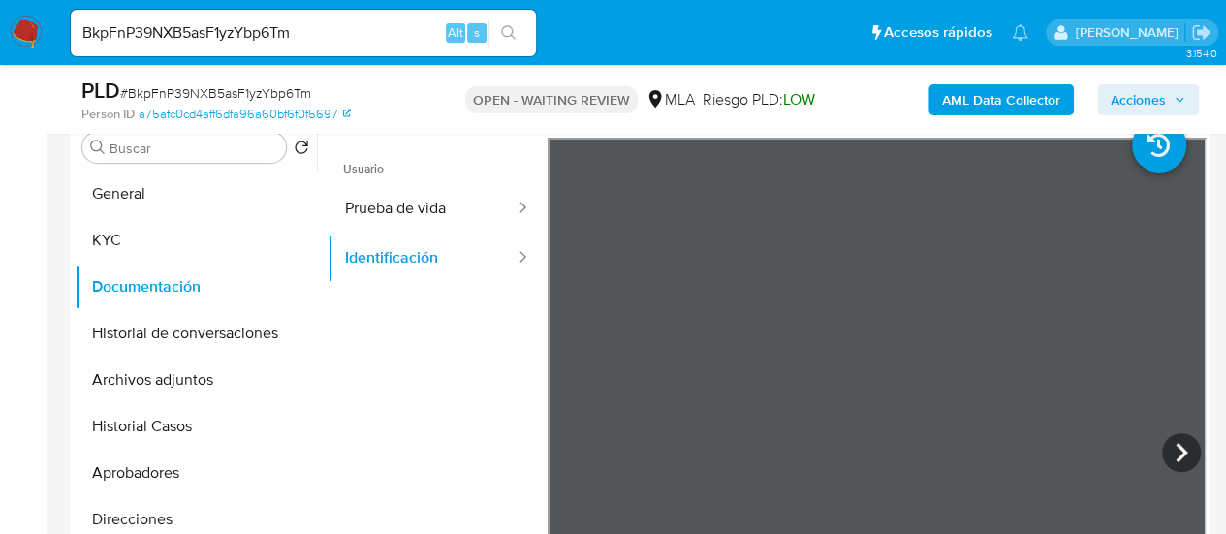
scroll to position [388, 0]
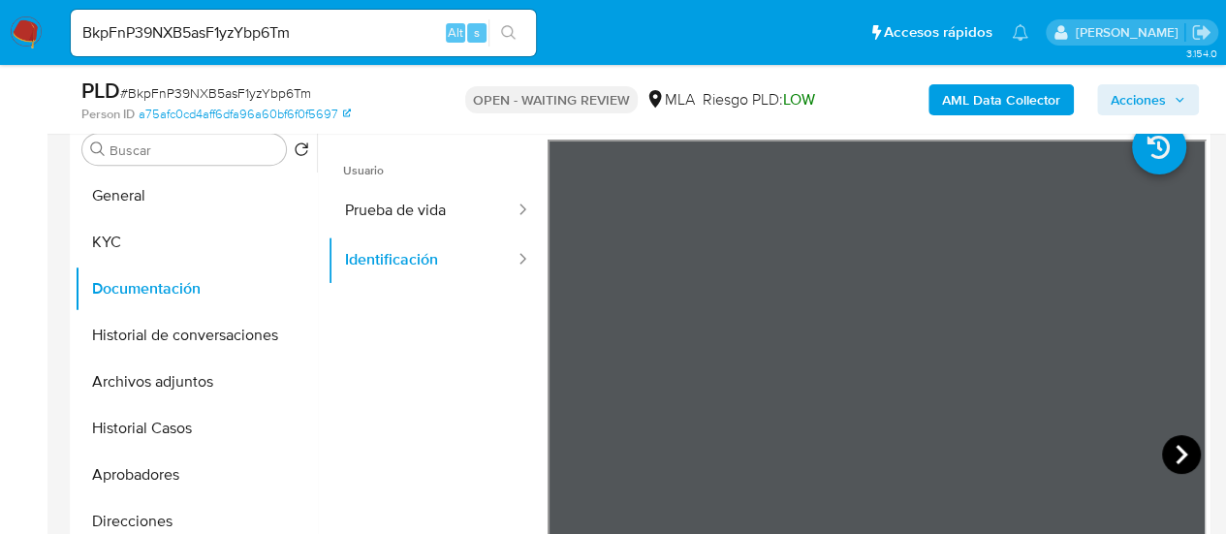
click at [1167, 461] on icon at bounding box center [1181, 454] width 39 height 39
click at [574, 455] on icon at bounding box center [571, 454] width 39 height 39
click at [193, 373] on button "Archivos adjuntos" at bounding box center [188, 382] width 227 height 47
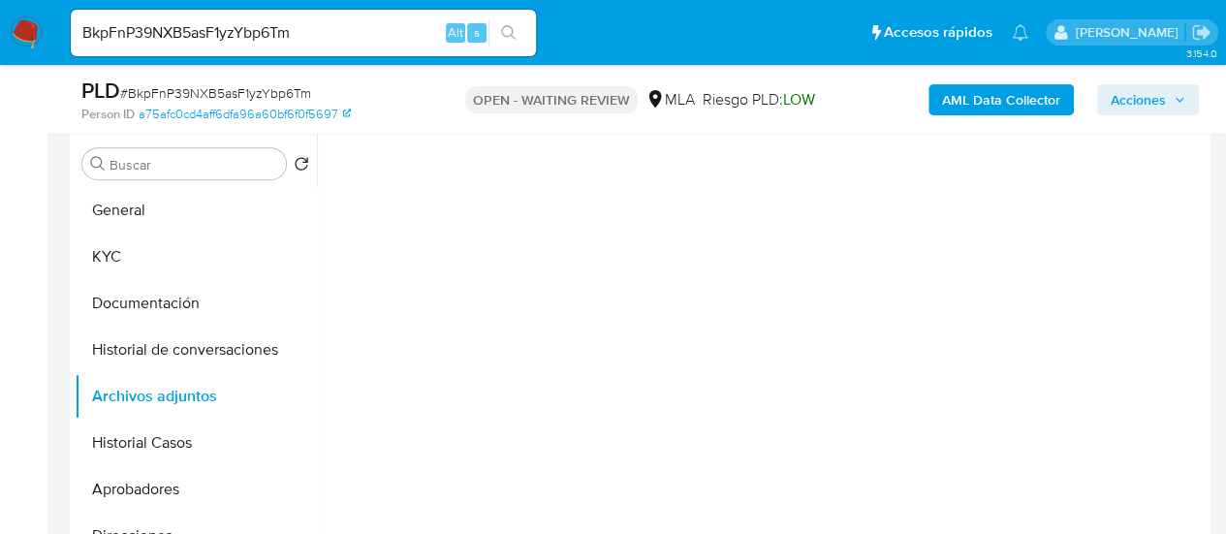
scroll to position [291, 0]
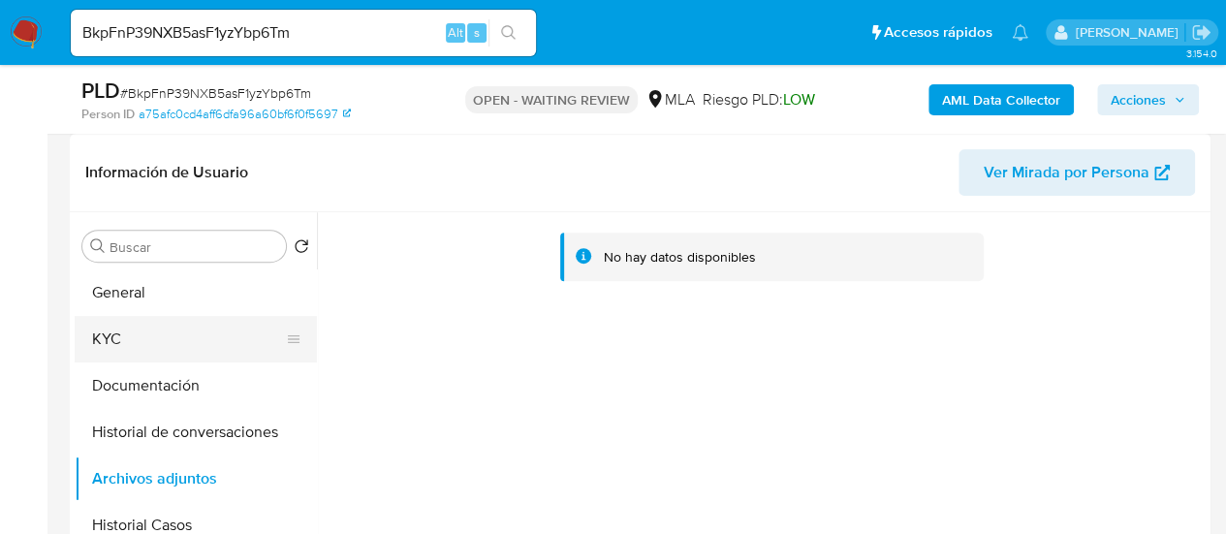
click at [188, 317] on button "KYC" at bounding box center [188, 339] width 227 height 47
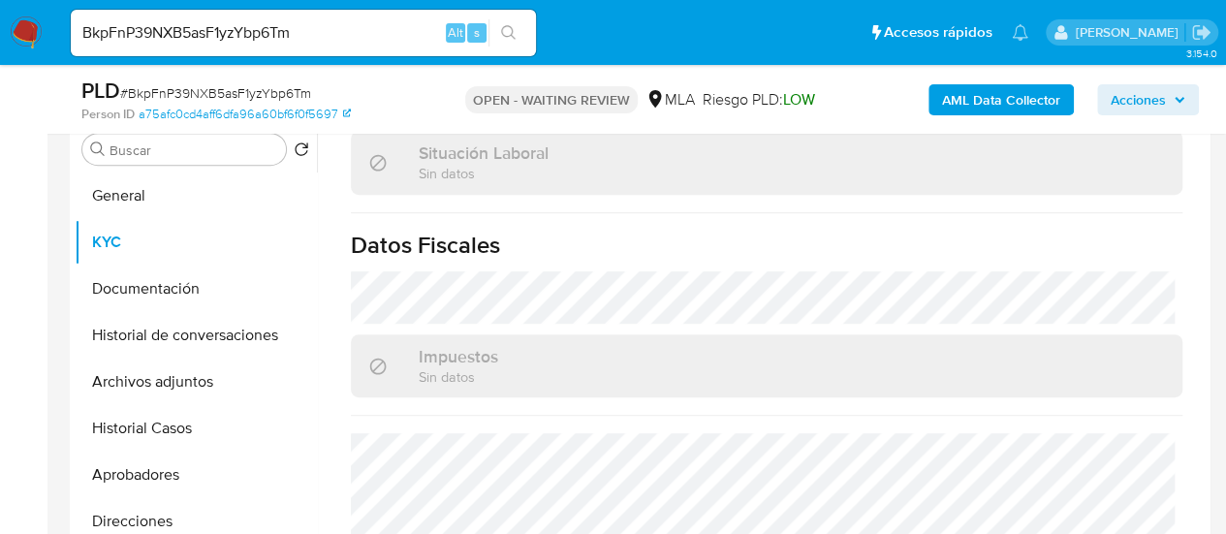
scroll to position [1066, 0]
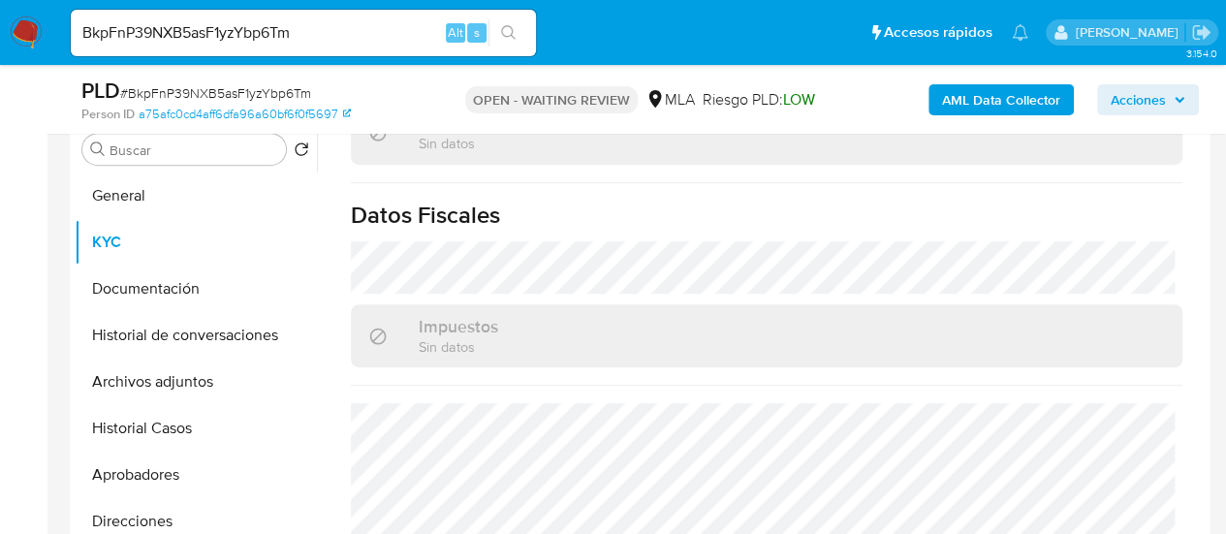
click at [217, 32] on input "BkpFnP39NXB5asF1yzYbp6Tm" at bounding box center [303, 32] width 465 height 25
paste input "xS4aUril5ej7uktaSjVg9Kwp"
type input "xS4aUril5ej7uktaSjVg9Kwp"
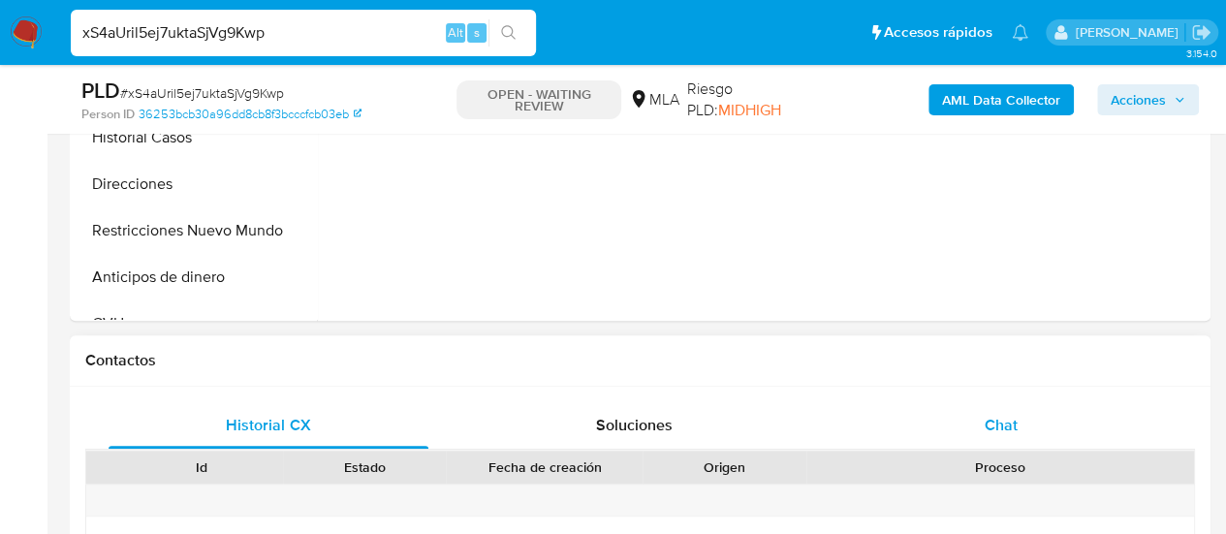
scroll to position [872, 0]
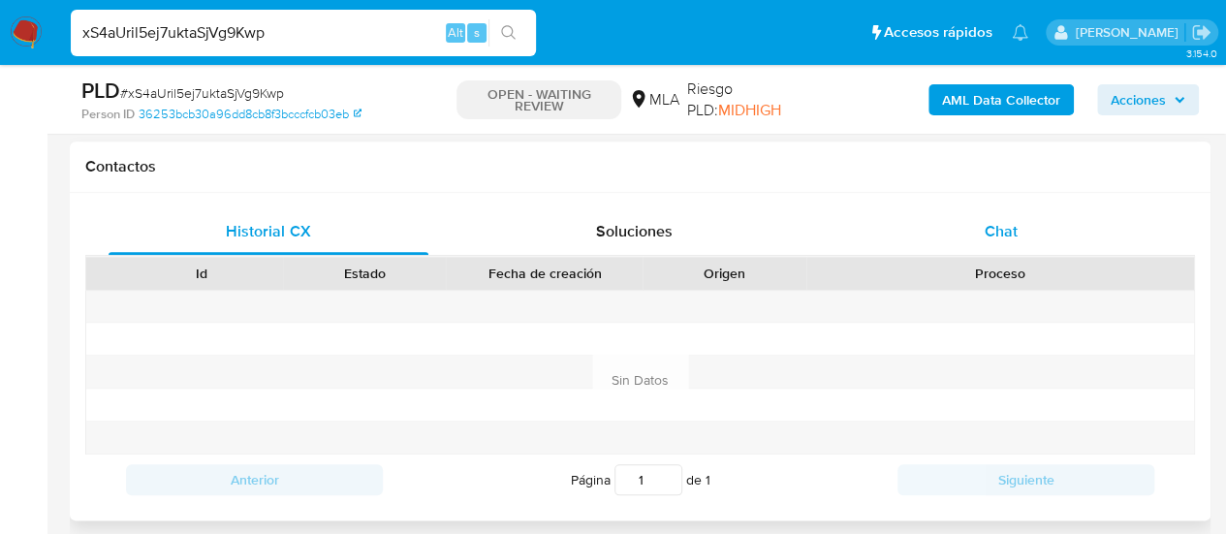
click at [974, 228] on div "Chat" at bounding box center [1001, 231] width 320 height 47
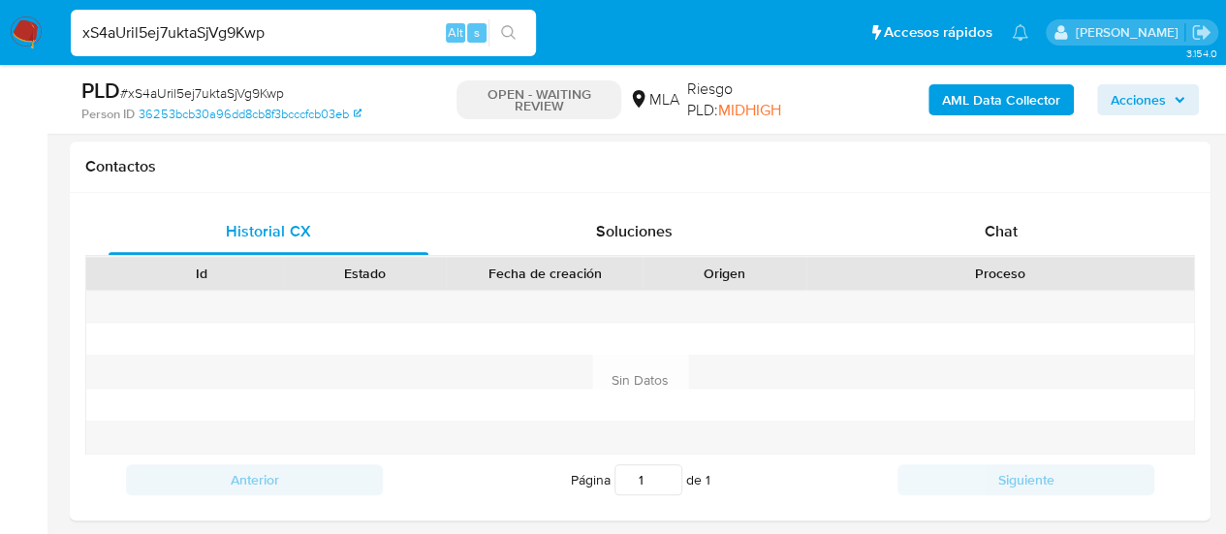
select select "10"
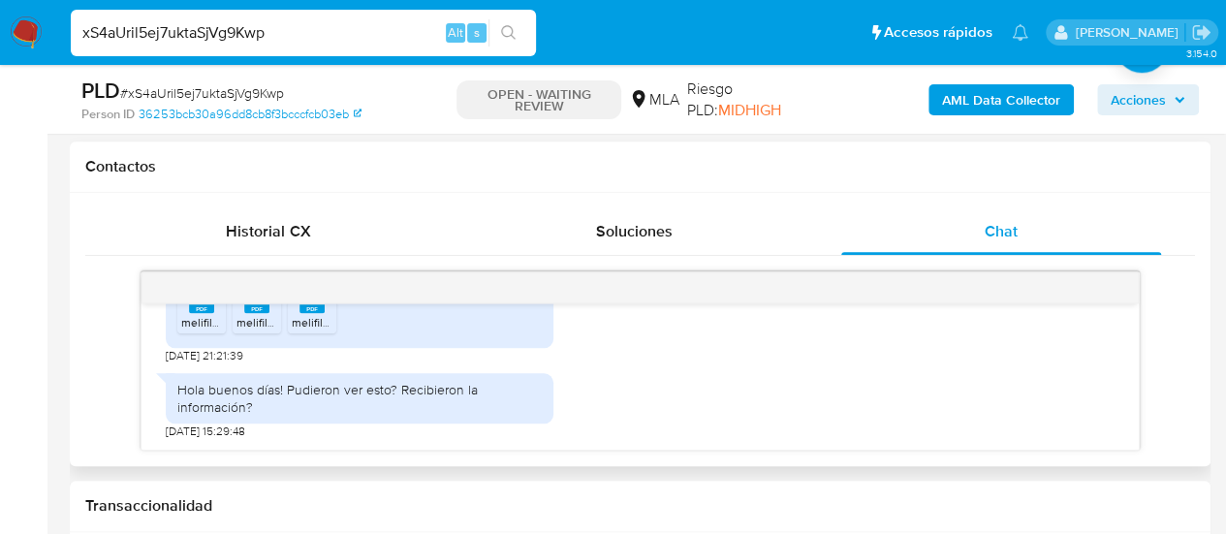
scroll to position [1259, 0]
click at [203, 325] on span "melifile2019121803129343255.pdf" at bounding box center [268, 322] width 174 height 16
click at [246, 320] on span "melifile1036023355831103659.pdf" at bounding box center [324, 322] width 177 height 16
click at [304, 313] on li "PDF PDF melifile1452307406574182555.pdf" at bounding box center [312, 303] width 48 height 60
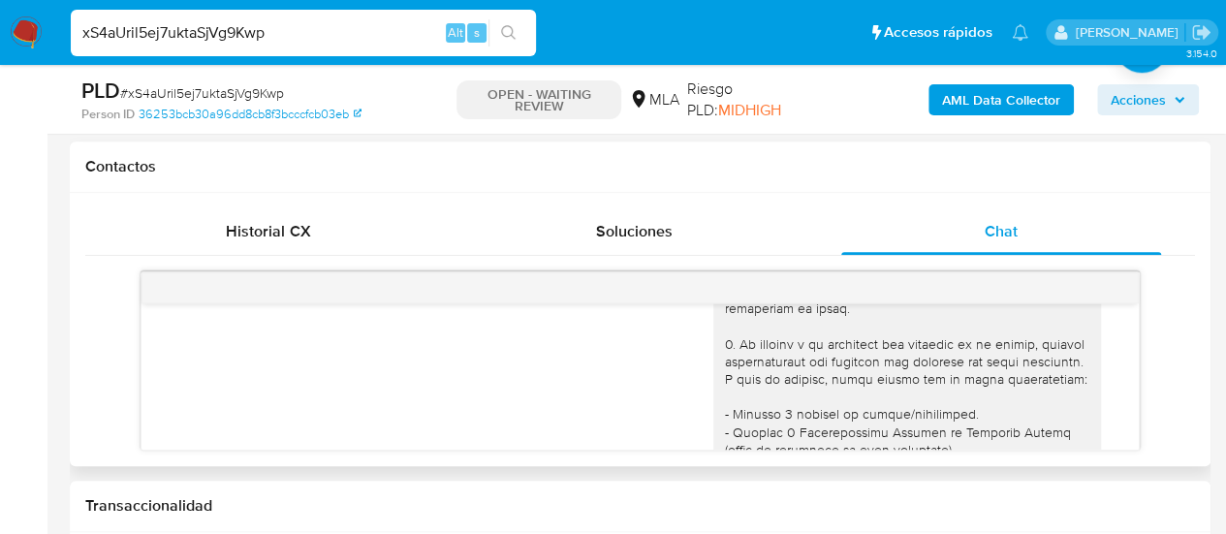
scroll to position [0, 0]
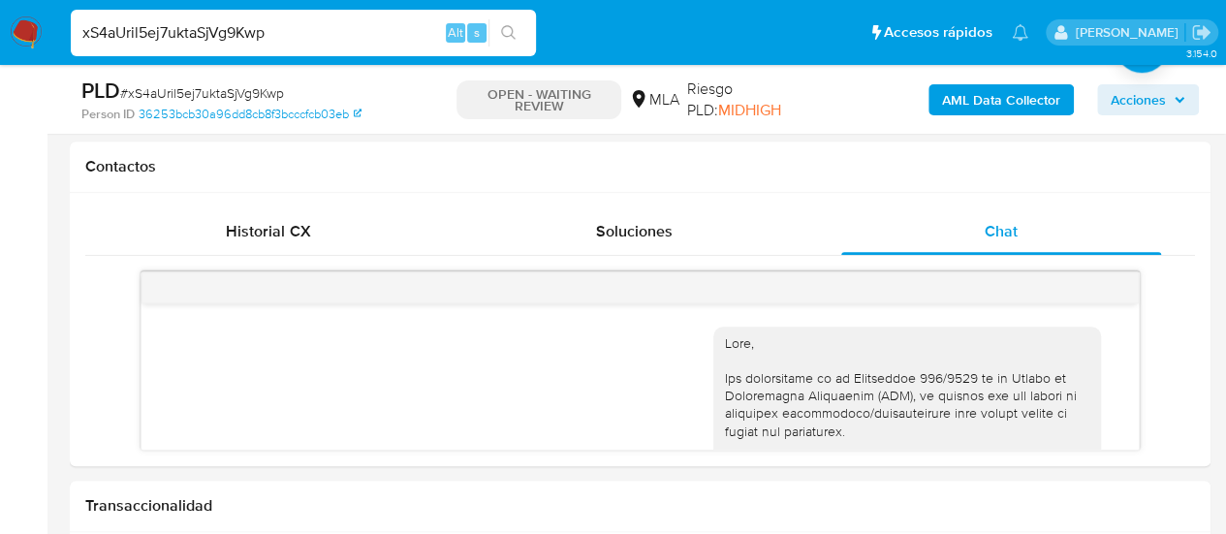
click at [211, 38] on input "xS4aUril5ej7uktaSjVg9Kwp" at bounding box center [303, 32] width 465 height 25
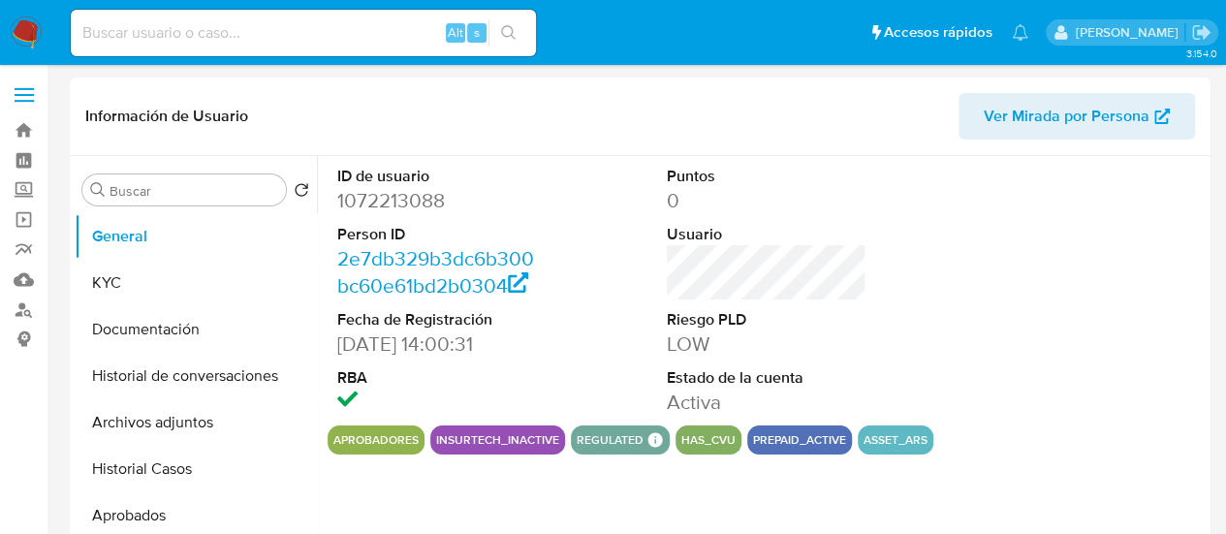
select select "10"
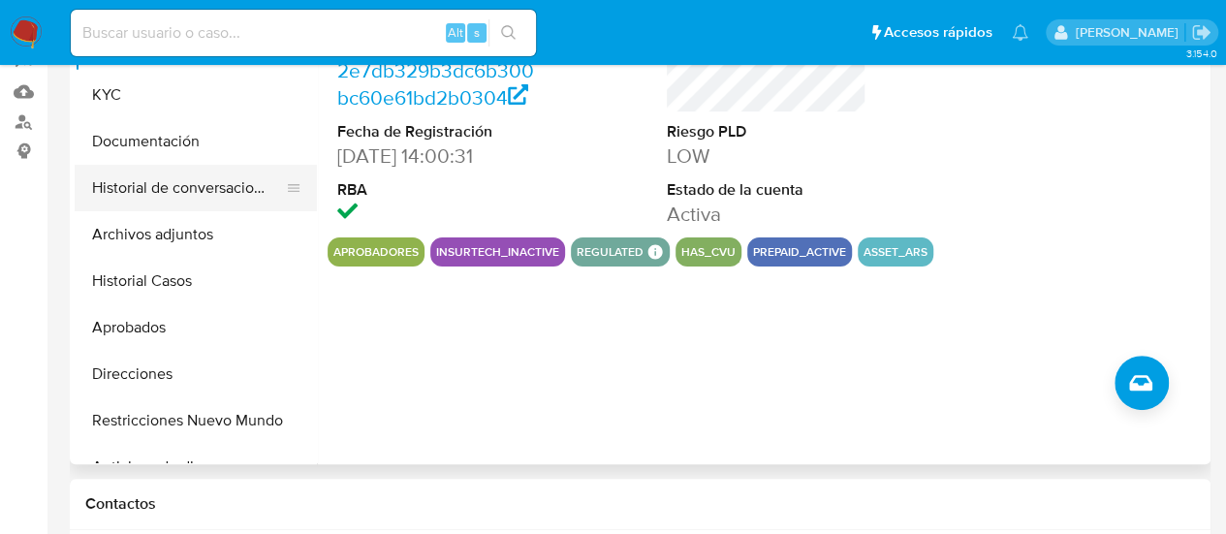
scroll to position [194, 0]
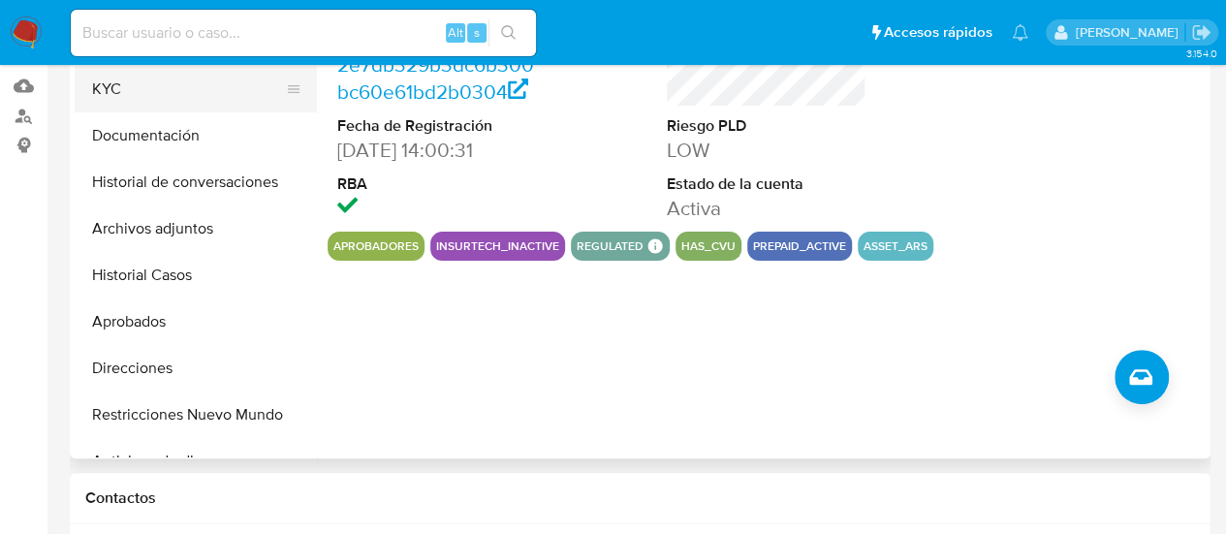
click at [141, 89] on button "KYC" at bounding box center [188, 89] width 227 height 47
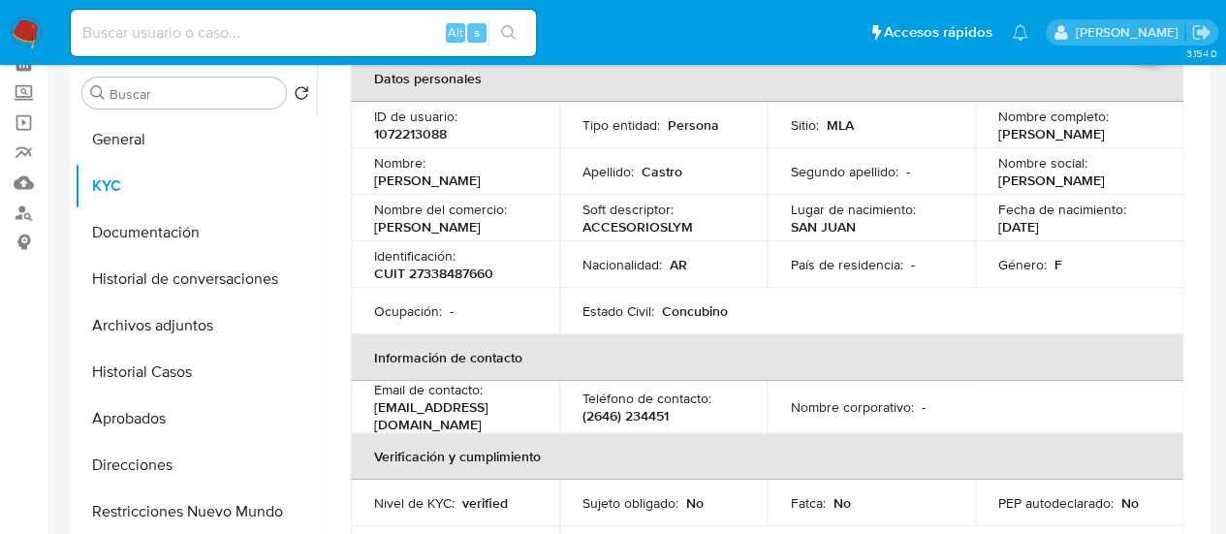
scroll to position [0, 0]
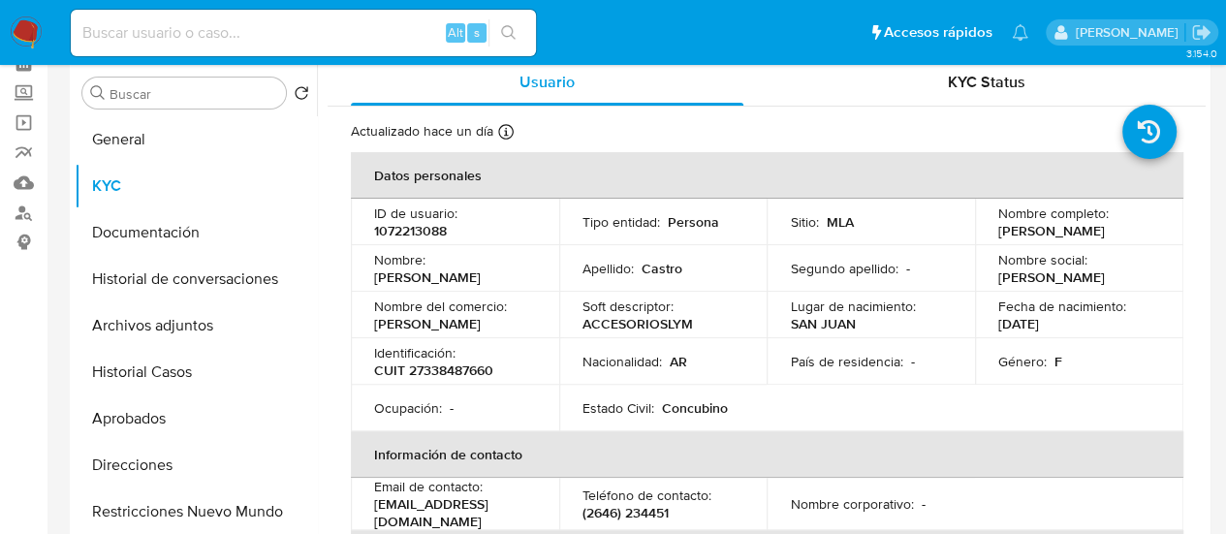
drag, startPoint x: 992, startPoint y: 224, endPoint x: 1120, endPoint y: 239, distance: 128.9
click at [1120, 239] on td "Nombre completo : [PERSON_NAME]" at bounding box center [1079, 222] width 208 height 47
copy p "[PERSON_NAME]"
click at [432, 374] on p "CUIT 27338487660" at bounding box center [433, 369] width 119 height 17
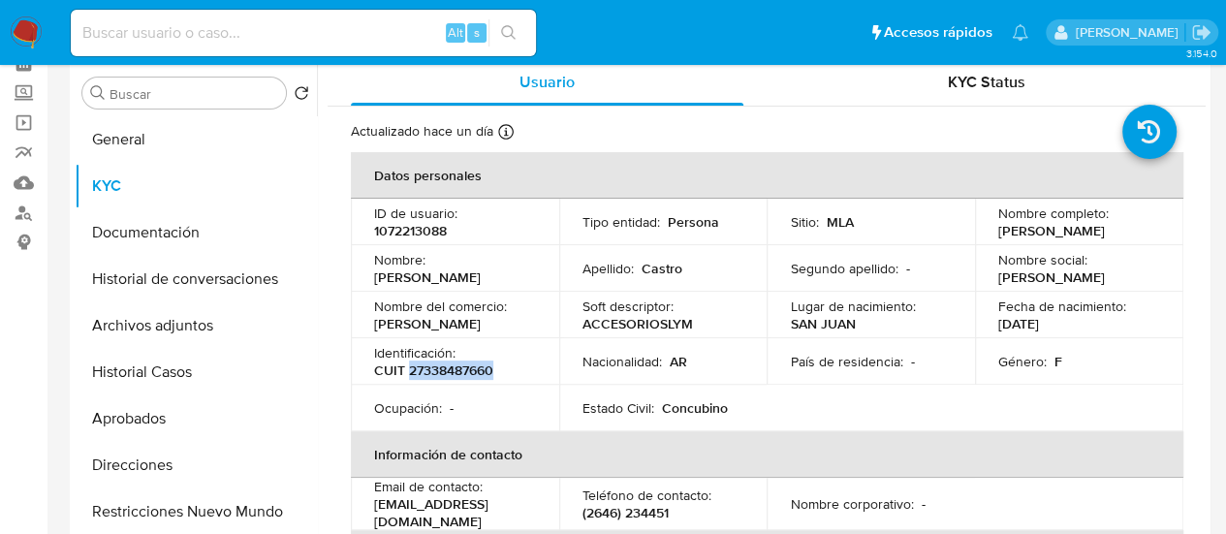
copy p "27338487660"
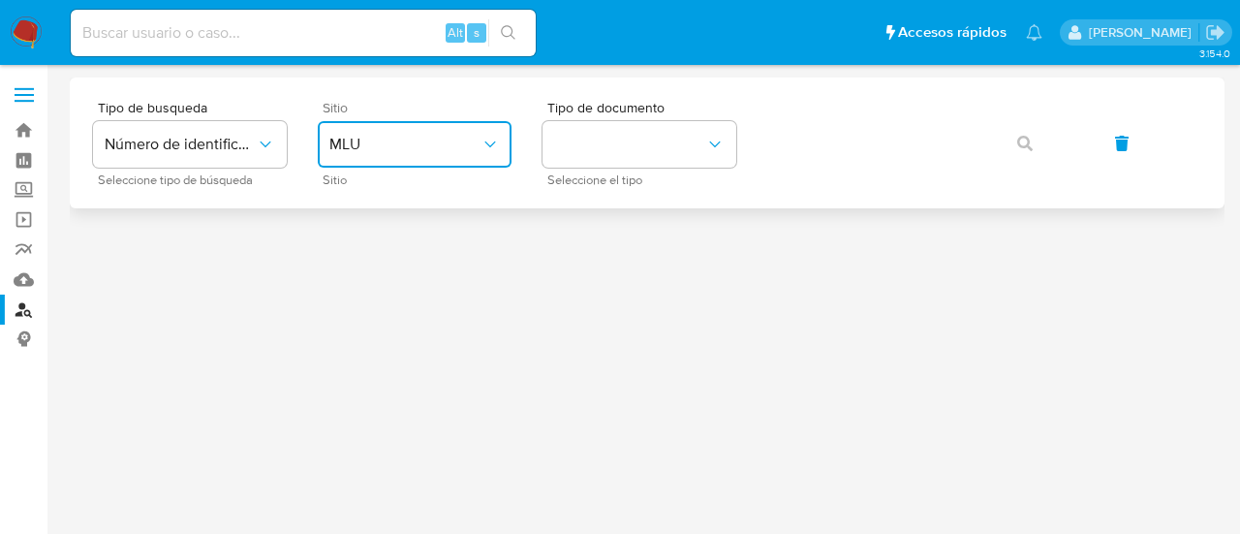
click at [428, 122] on button "MLU" at bounding box center [415, 144] width 194 height 47
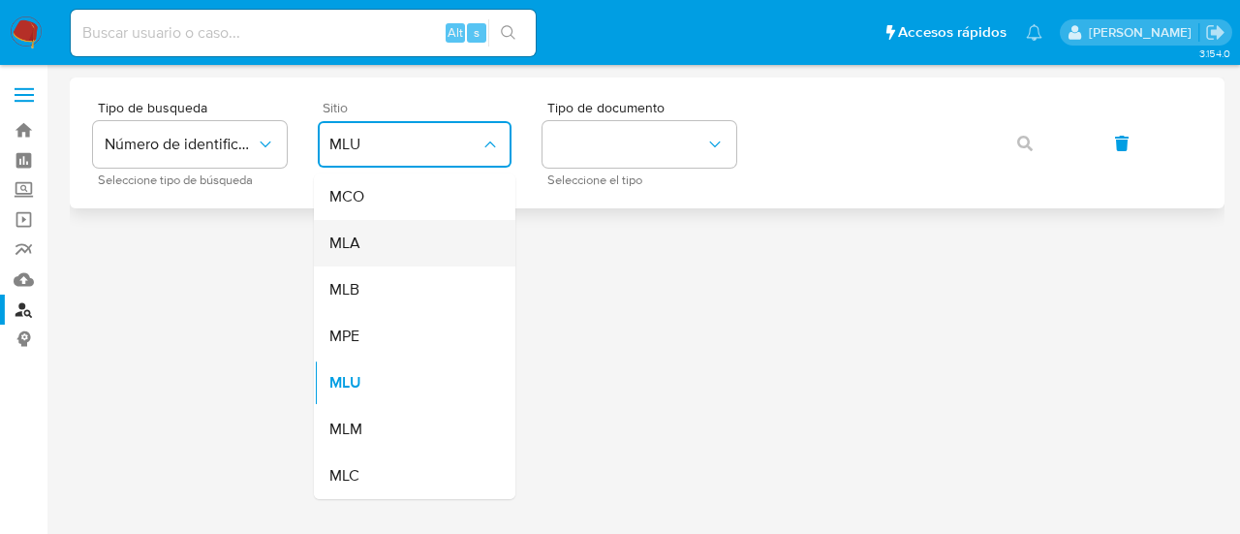
click at [449, 249] on div "MLA" at bounding box center [409, 243] width 159 height 47
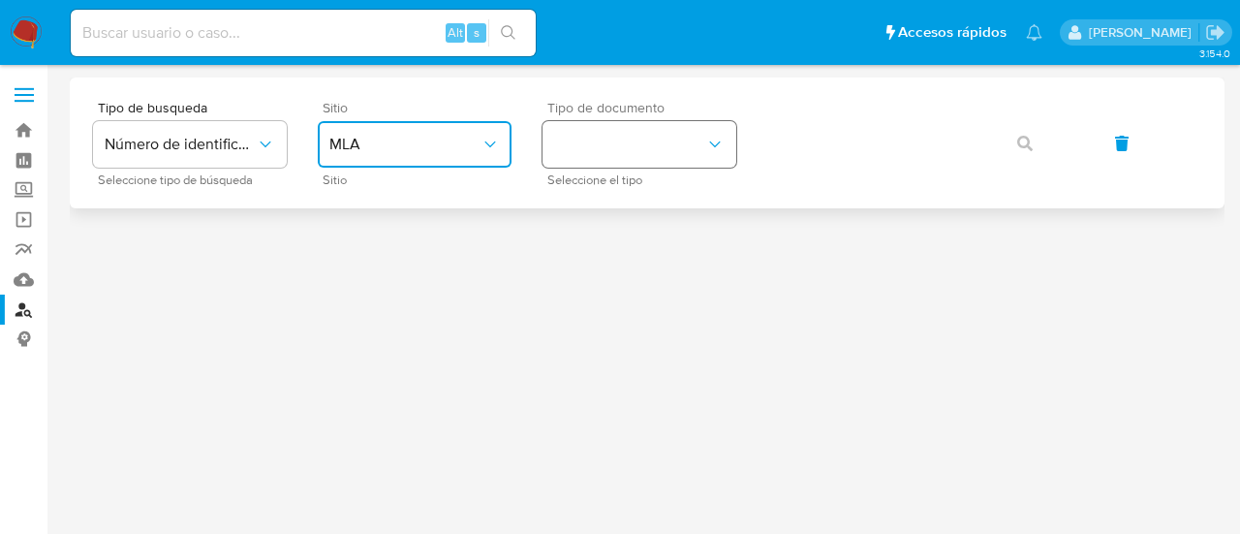
click at [580, 161] on button "identificationType" at bounding box center [640, 144] width 194 height 47
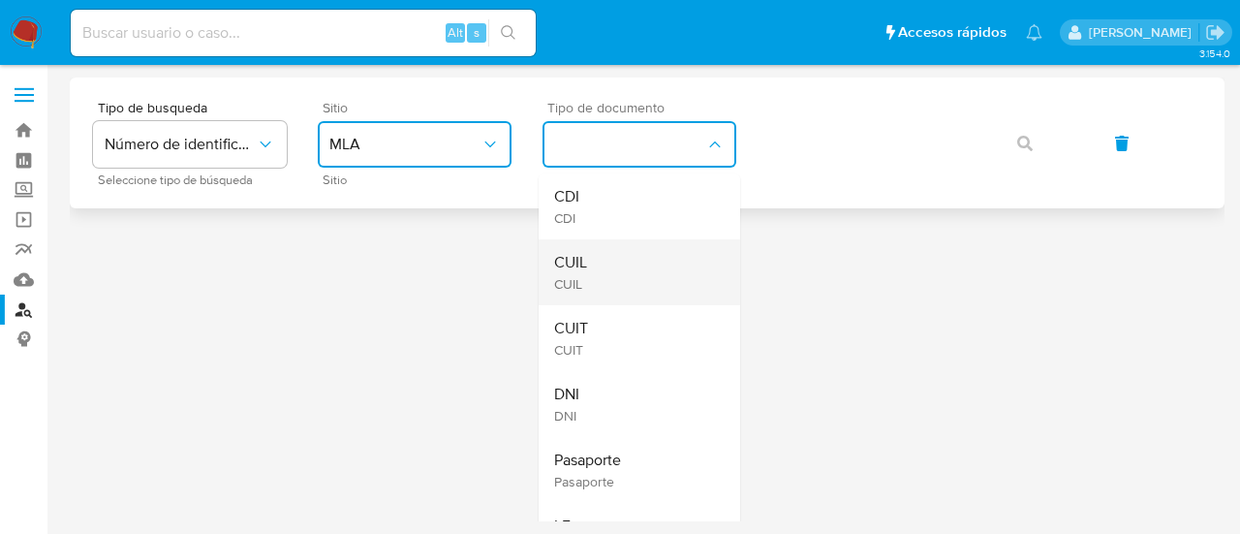
click at [642, 268] on div "CUIL CUIL" at bounding box center [633, 272] width 159 height 66
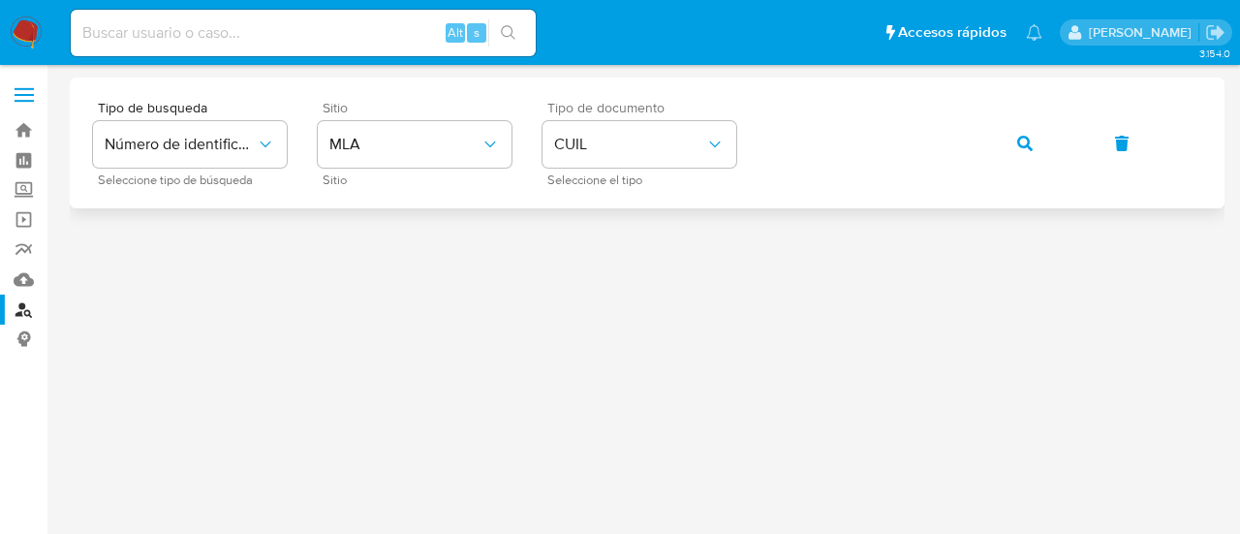
click at [1009, 137] on button "button" at bounding box center [1025, 143] width 66 height 47
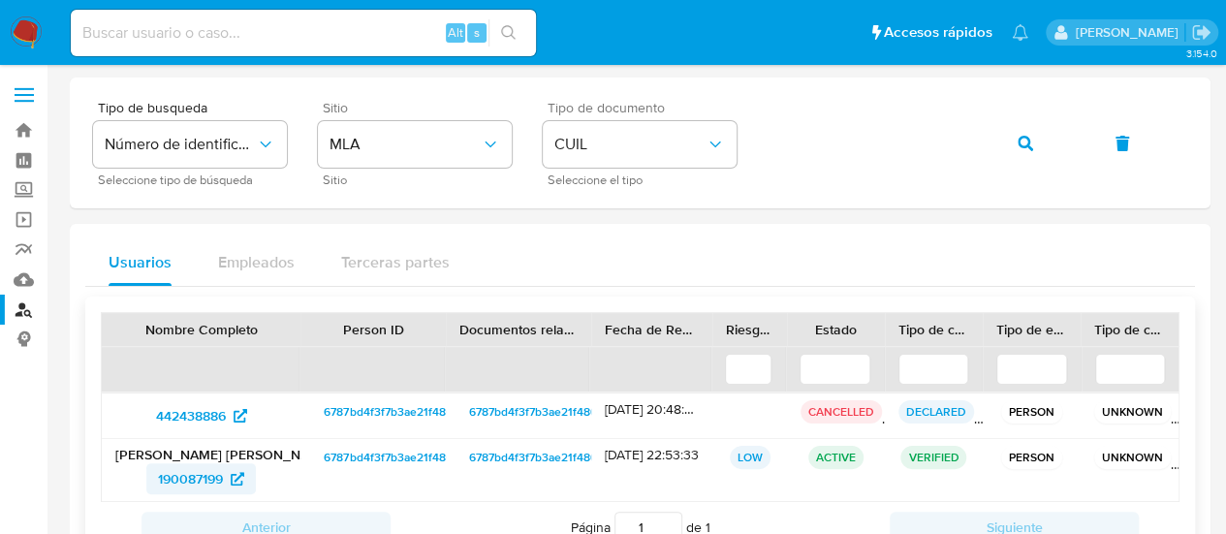
click at [204, 474] on span "190087199" at bounding box center [190, 478] width 65 height 31
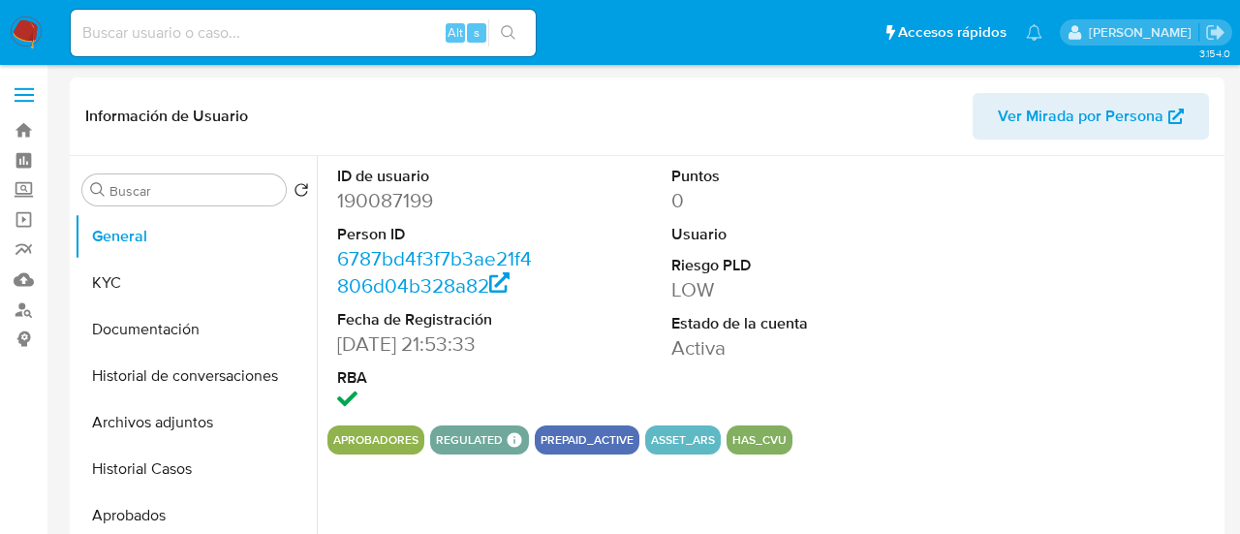
select select "10"
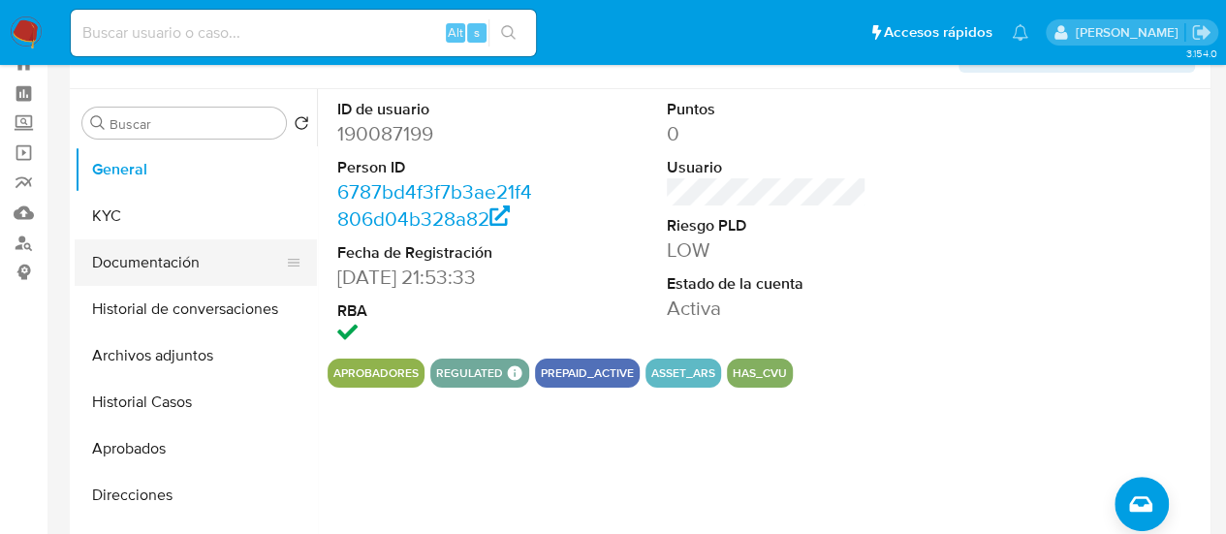
scroll to position [97, 0]
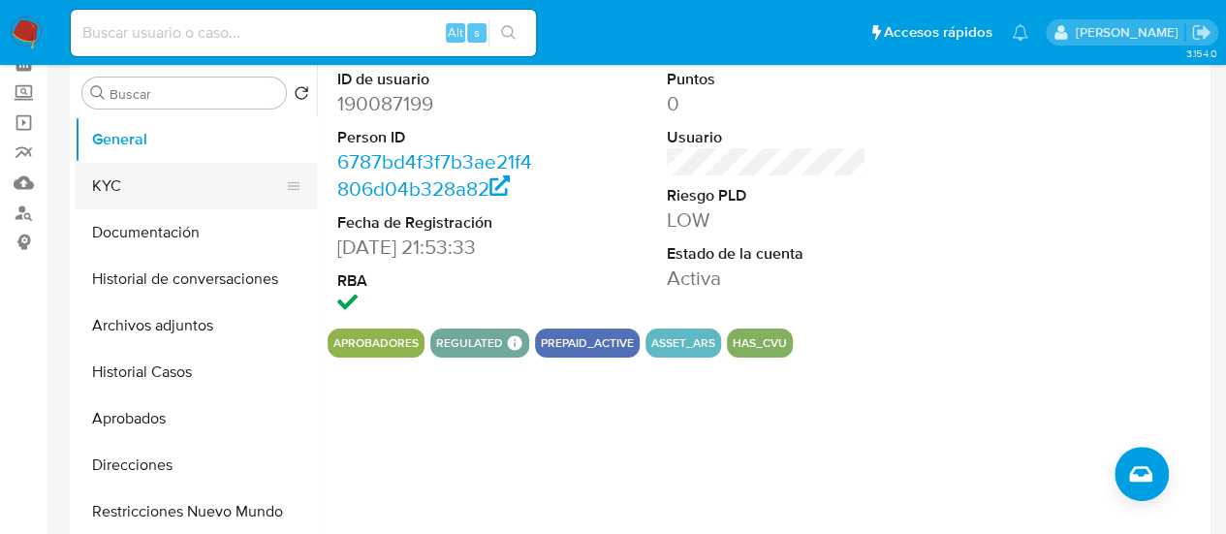
drag, startPoint x: 176, startPoint y: 184, endPoint x: 173, endPoint y: 200, distance: 16.0
click at [176, 184] on button "KYC" at bounding box center [188, 186] width 227 height 47
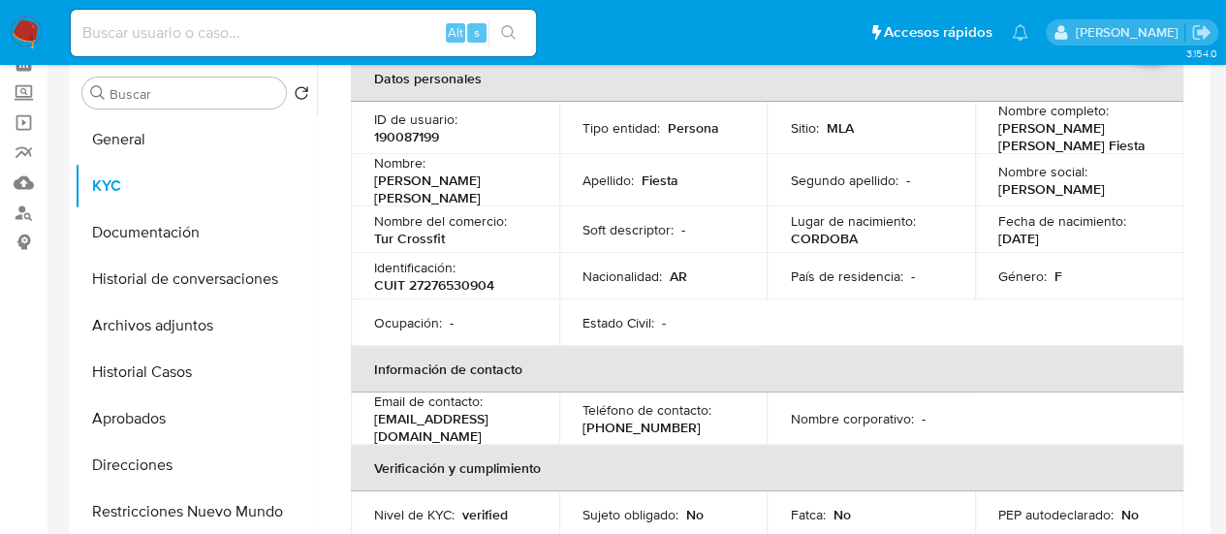
scroll to position [0, 0]
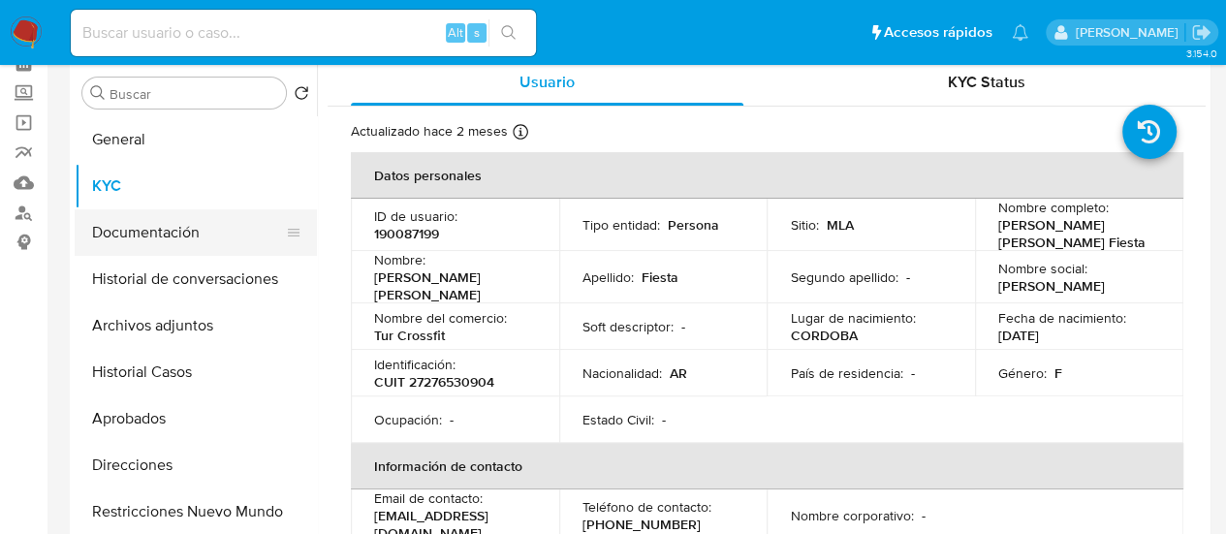
click at [214, 241] on button "Documentación" at bounding box center [188, 232] width 227 height 47
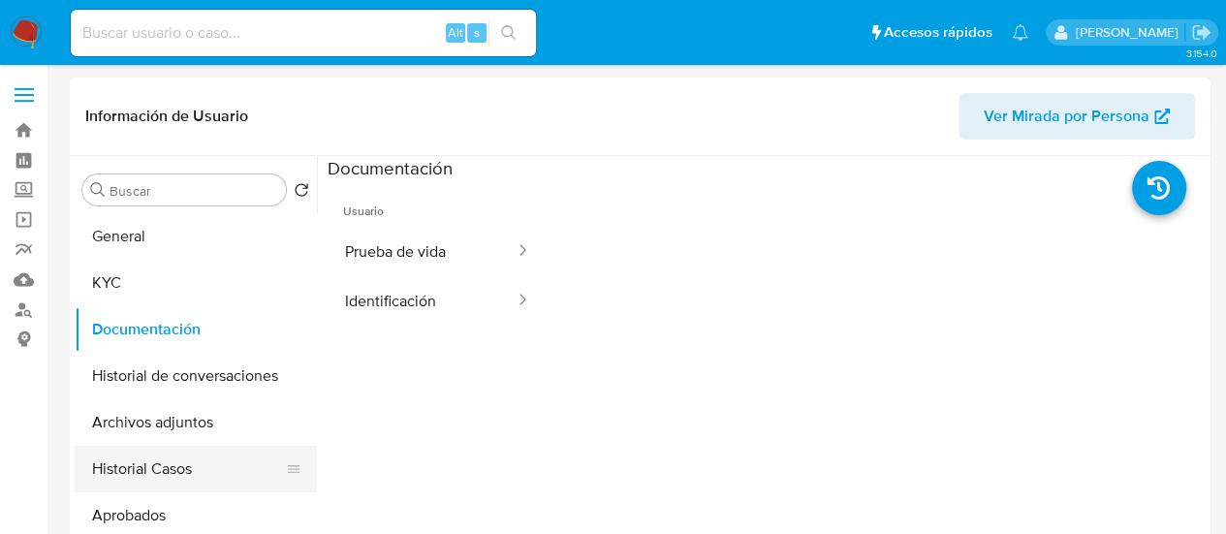
click at [188, 452] on button "Historial Casos" at bounding box center [188, 469] width 227 height 47
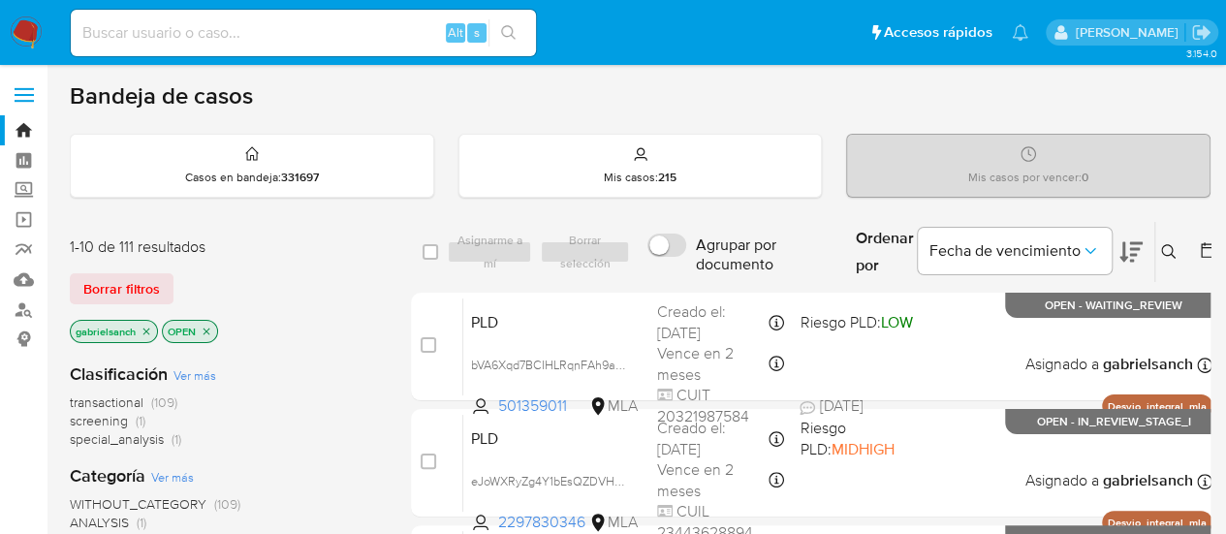
click at [1169, 246] on icon at bounding box center [1168, 251] width 15 height 15
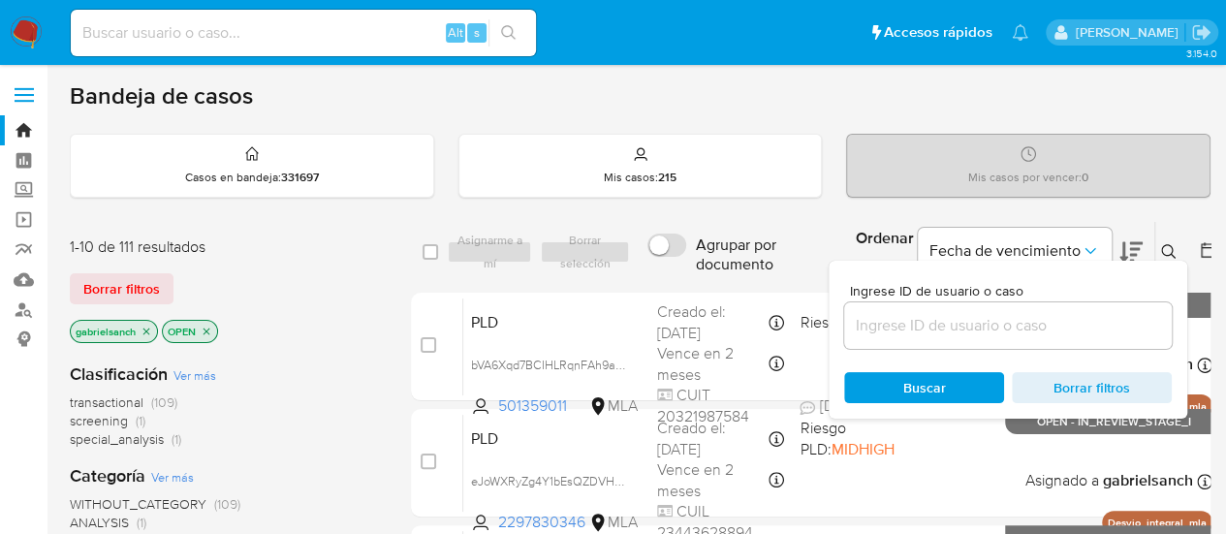
click at [970, 329] on input at bounding box center [1008, 325] width 328 height 25
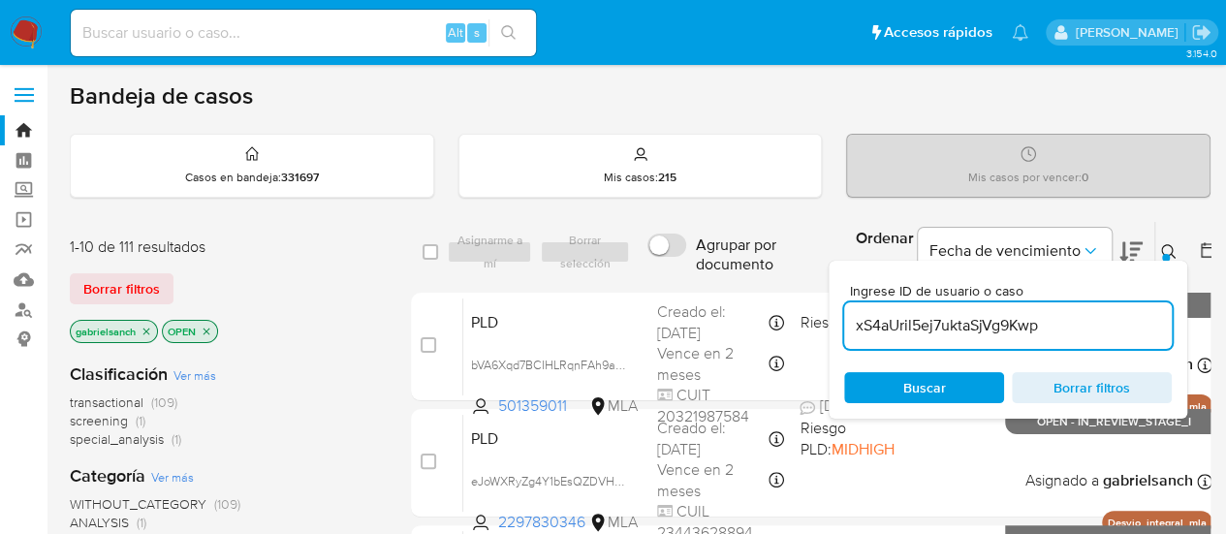
type input "xS4aUril5ej7uktaSjVg9Kwp"
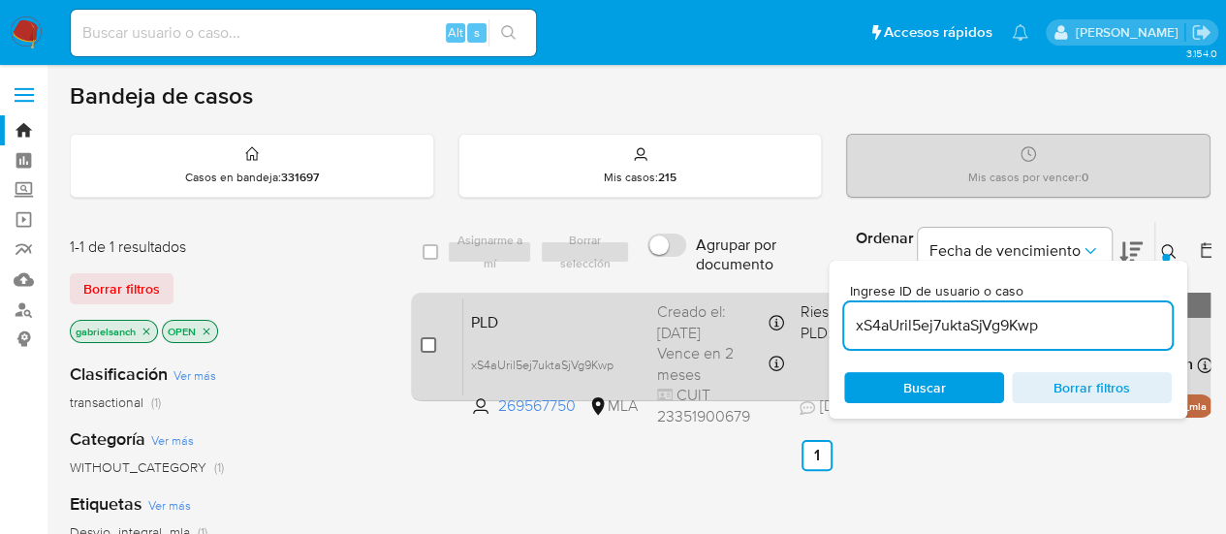
click at [424, 346] on input "checkbox" at bounding box center [429, 345] width 16 height 16
checkbox input "true"
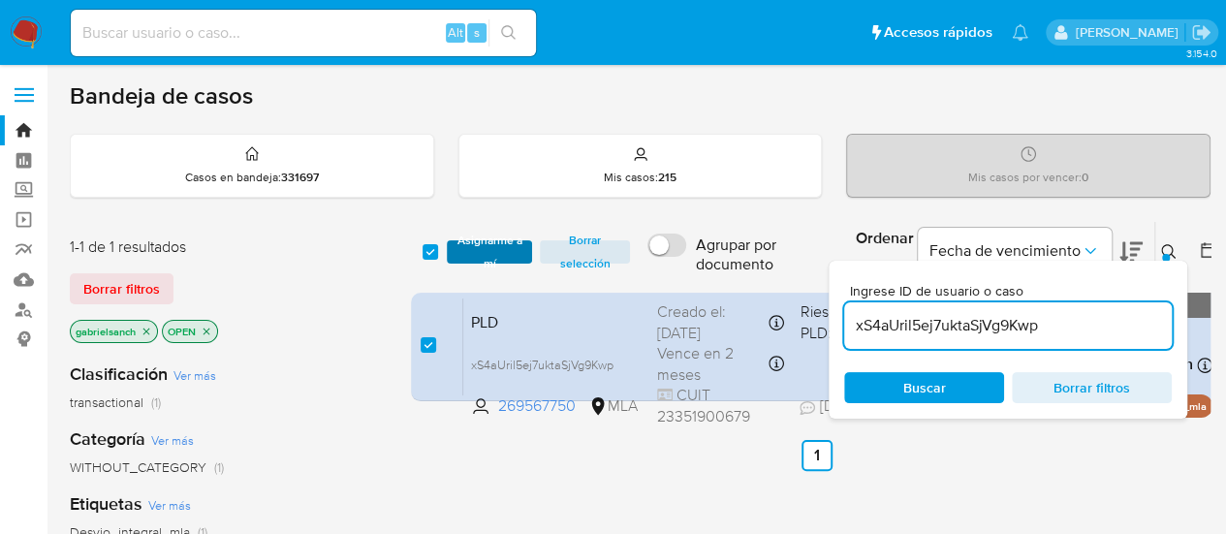
click at [512, 242] on span "Asignarme a mí" at bounding box center [489, 251] width 67 height 19
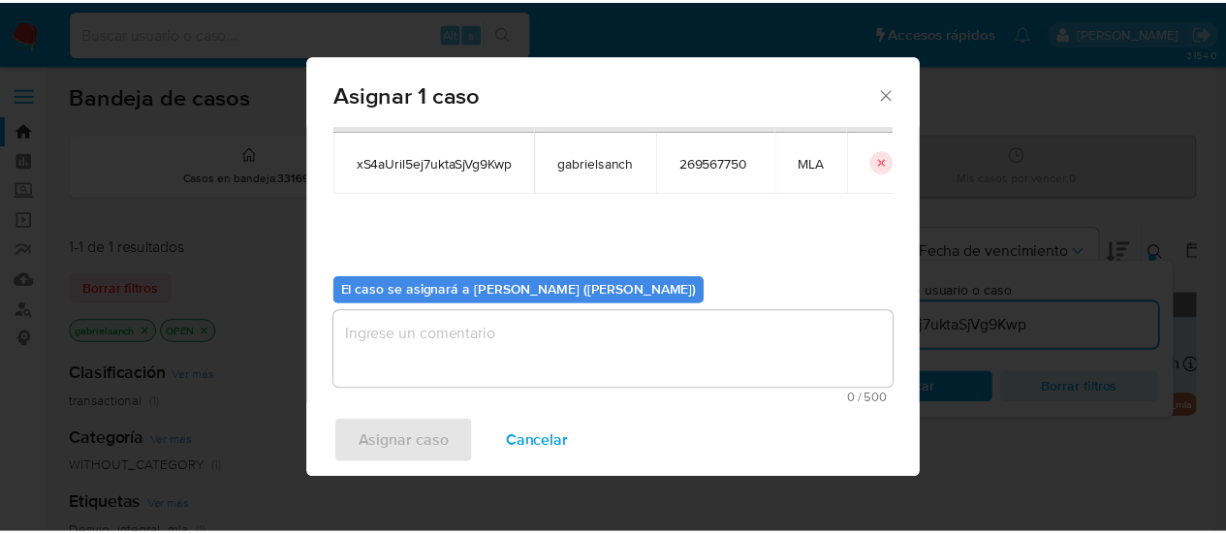
scroll to position [99, 0]
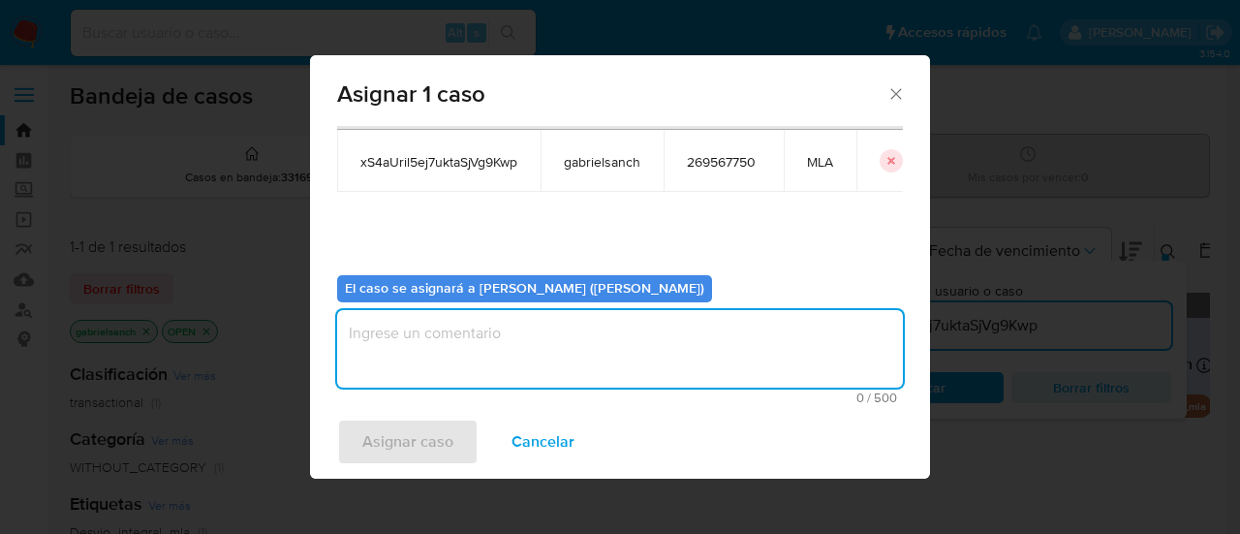
click at [509, 339] on textarea "assign-modal" at bounding box center [620, 349] width 566 height 78
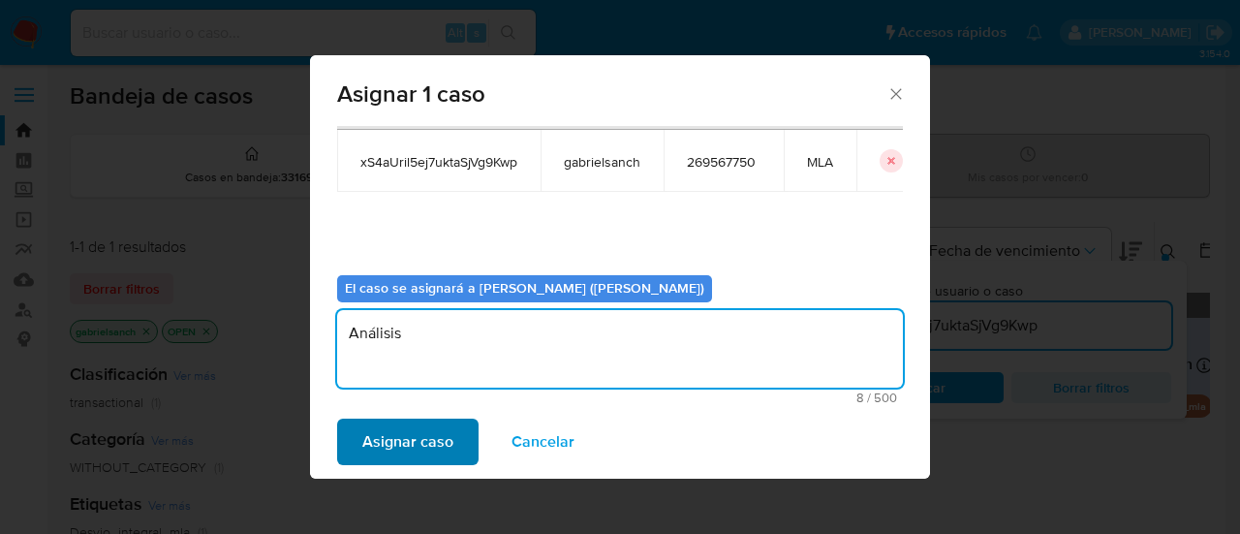
type textarea "Análisis"
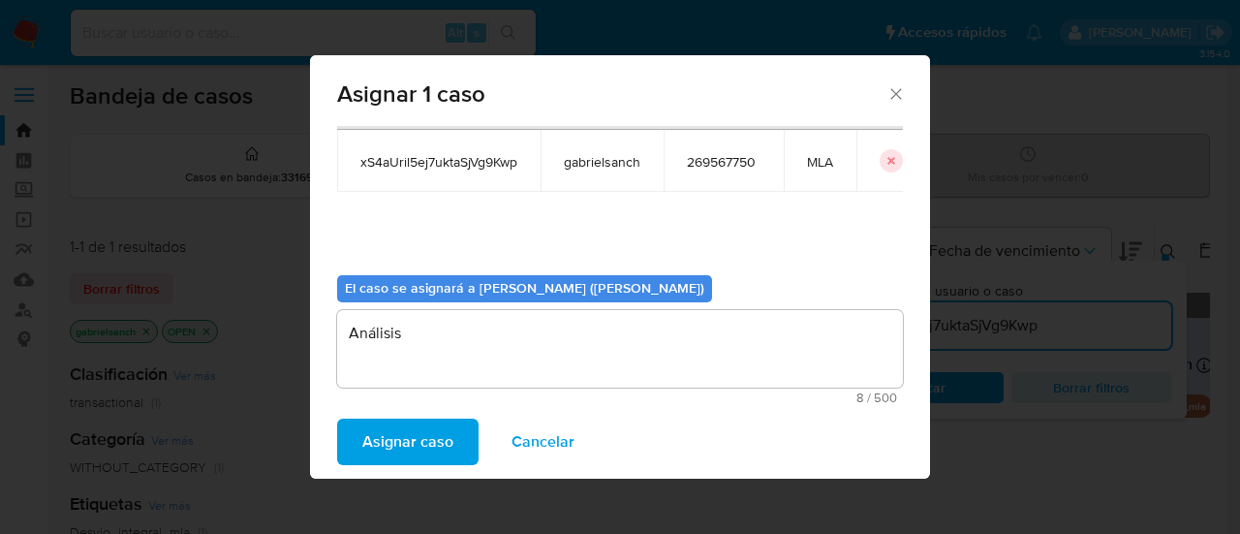
click at [454, 442] on button "Asignar caso" at bounding box center [407, 442] width 141 height 47
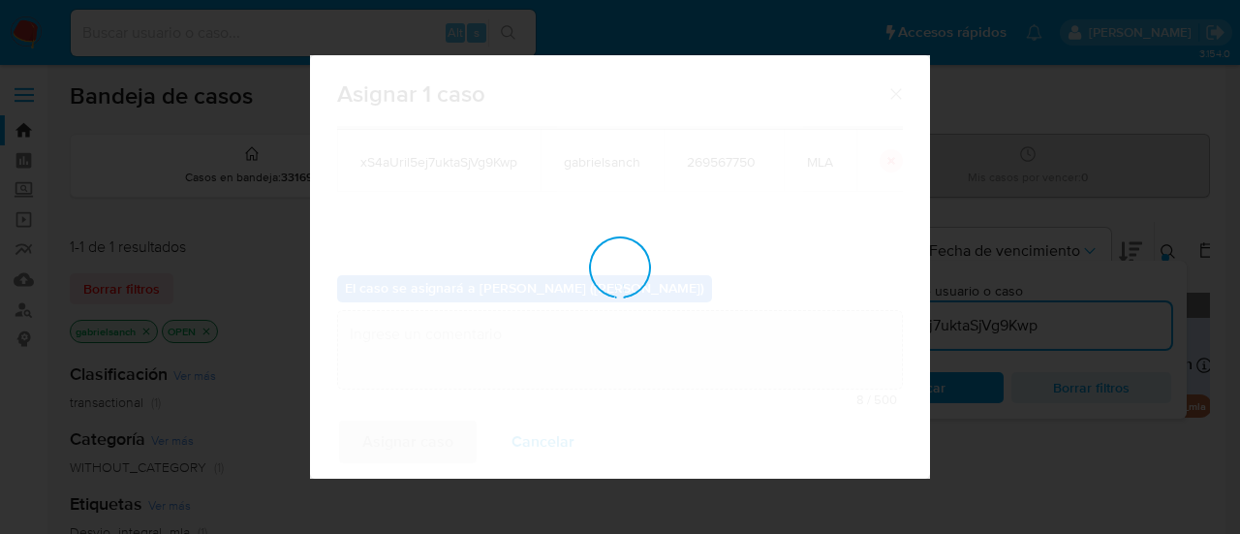
checkbox input "false"
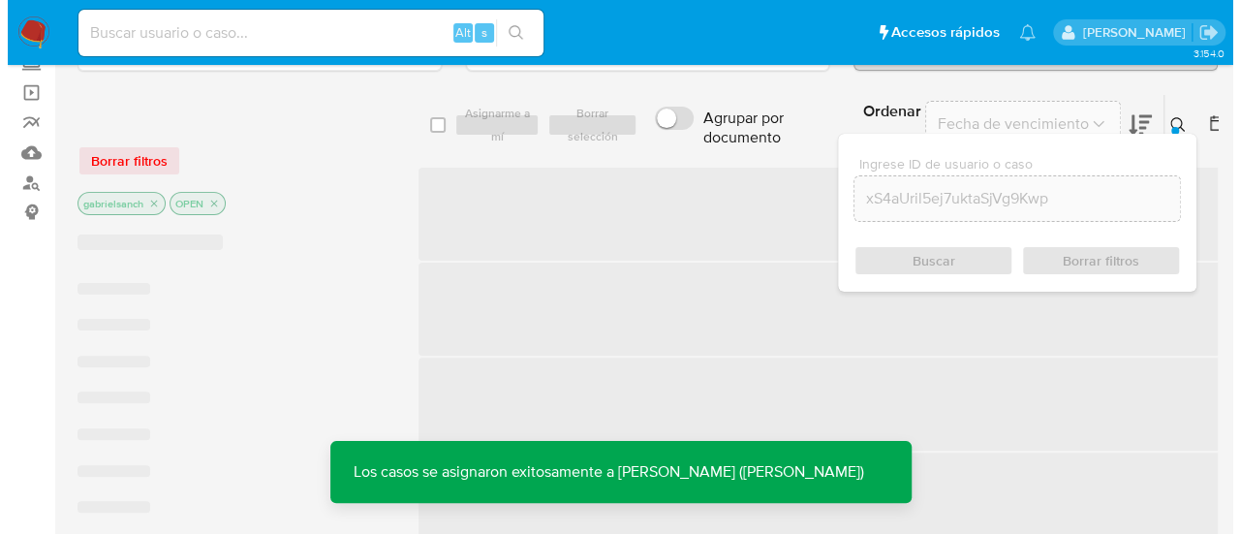
scroll to position [97, 0]
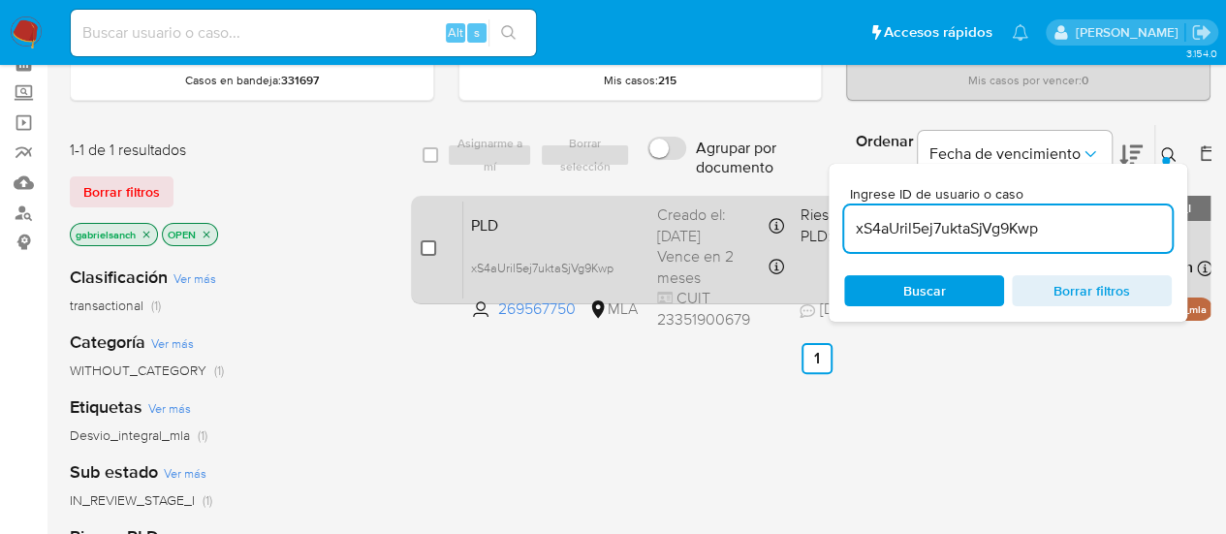
click at [426, 254] on input "checkbox" at bounding box center [429, 248] width 16 height 16
checkbox input "true"
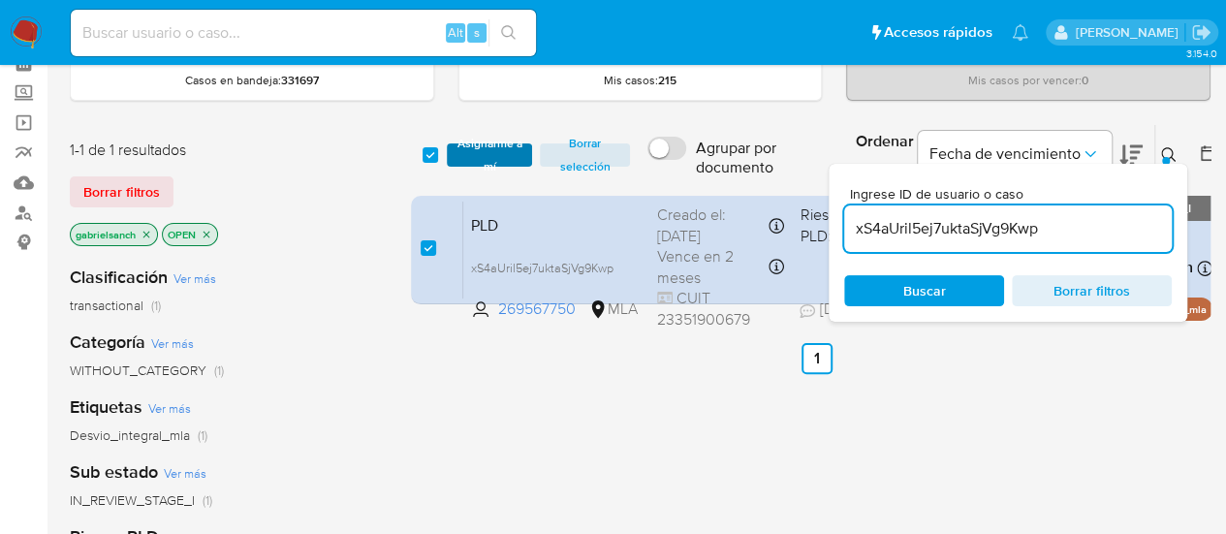
click at [463, 154] on span "Asignarme a mí" at bounding box center [489, 154] width 67 height 19
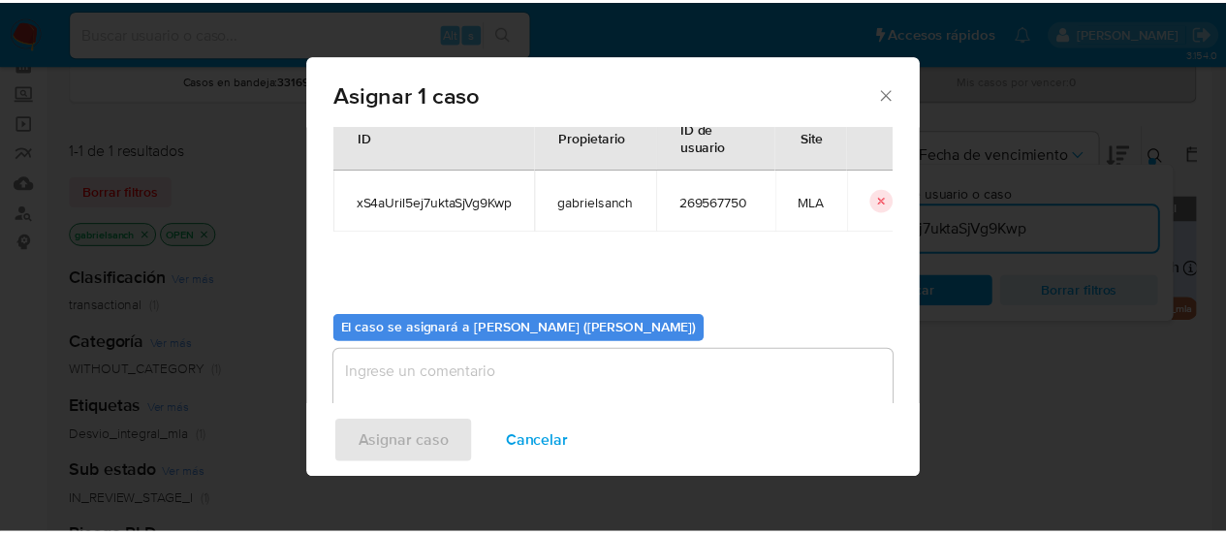
scroll to position [99, 0]
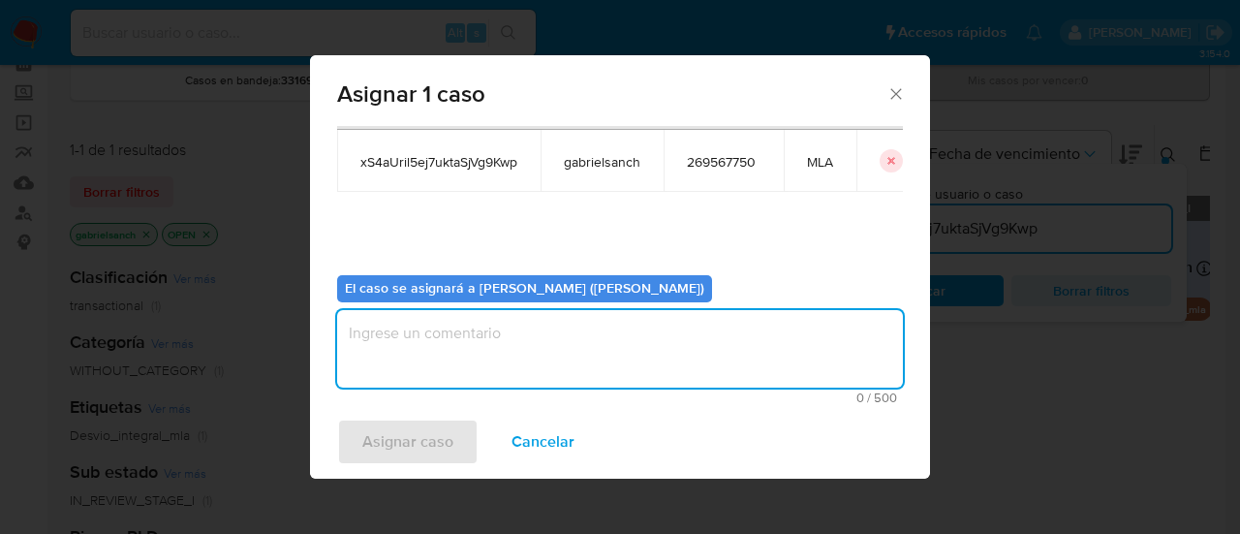
click at [496, 345] on textarea "assign-modal" at bounding box center [620, 349] width 566 height 78
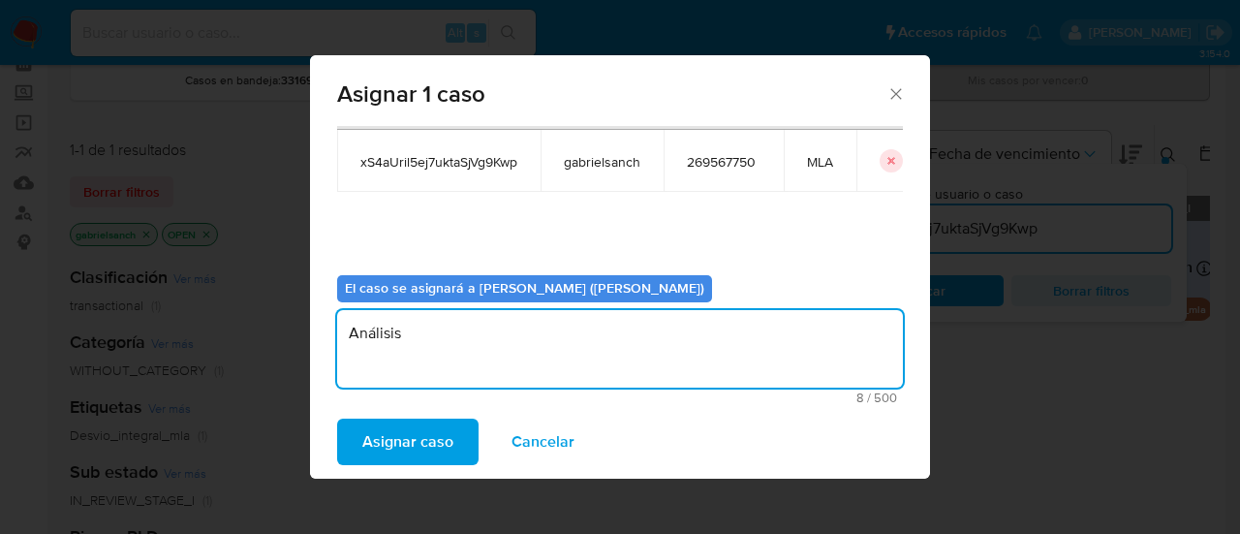
type textarea "Análisis"
click at [405, 450] on span "Asignar caso" at bounding box center [407, 442] width 91 height 43
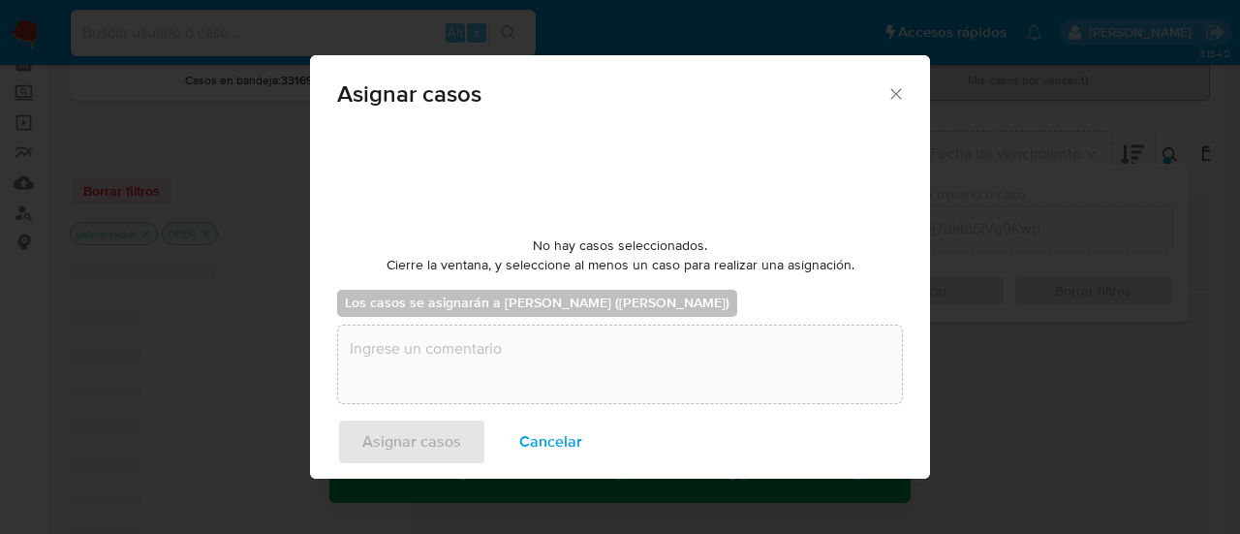
checkbox input "false"
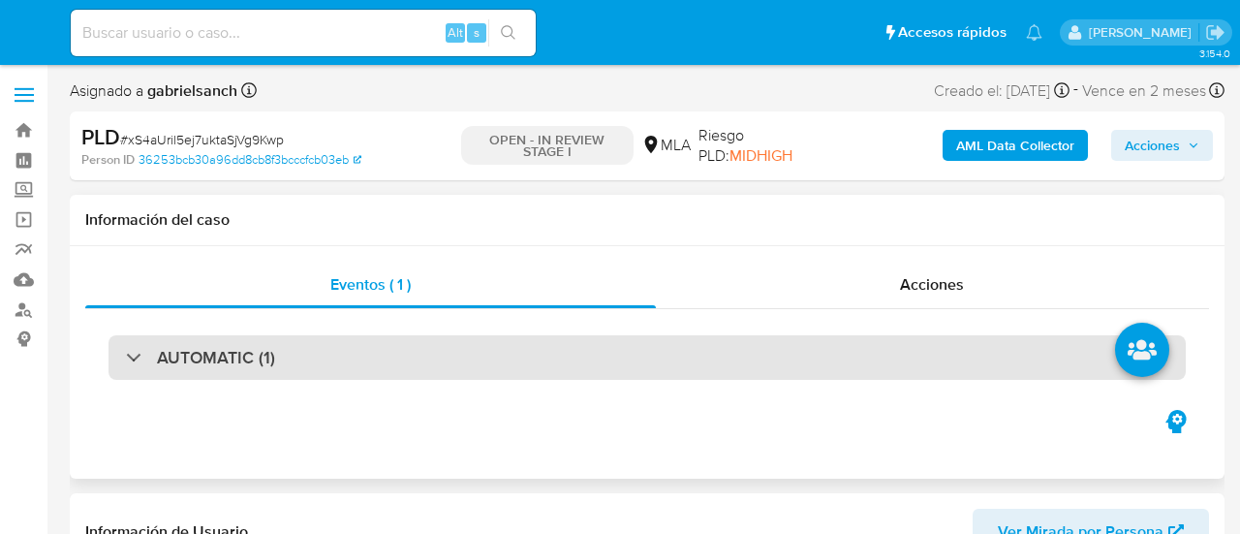
select select "10"
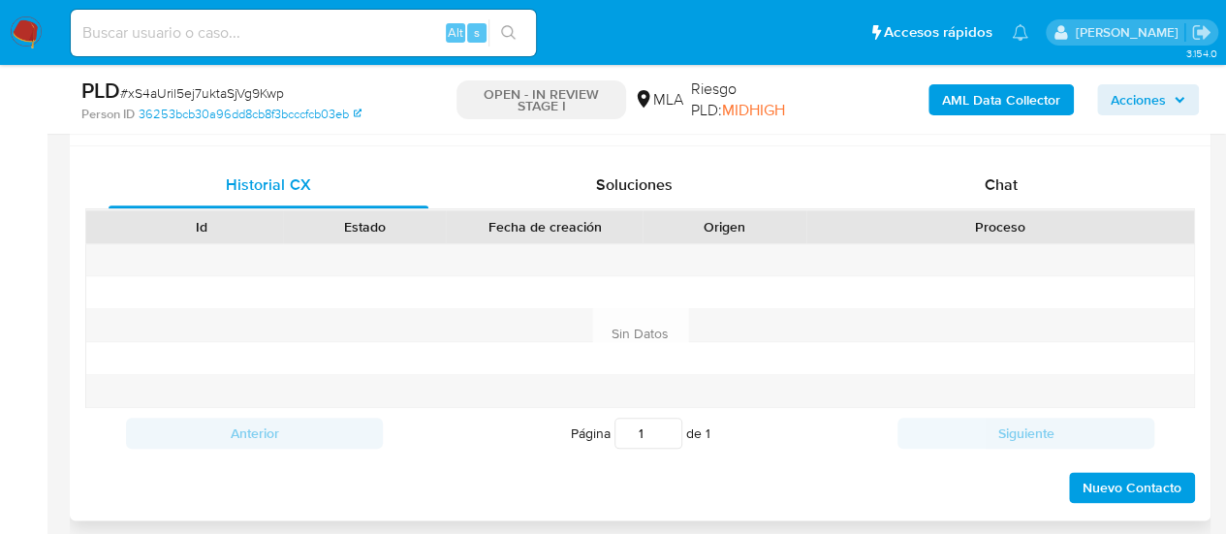
scroll to position [969, 0]
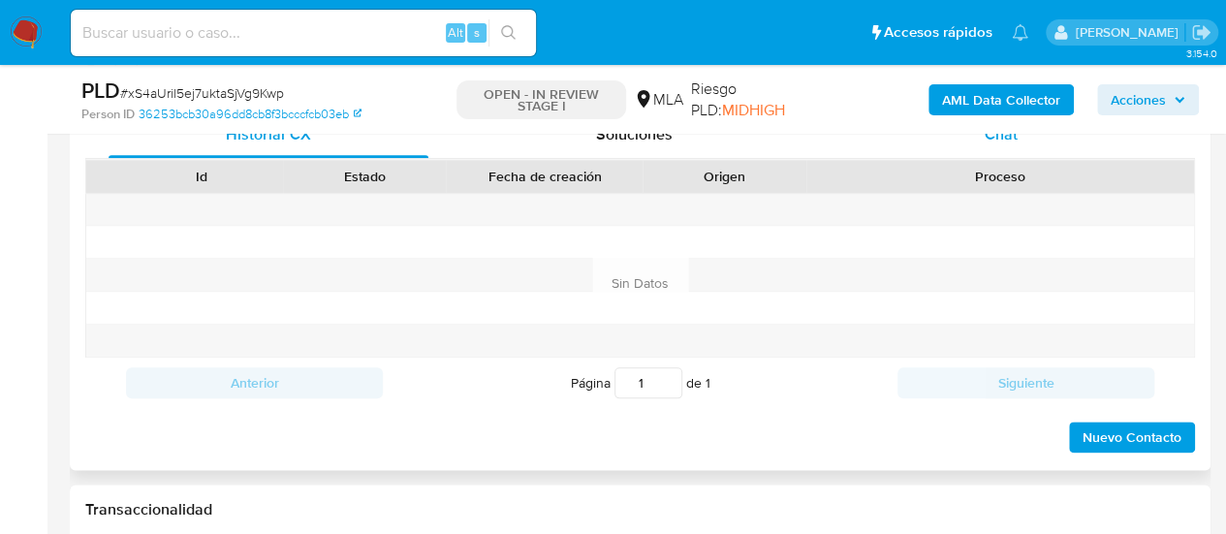
click at [1020, 134] on div "Chat" at bounding box center [1001, 134] width 320 height 47
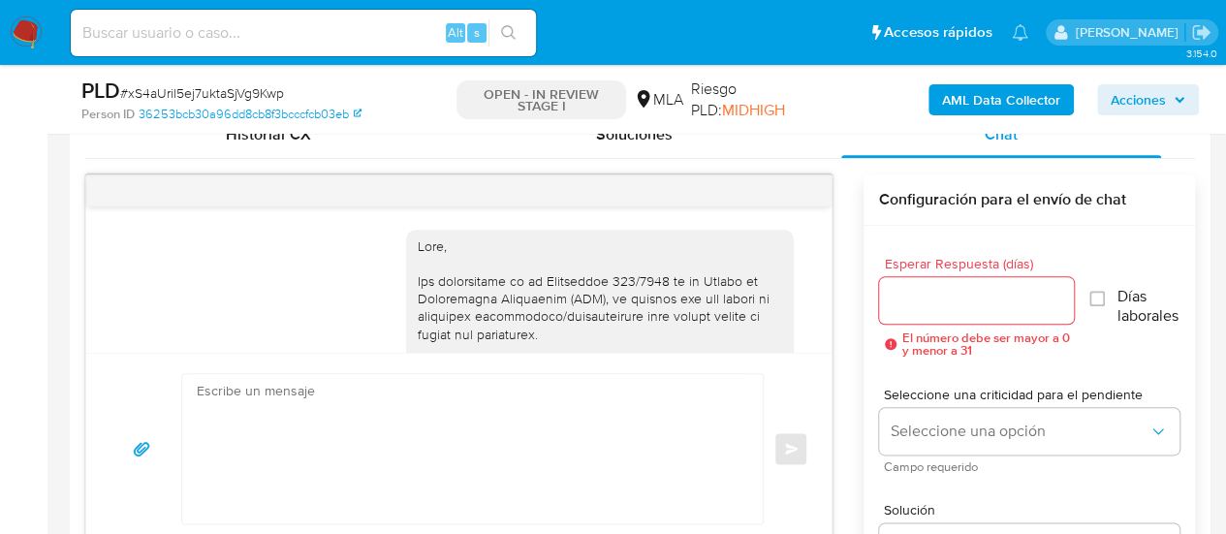
scroll to position [1259, 0]
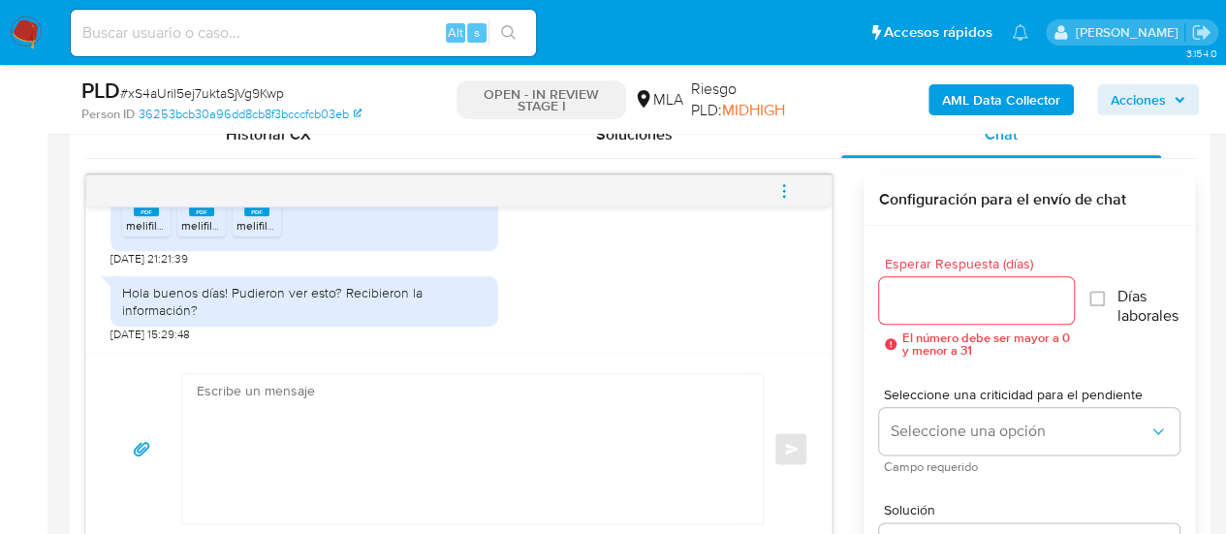
click at [489, 424] on textarea at bounding box center [468, 448] width 542 height 149
paste textarea "Hola, ¡Muchas gracias por tu respuesta! Confirmamos la recepción de la document…"
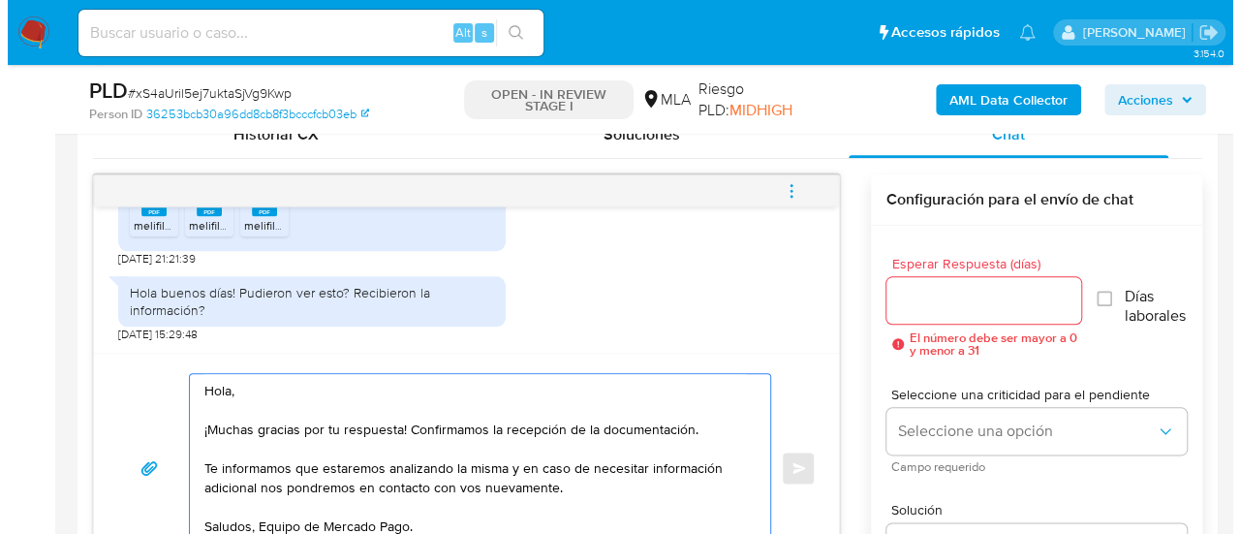
scroll to position [988, 0]
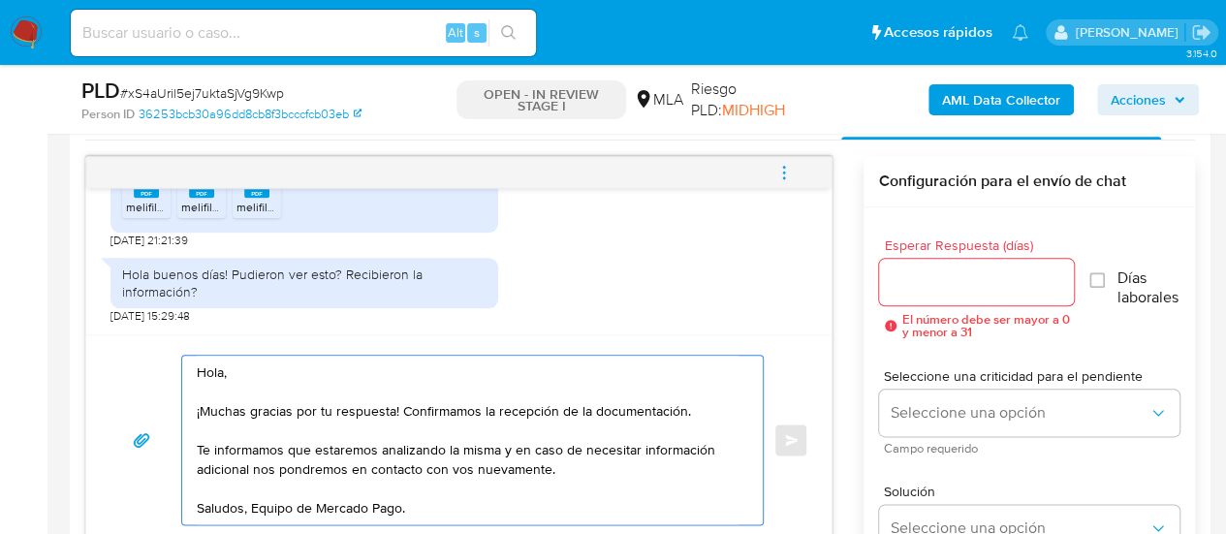
type textarea "Hola, ¡Muchas gracias por tu respuesta! Confirmamos la recepción de la document…"
drag, startPoint x: 909, startPoint y: 289, endPoint x: 825, endPoint y: 385, distance: 127.7
click at [909, 289] on input "Esperar Respuesta (días)" at bounding box center [977, 281] width 196 height 25
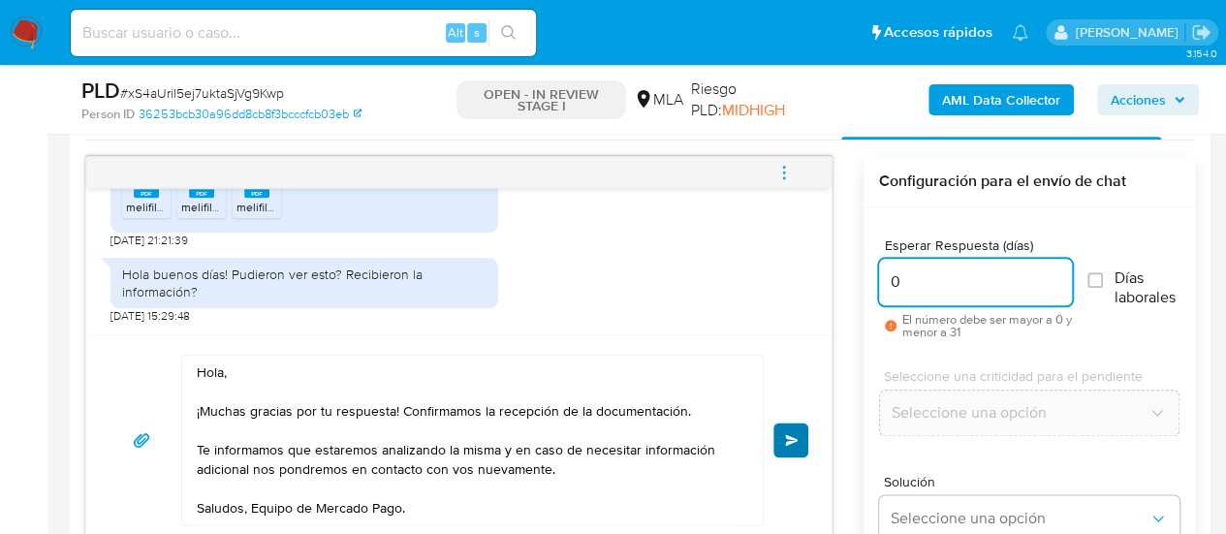
type input "0"
click at [800, 440] on button "Enviar" at bounding box center [790, 440] width 35 height 35
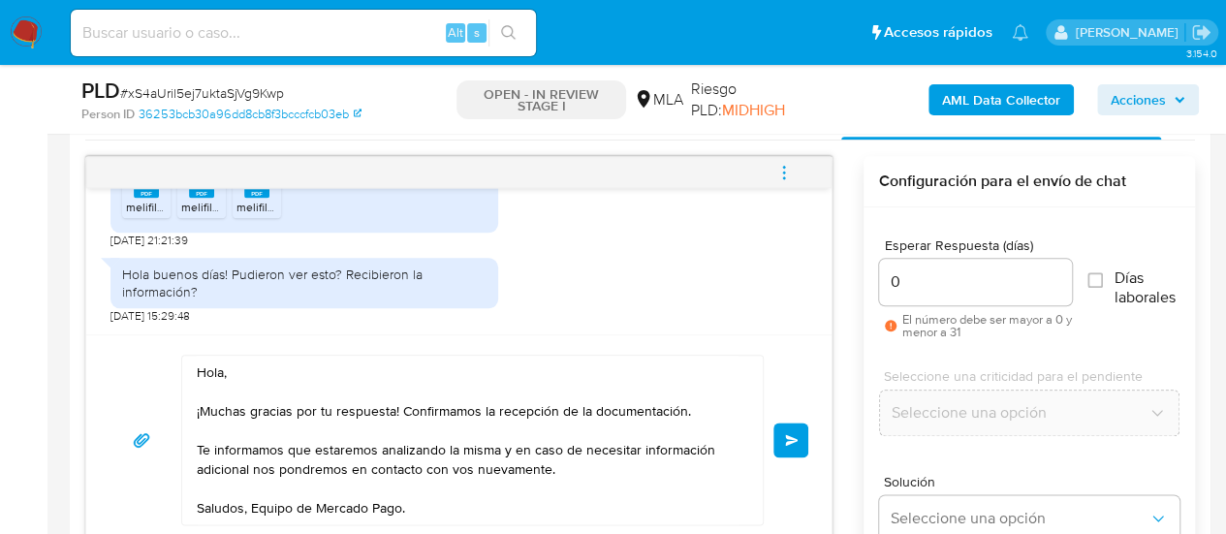
click at [800, 175] on button "menu-action" at bounding box center [784, 172] width 64 height 47
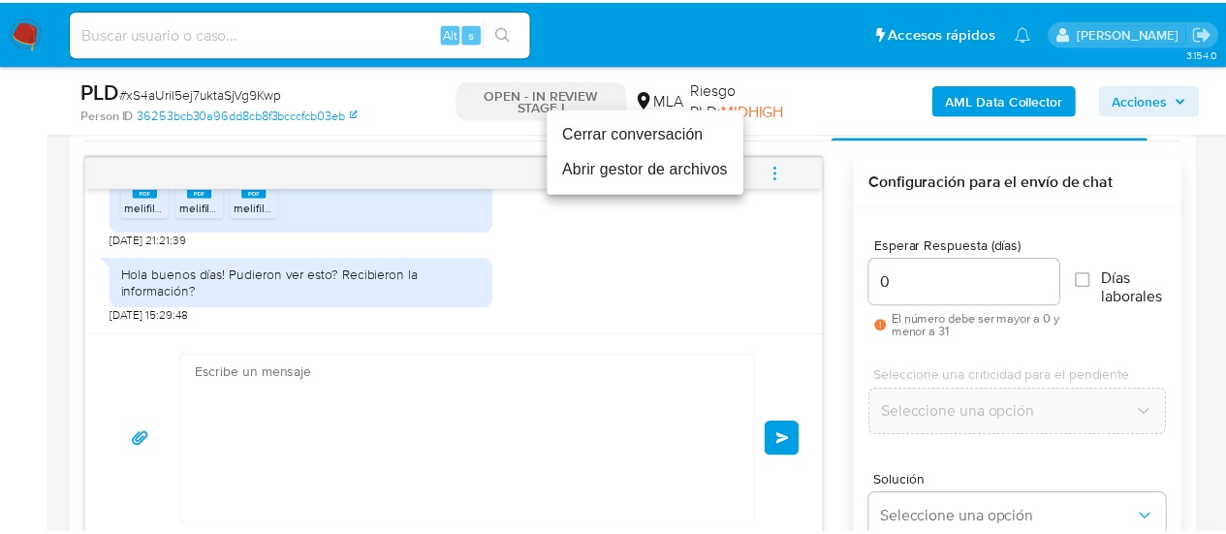
scroll to position [1492, 0]
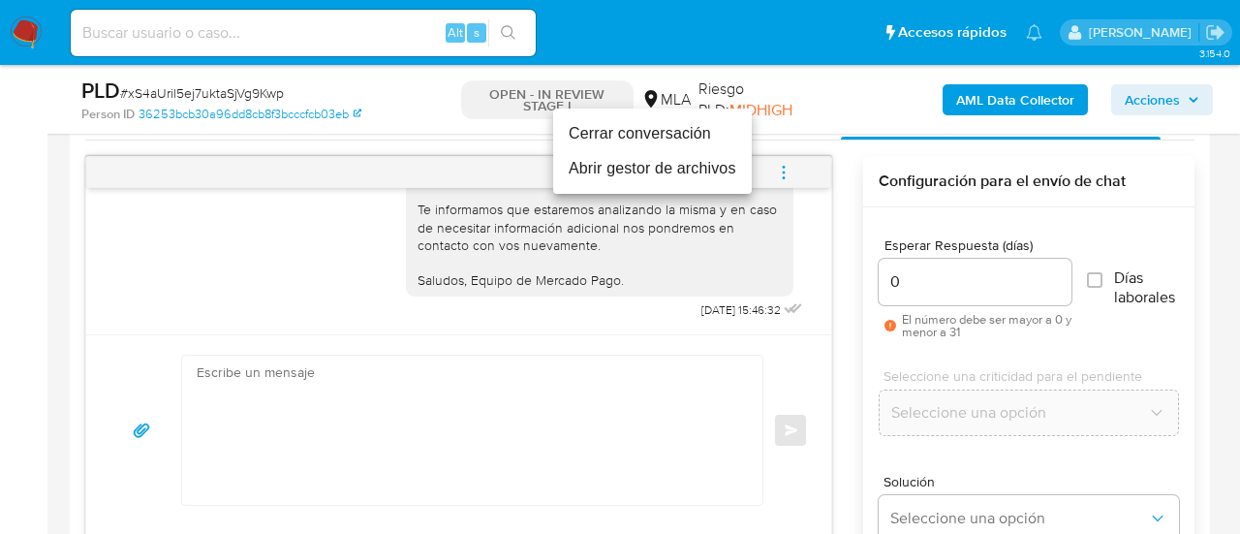
click at [630, 126] on li "Cerrar conversación" at bounding box center [652, 133] width 199 height 35
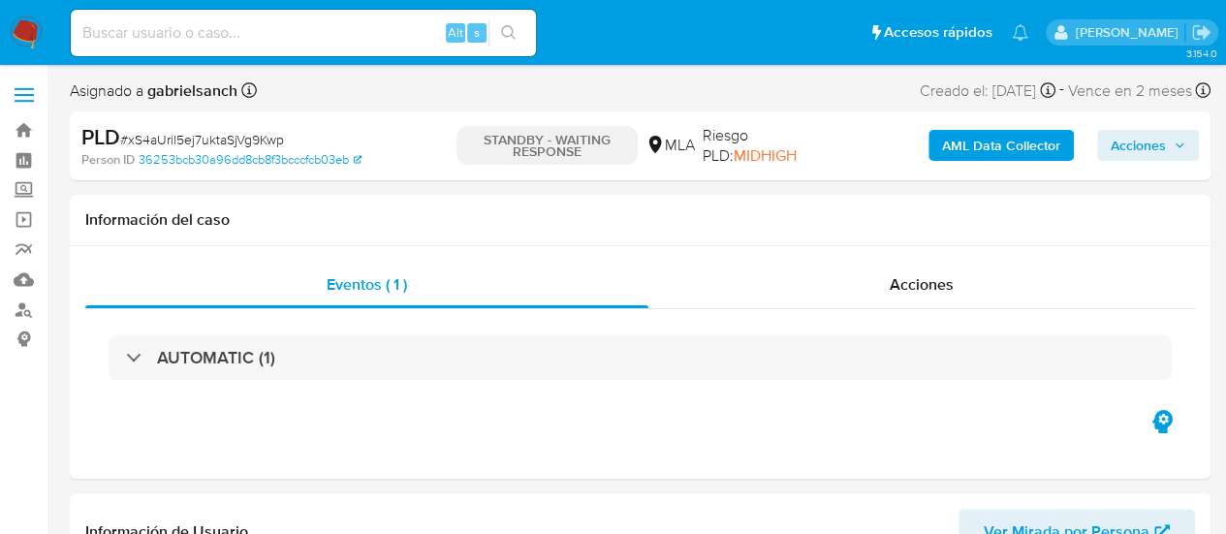
select select "10"
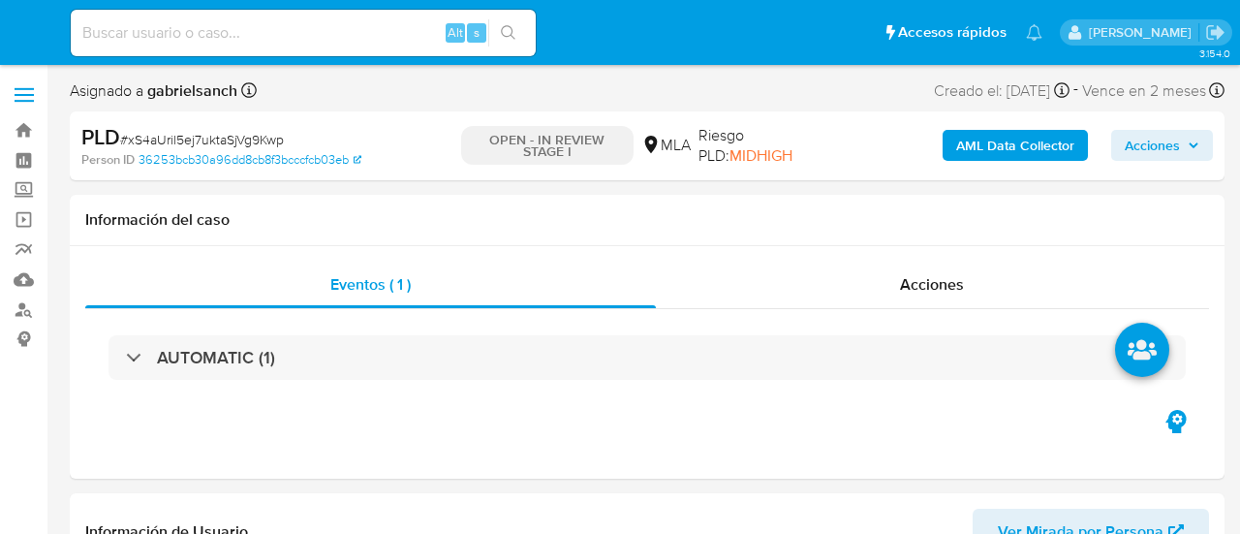
select select "10"
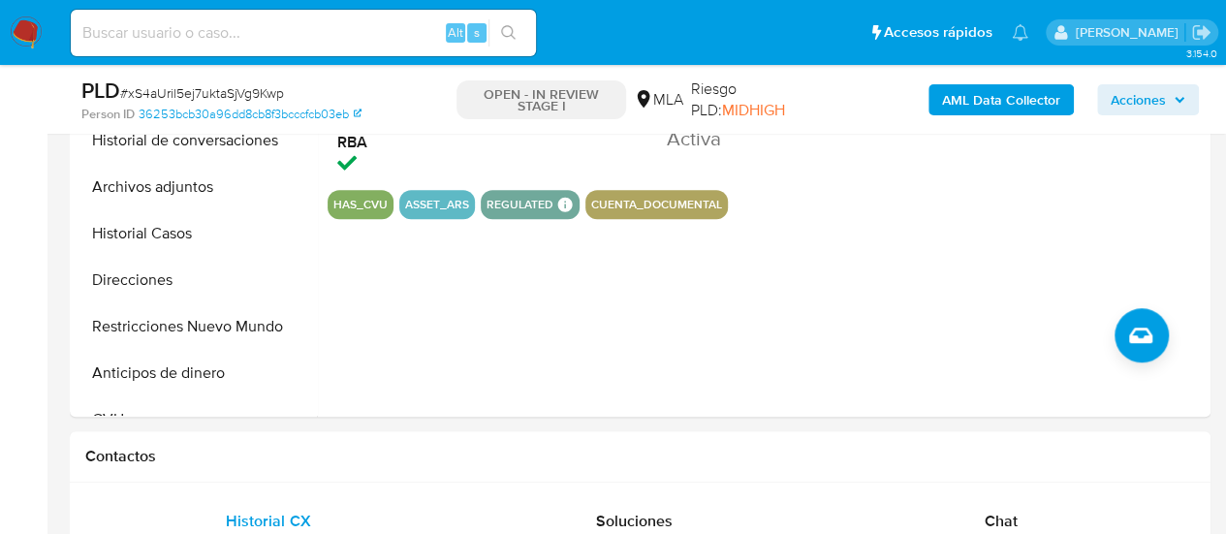
scroll to position [872, 0]
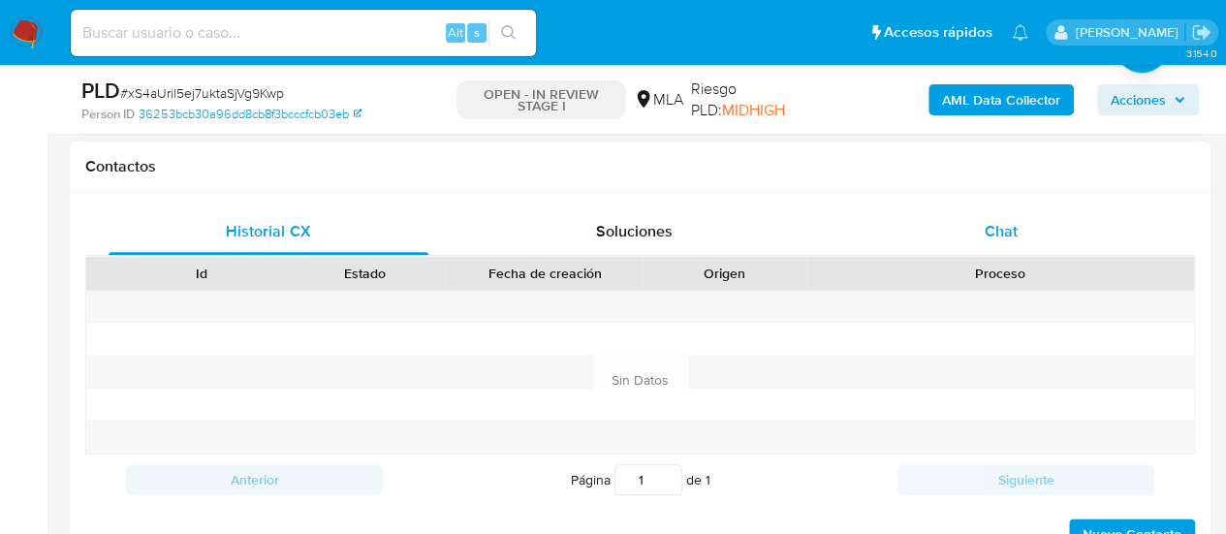
click at [1014, 217] on div "Chat" at bounding box center [1001, 231] width 320 height 47
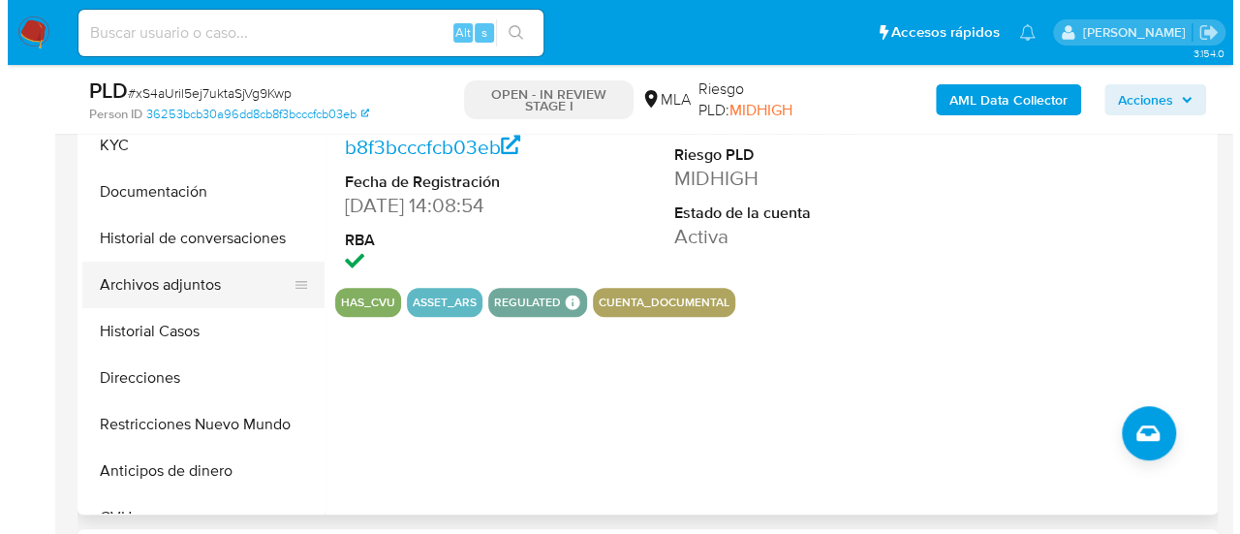
scroll to position [485, 0]
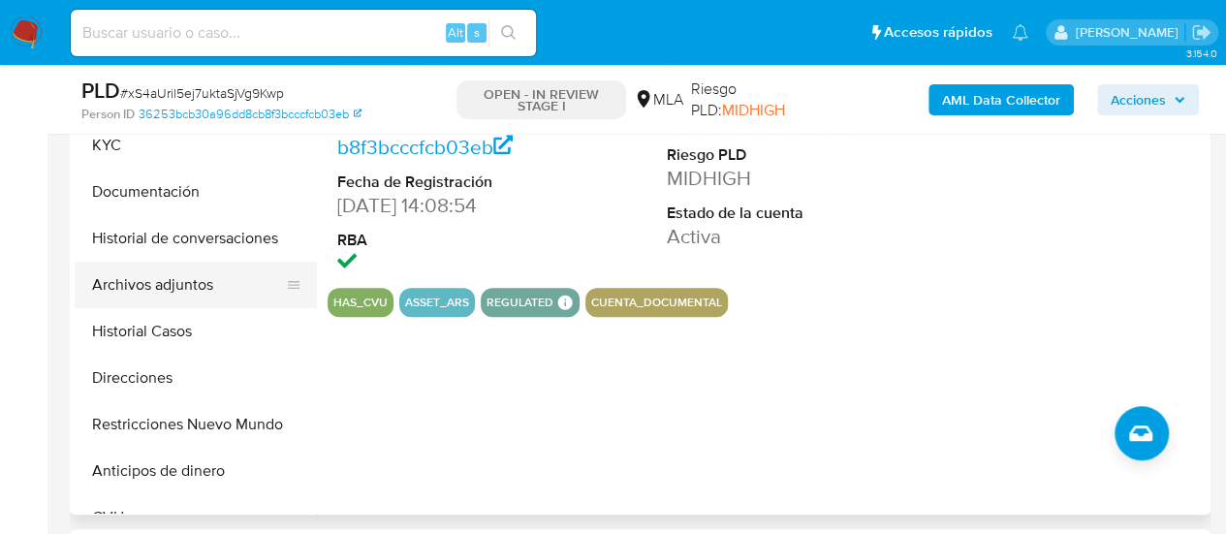
click at [151, 287] on button "Archivos adjuntos" at bounding box center [188, 285] width 227 height 47
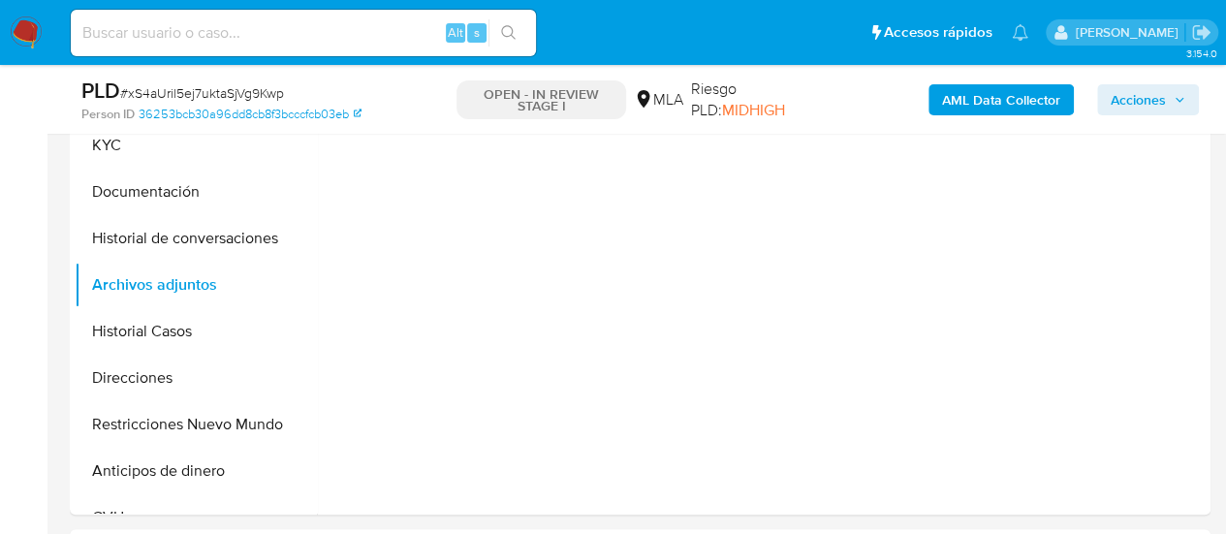
click at [993, 97] on b "AML Data Collector" at bounding box center [1001, 99] width 118 height 31
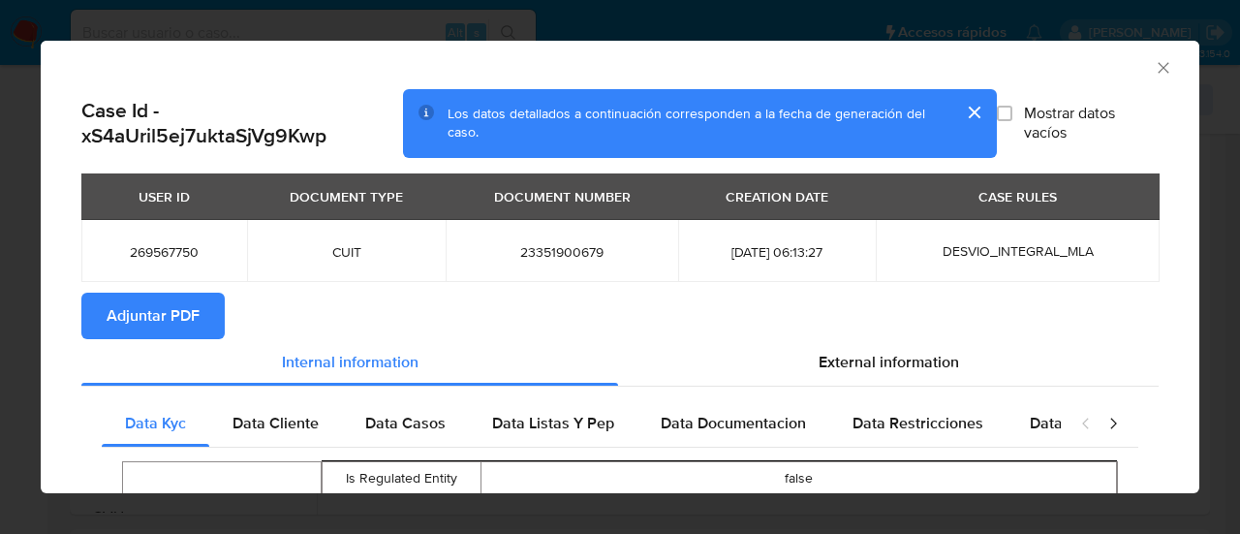
click at [171, 330] on span "Adjuntar PDF" at bounding box center [153, 316] width 93 height 43
click at [1154, 63] on icon "Cerrar ventana" at bounding box center [1163, 67] width 19 height 19
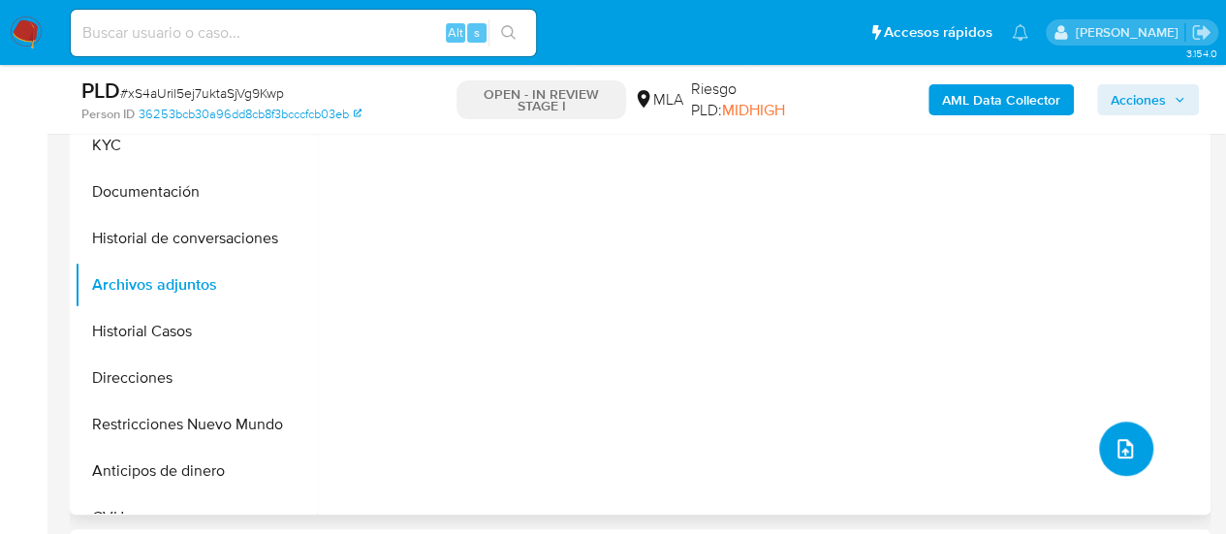
click at [1128, 438] on button "upload-file" at bounding box center [1126, 449] width 54 height 54
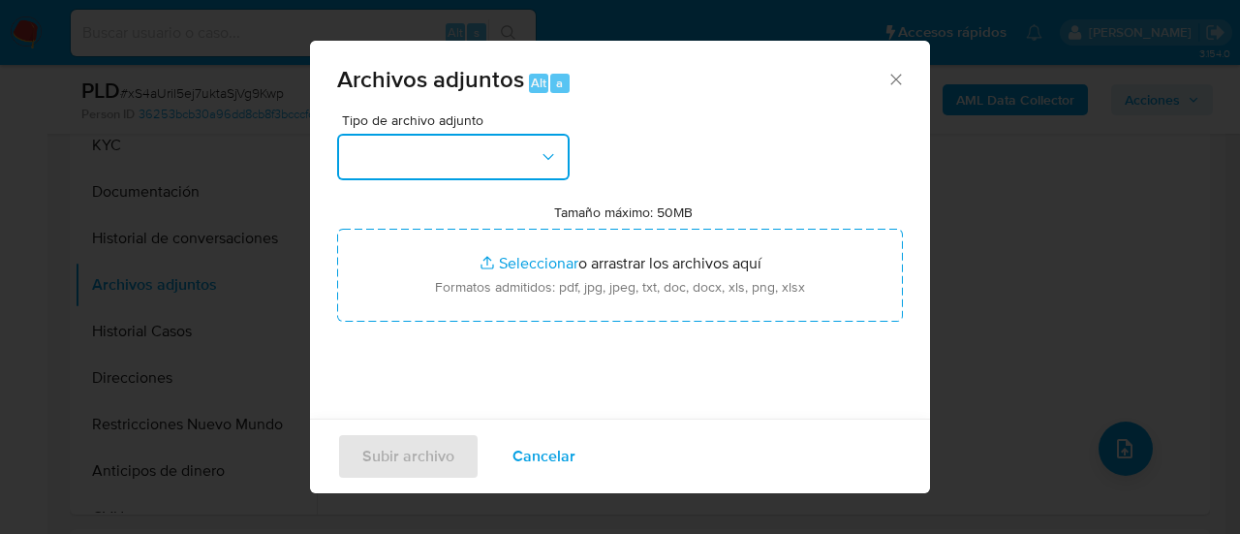
click at [497, 168] on button "button" at bounding box center [453, 157] width 233 height 47
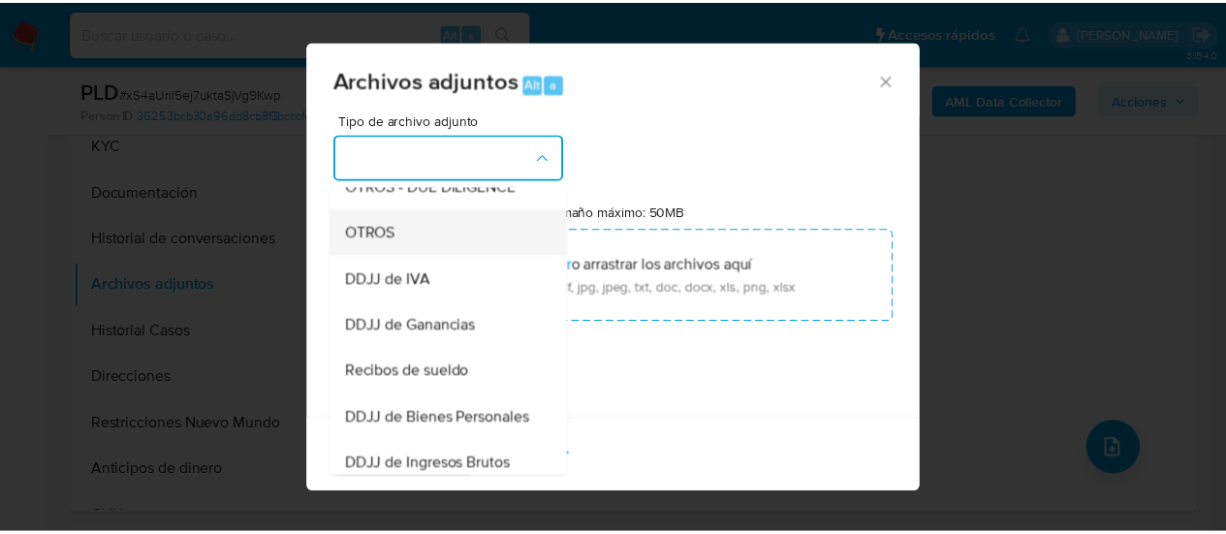
scroll to position [388, 0]
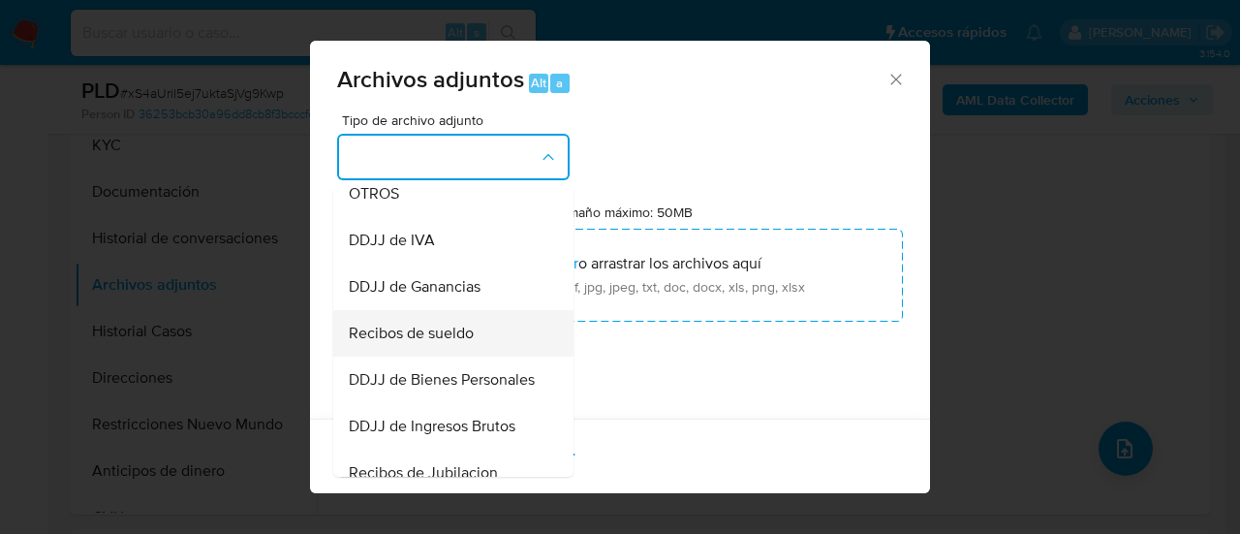
drag, startPoint x: 488, startPoint y: 319, endPoint x: 494, endPoint y: 338, distance: 20.2
click at [494, 338] on ul "IDENTIFICACIÓN INGRESOS CAPTURA BUREAU CAPTURA GOOGLE CAPTURA WEB INFORMACIÓN S…" at bounding box center [453, 273] width 240 height 950
click at [494, 338] on div "Recibos de sueldo" at bounding box center [448, 333] width 198 height 47
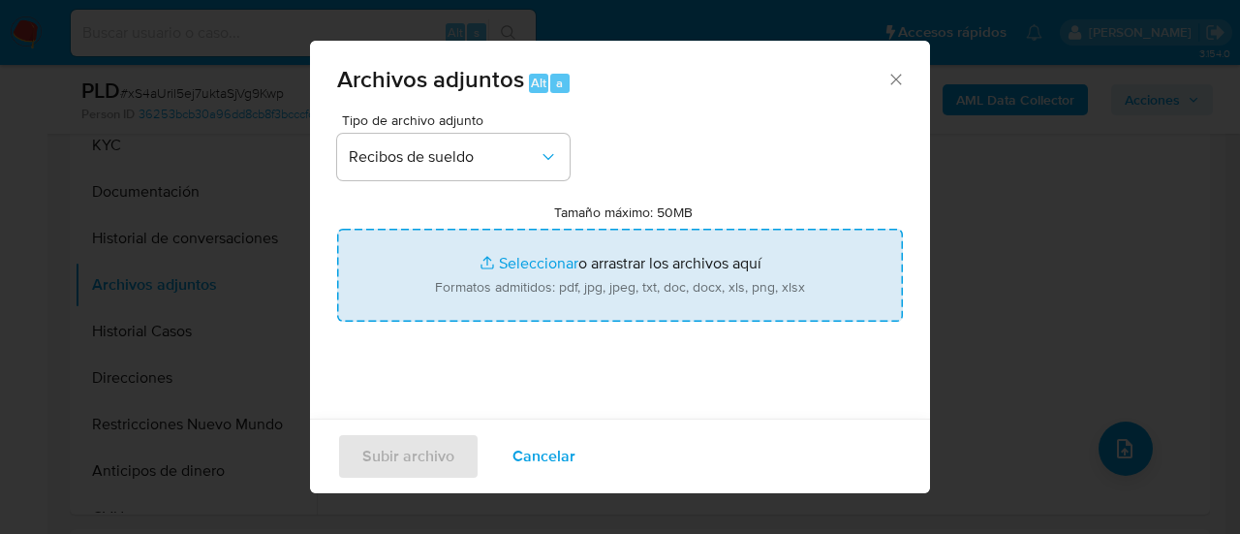
click at [523, 282] on input "Tamaño máximo: 50MB Seleccionar archivos" at bounding box center [620, 275] width 566 height 93
type input "C:\fakepath\Recibo de sueldo abril.pdf"
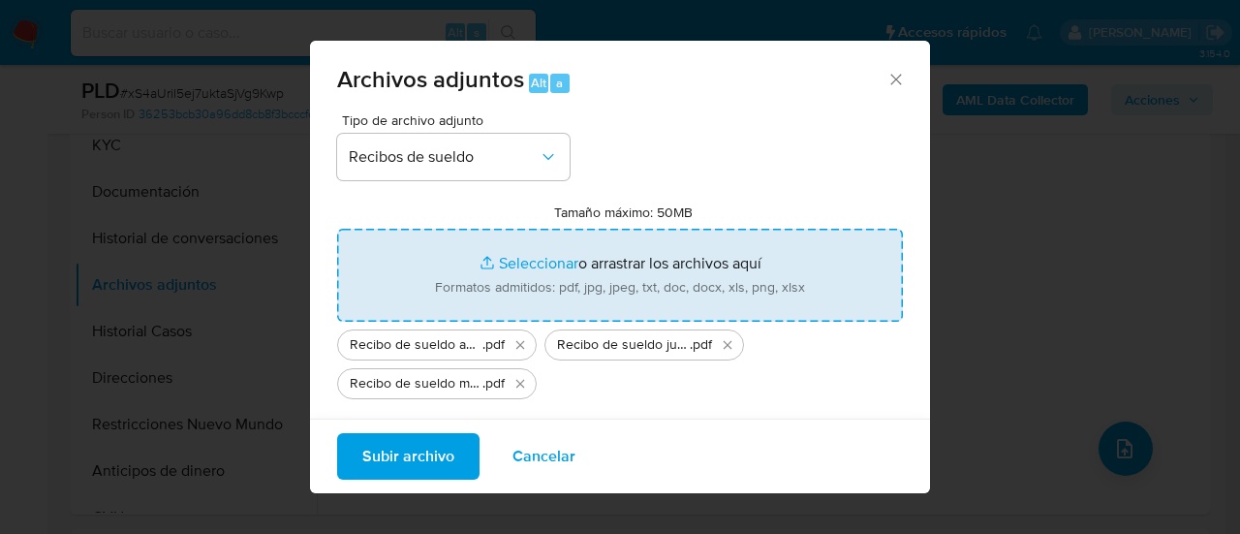
click at [404, 455] on span "Subir archivo" at bounding box center [408, 456] width 92 height 43
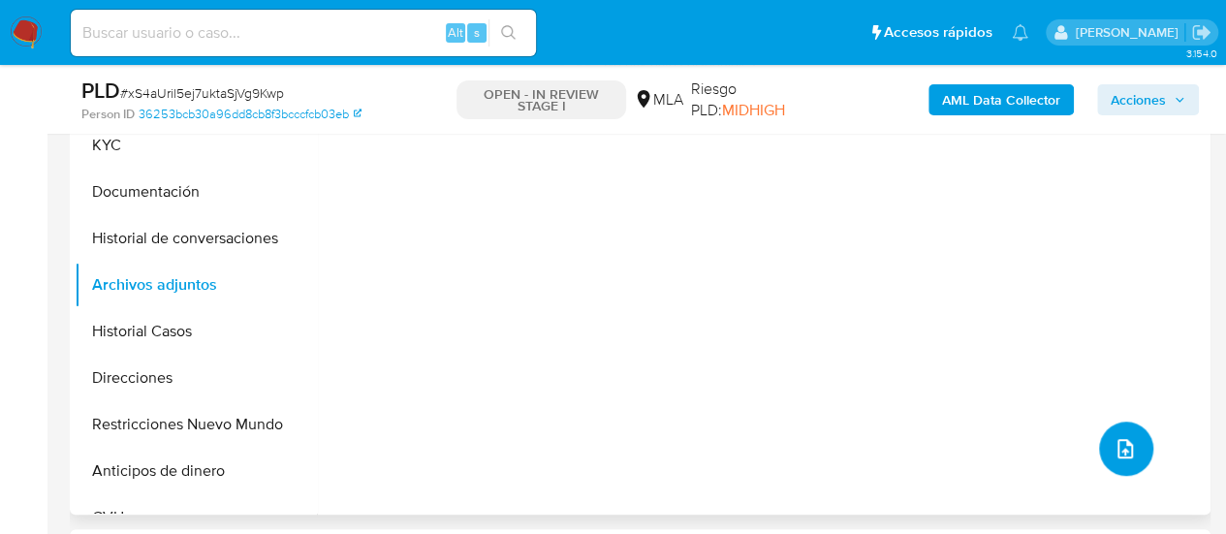
click at [1117, 448] on icon "upload-file" at bounding box center [1125, 448] width 16 height 19
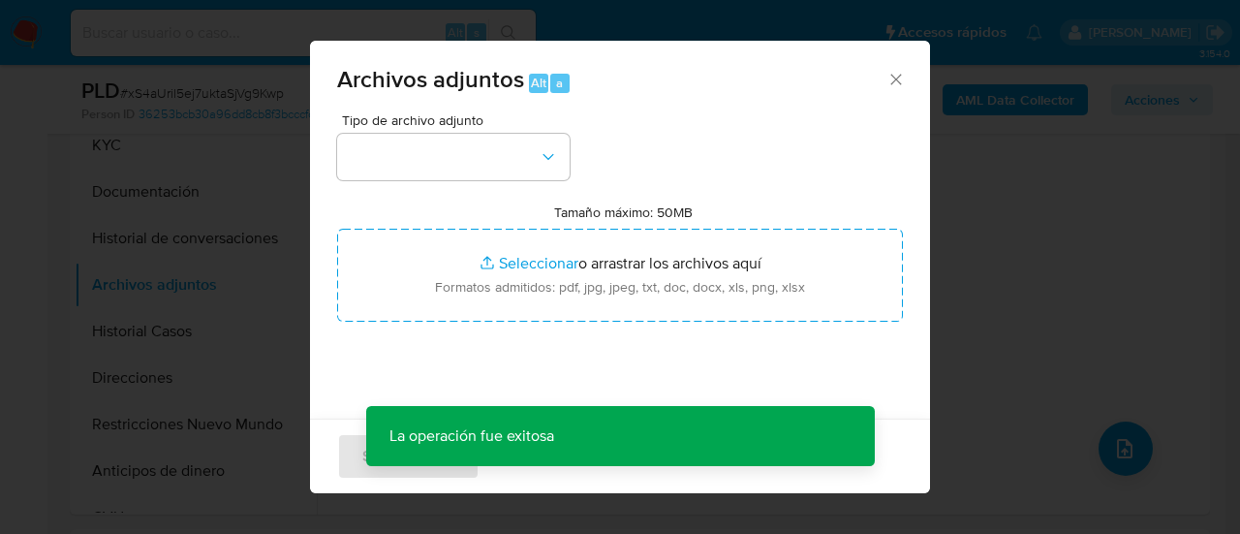
click at [888, 69] on div "Archivos adjuntos Alt a" at bounding box center [620, 77] width 620 height 73
click at [887, 76] on icon "Cerrar" at bounding box center [896, 79] width 19 height 19
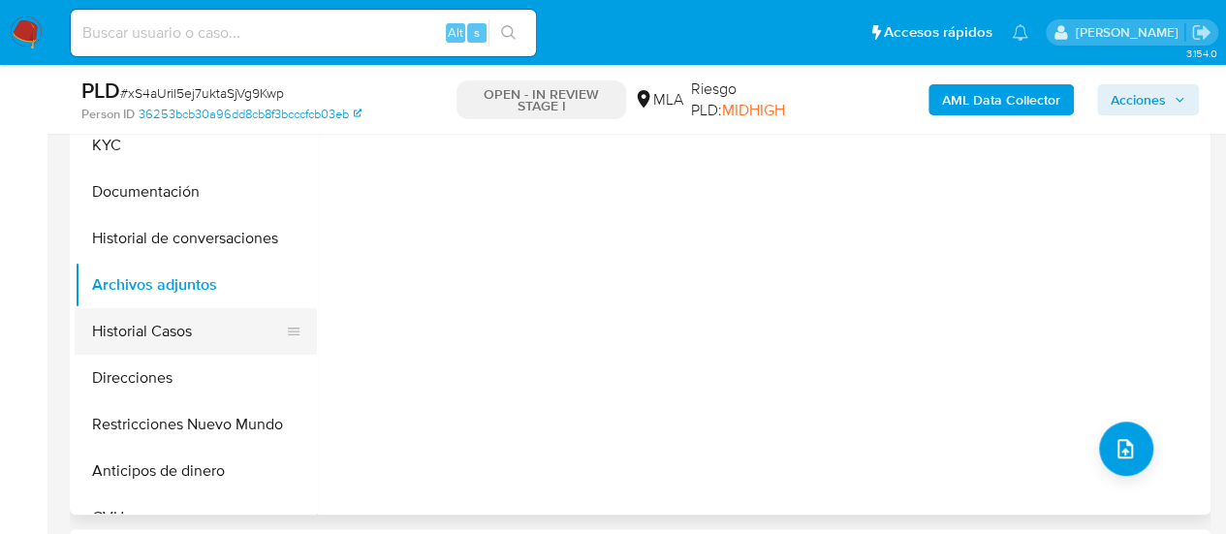
click at [125, 329] on button "Historial Casos" at bounding box center [188, 331] width 227 height 47
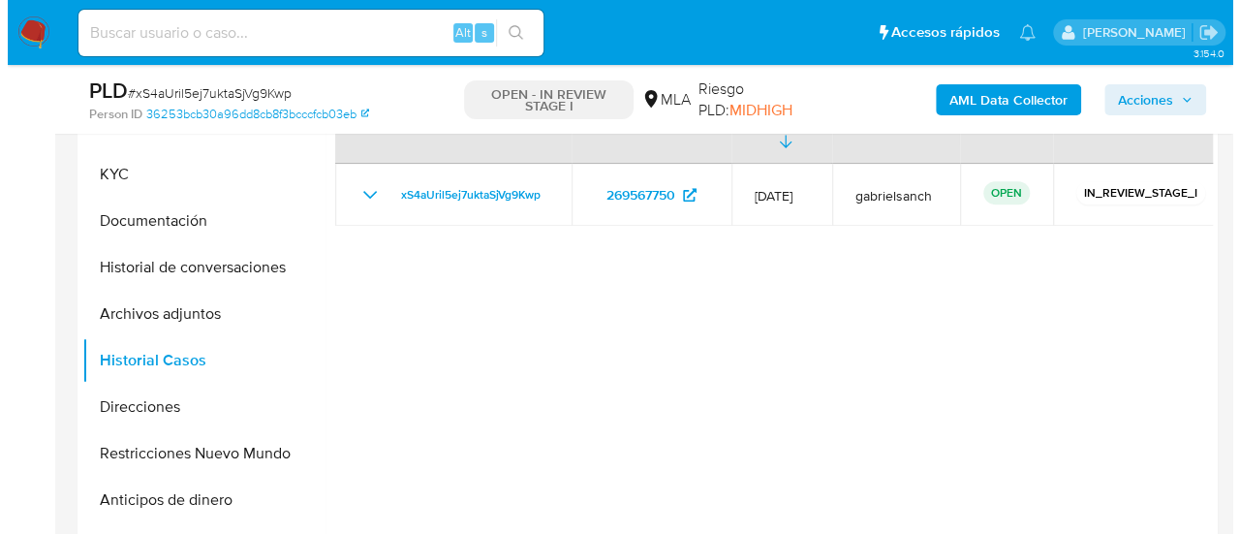
scroll to position [485, 0]
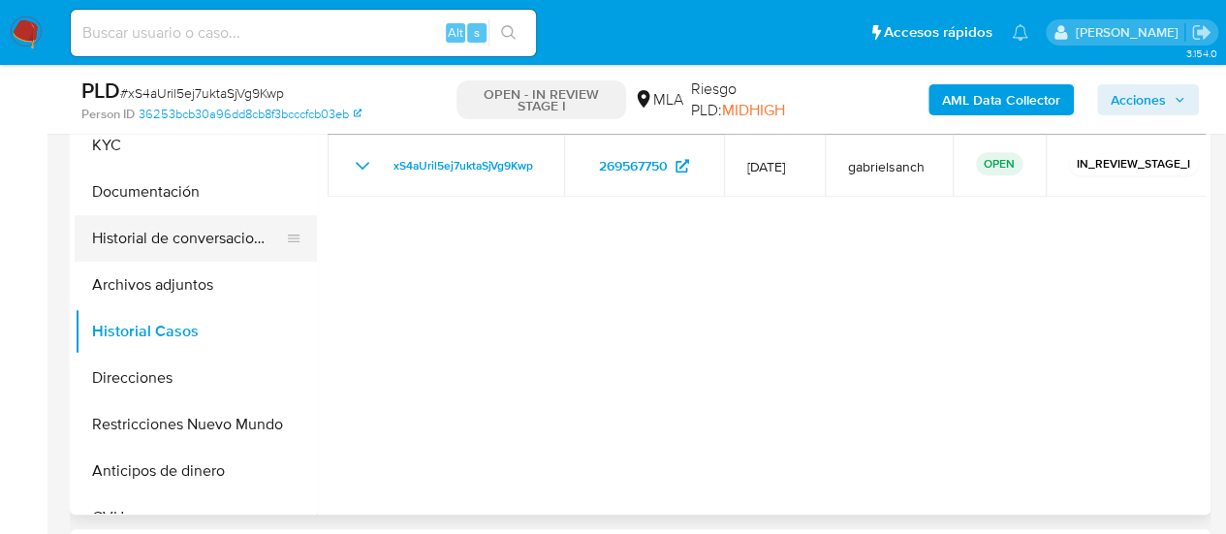
click at [165, 241] on button "Historial de conversaciones" at bounding box center [188, 238] width 227 height 47
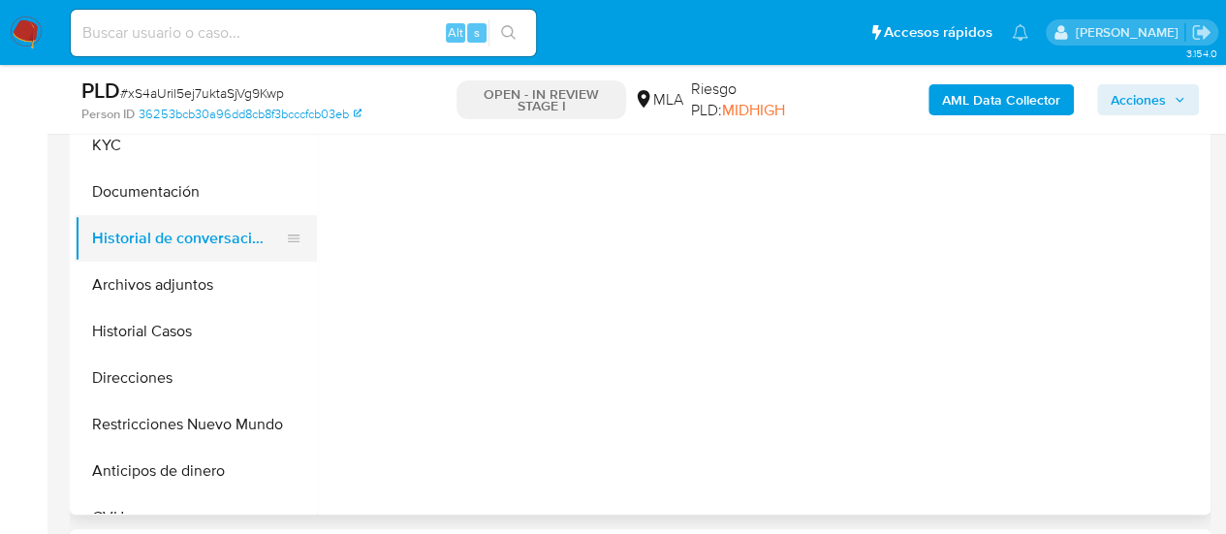
click at [170, 257] on button "Historial de conversaciones" at bounding box center [188, 238] width 227 height 47
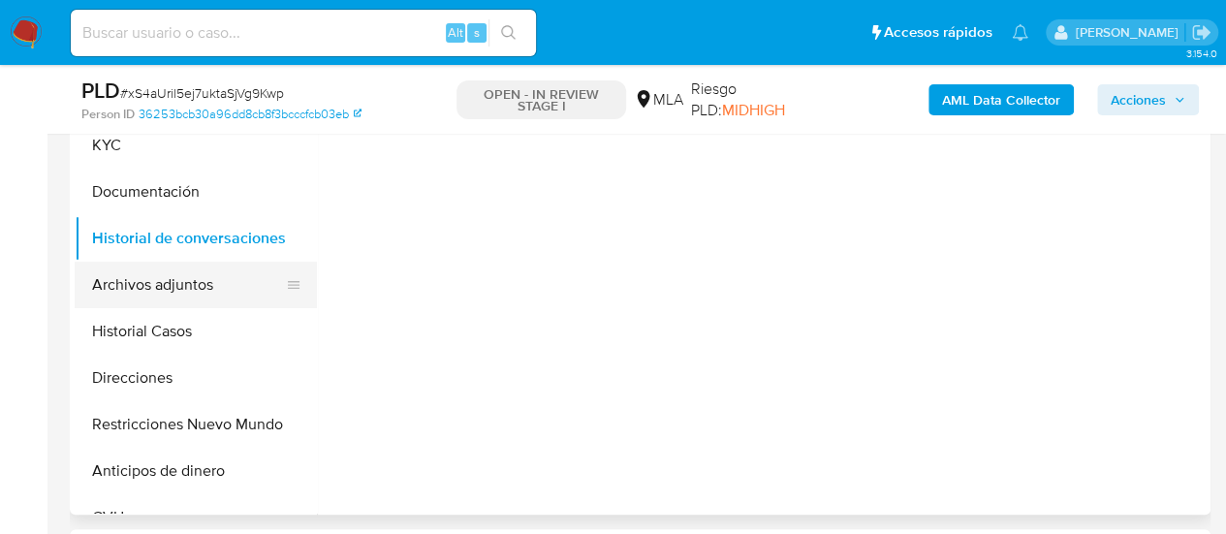
click at [171, 272] on button "Archivos adjuntos" at bounding box center [188, 285] width 227 height 47
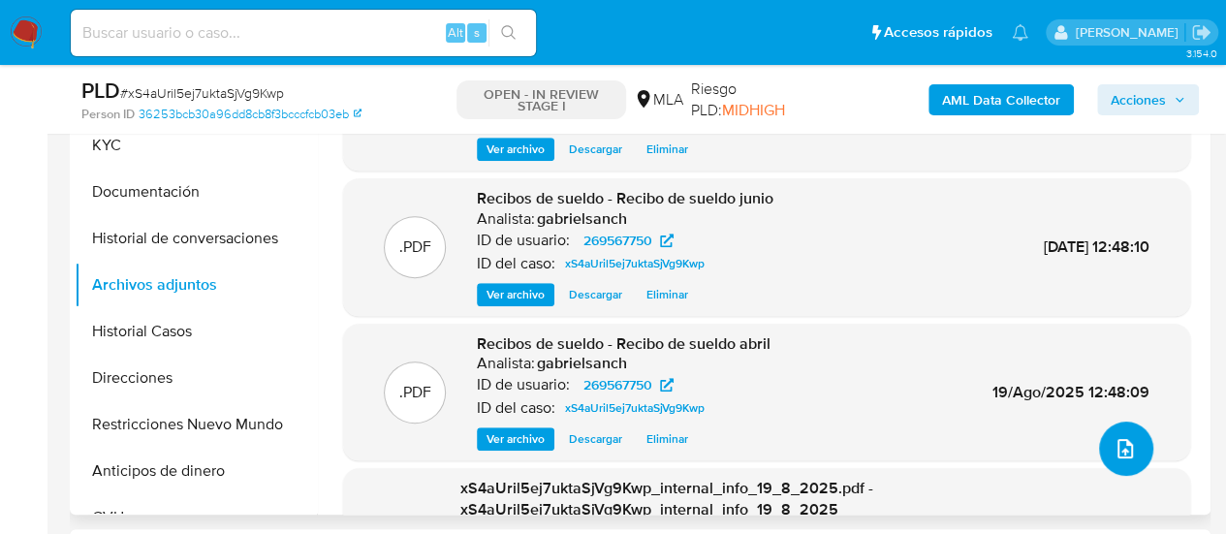
click at [1132, 447] on button "upload-file" at bounding box center [1126, 449] width 54 height 54
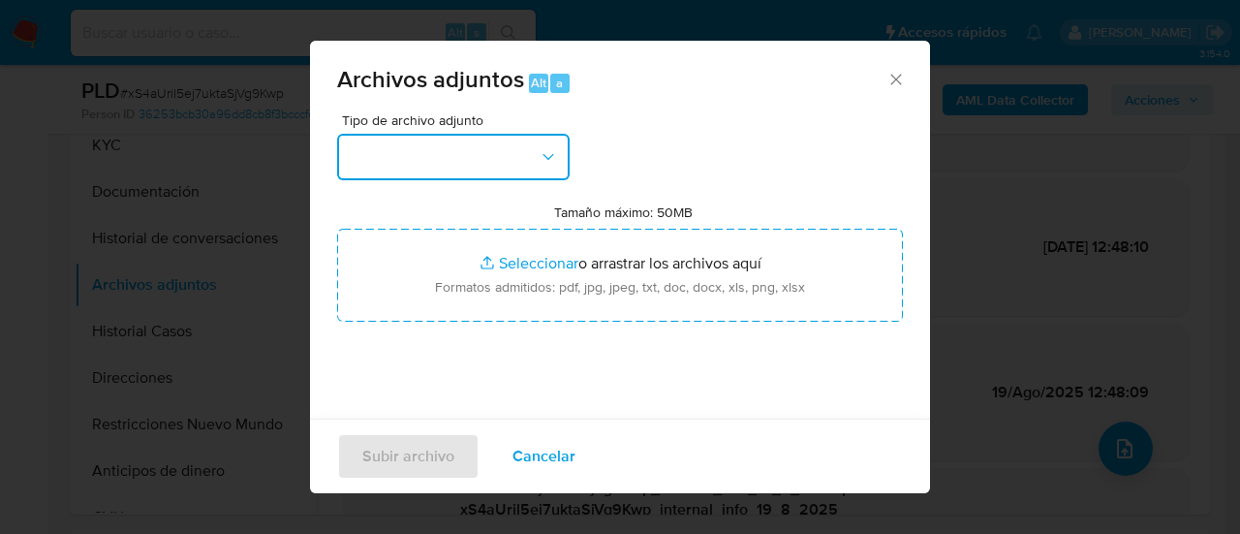
click at [533, 155] on button "button" at bounding box center [453, 157] width 233 height 47
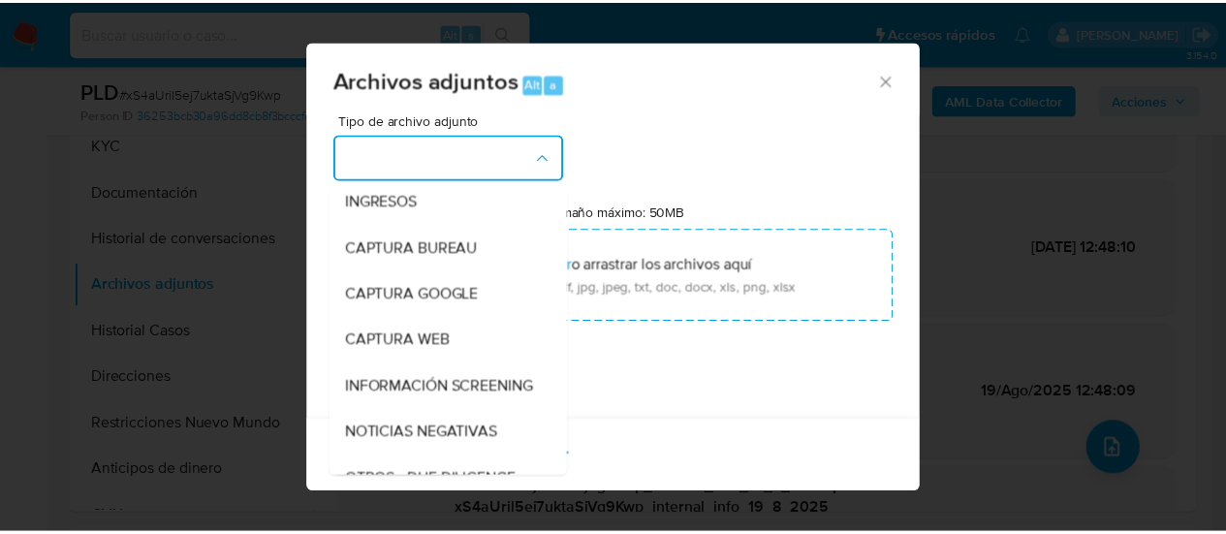
scroll to position [291, 0]
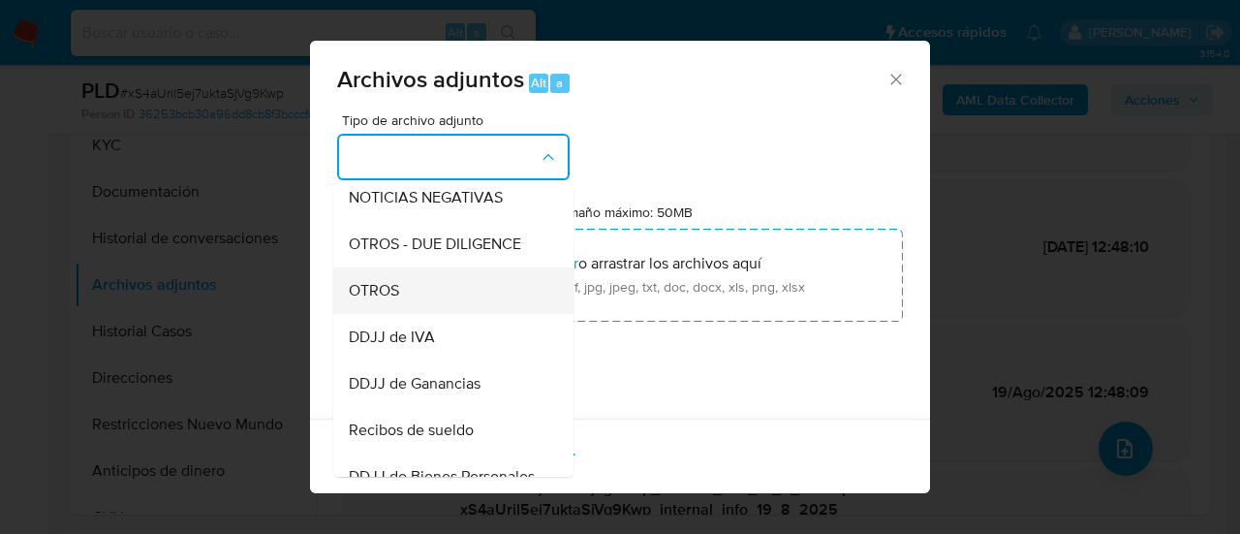
click at [382, 300] on span "OTROS" at bounding box center [374, 290] width 50 height 19
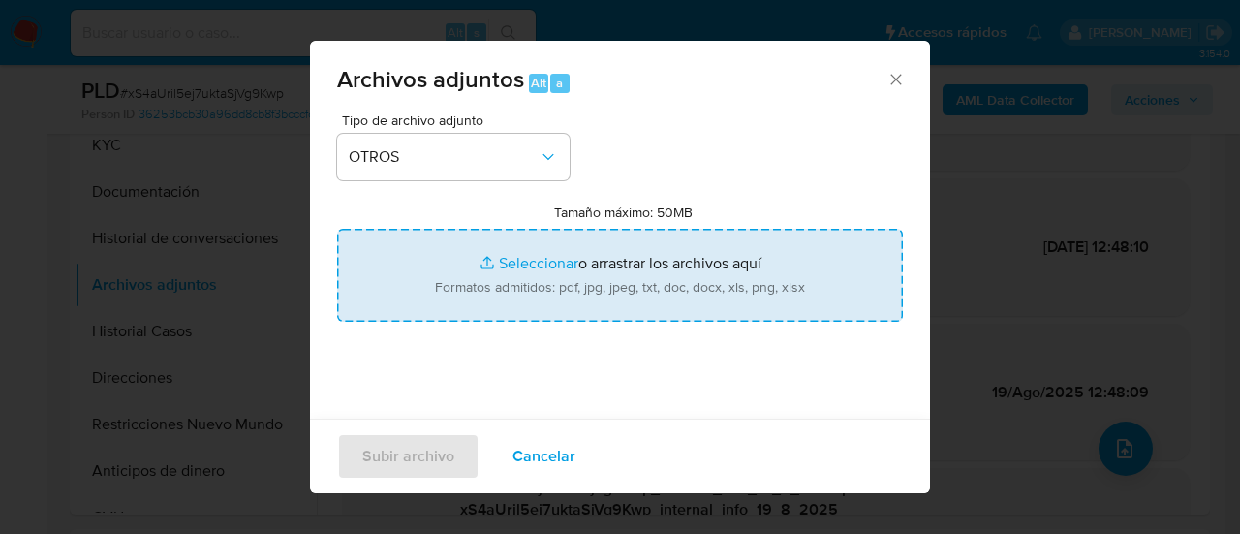
click at [423, 284] on input "Tamaño máximo: 50MB Seleccionar archivos" at bounding box center [620, 275] width 566 height 93
type input "C:\fakepath\Caselog xS4aUril5ej7uktaSjVg9Kwp_2025_07_17_21_31_42.docx"
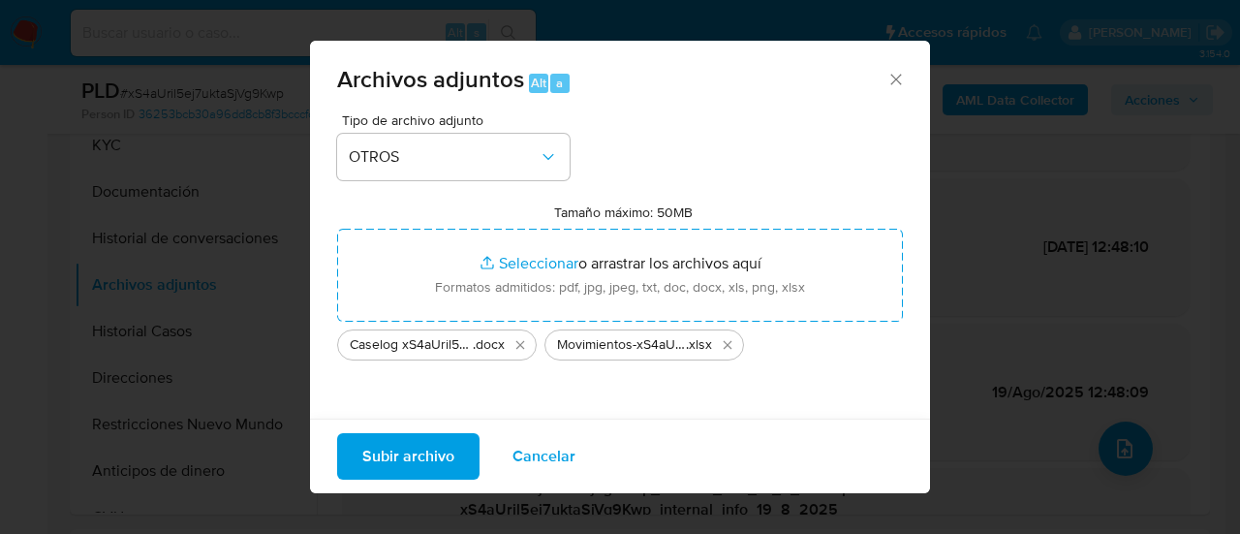
drag, startPoint x: 423, startPoint y: 284, endPoint x: 404, endPoint y: 448, distance: 164.8
click at [404, 448] on span "Subir archivo" at bounding box center [408, 456] width 92 height 43
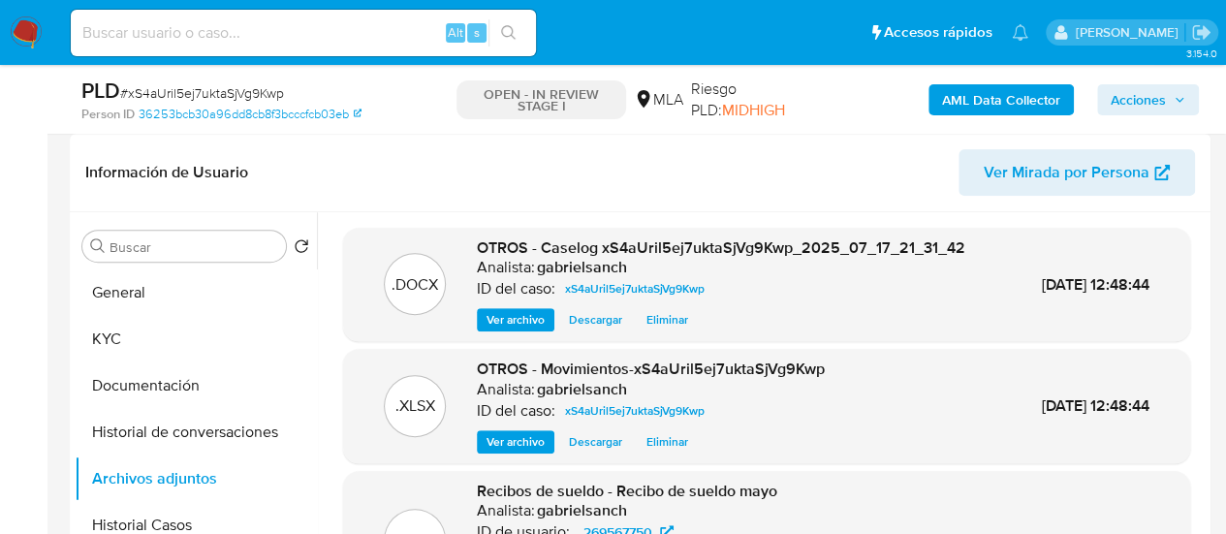
click at [1146, 96] on span "Acciones" at bounding box center [1138, 99] width 55 height 31
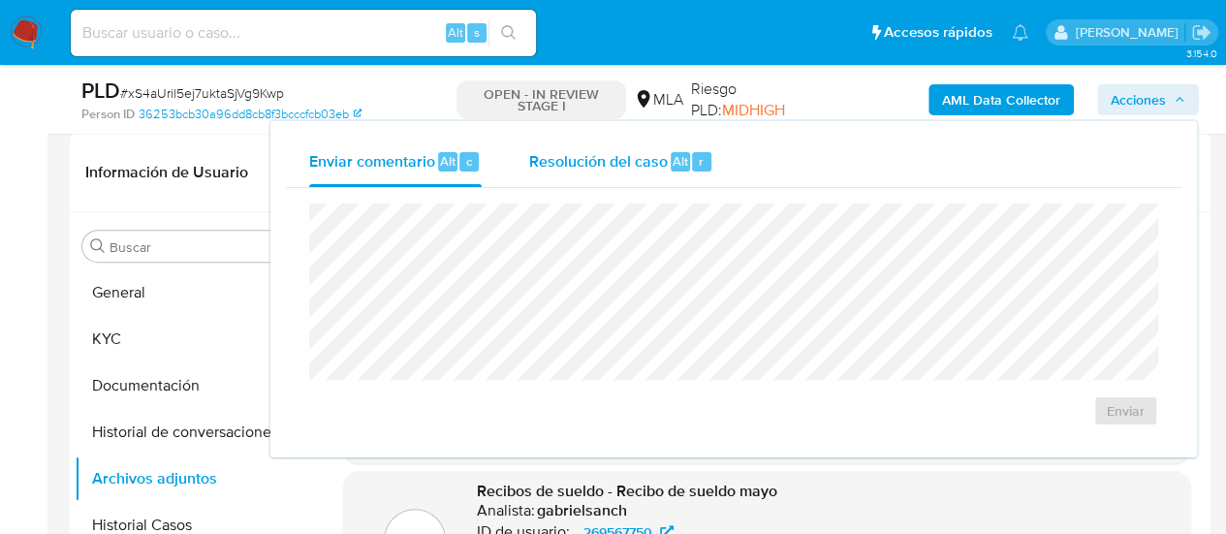
click at [676, 158] on span "Alt" at bounding box center [681, 161] width 16 height 18
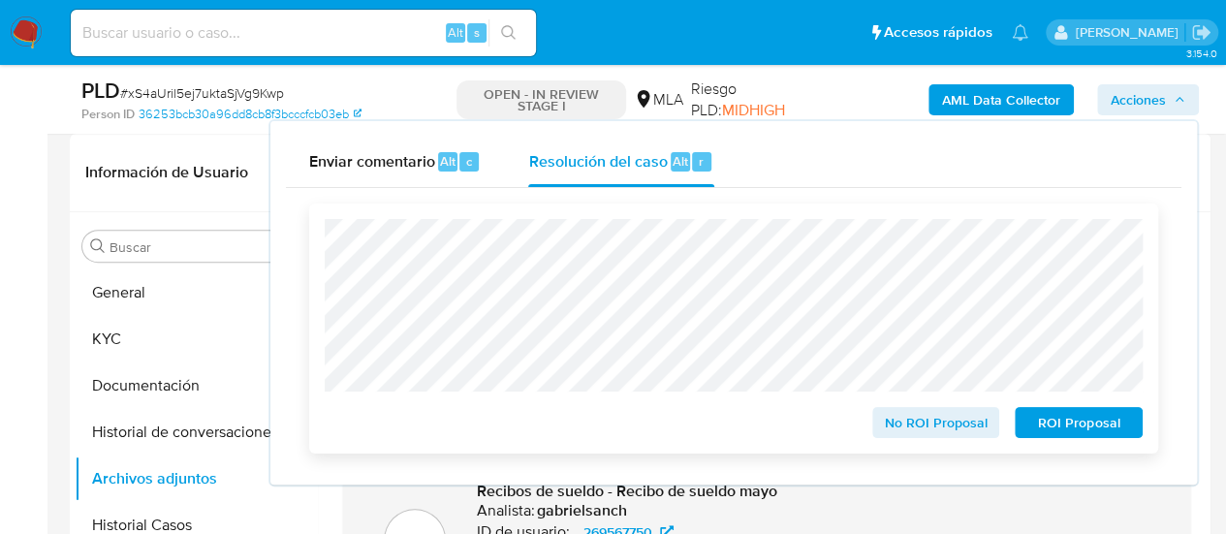
click at [940, 427] on span "No ROI Proposal" at bounding box center [936, 422] width 101 height 27
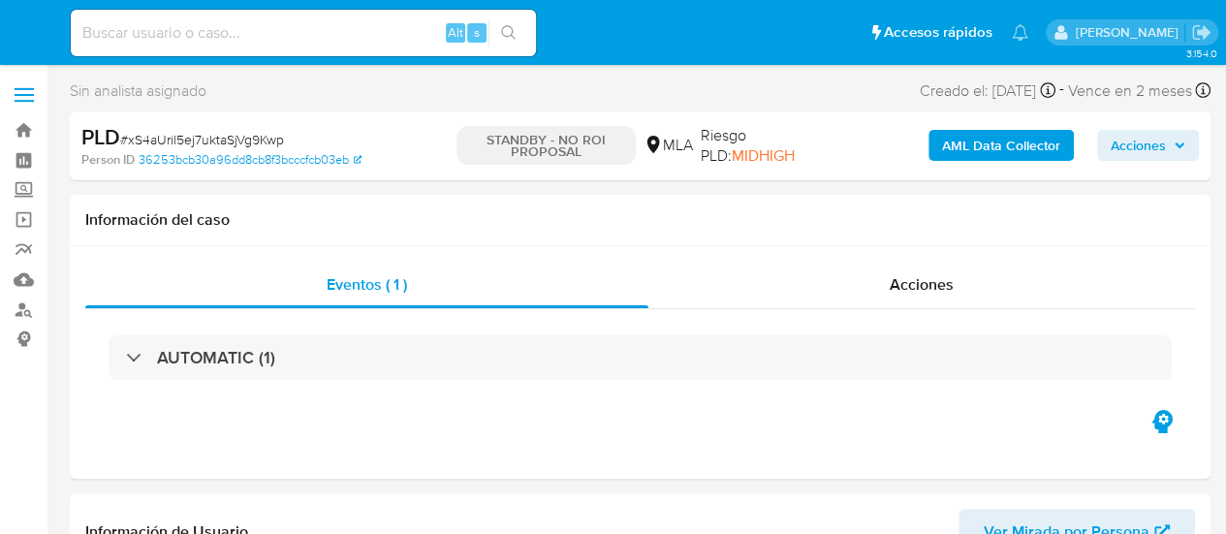
click at [255, 37] on input at bounding box center [303, 32] width 465 height 25
paste input "TBs5MDBFAOScKFHMNU7Gab67"
type input "TBs5MDBFAOScKFHMNU7Gab67"
select select "10"
type input "TBs5MDBFAOScKFHMNU7Gab67"
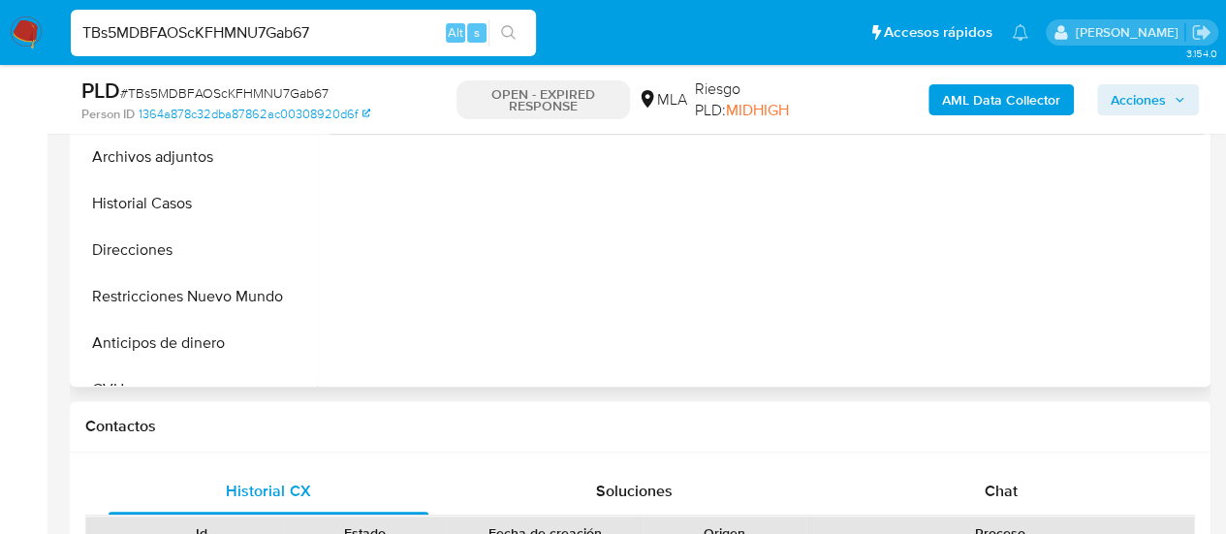
scroll to position [678, 0]
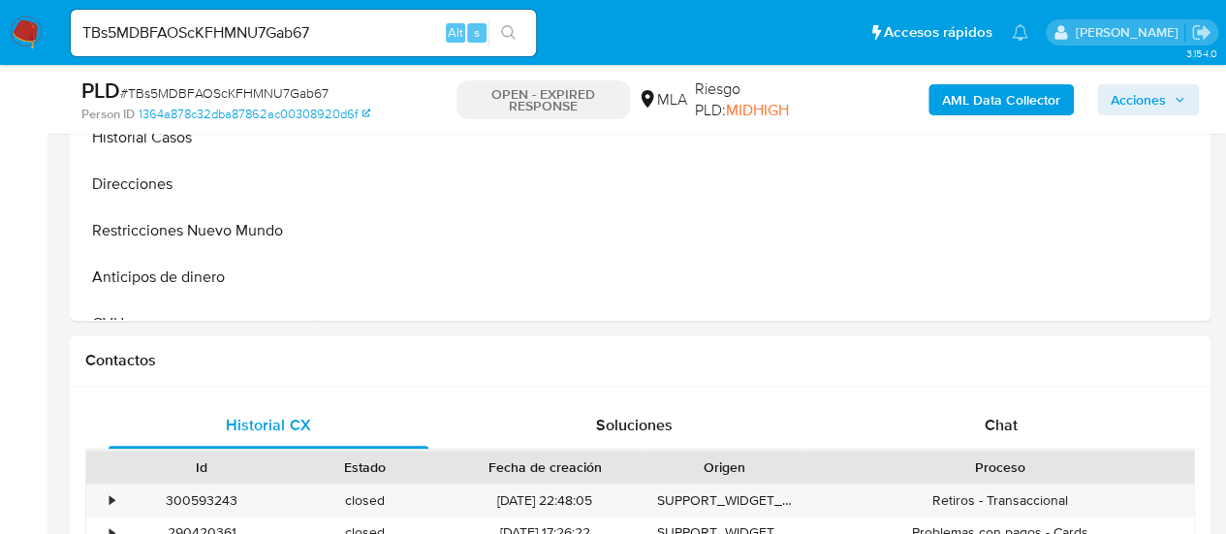
select select "10"
